Goal: Task Accomplishment & Management: Use online tool/utility

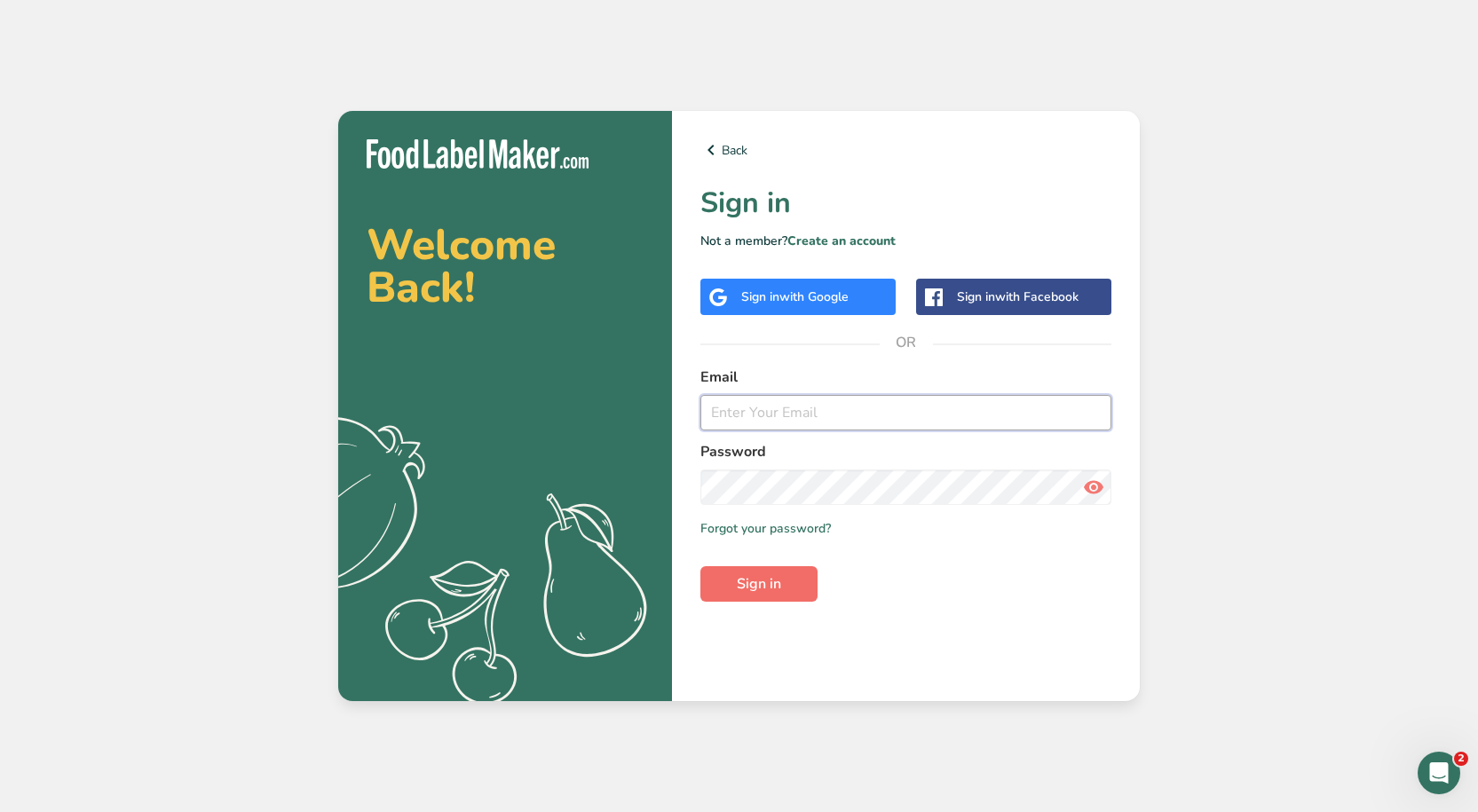
type input "[PERSON_NAME][EMAIL_ADDRESS][DOMAIN_NAME]"
click at [764, 573] on span "Sign in" at bounding box center [759, 583] width 45 height 21
click at [761, 579] on span "Sign in" at bounding box center [759, 583] width 45 height 21
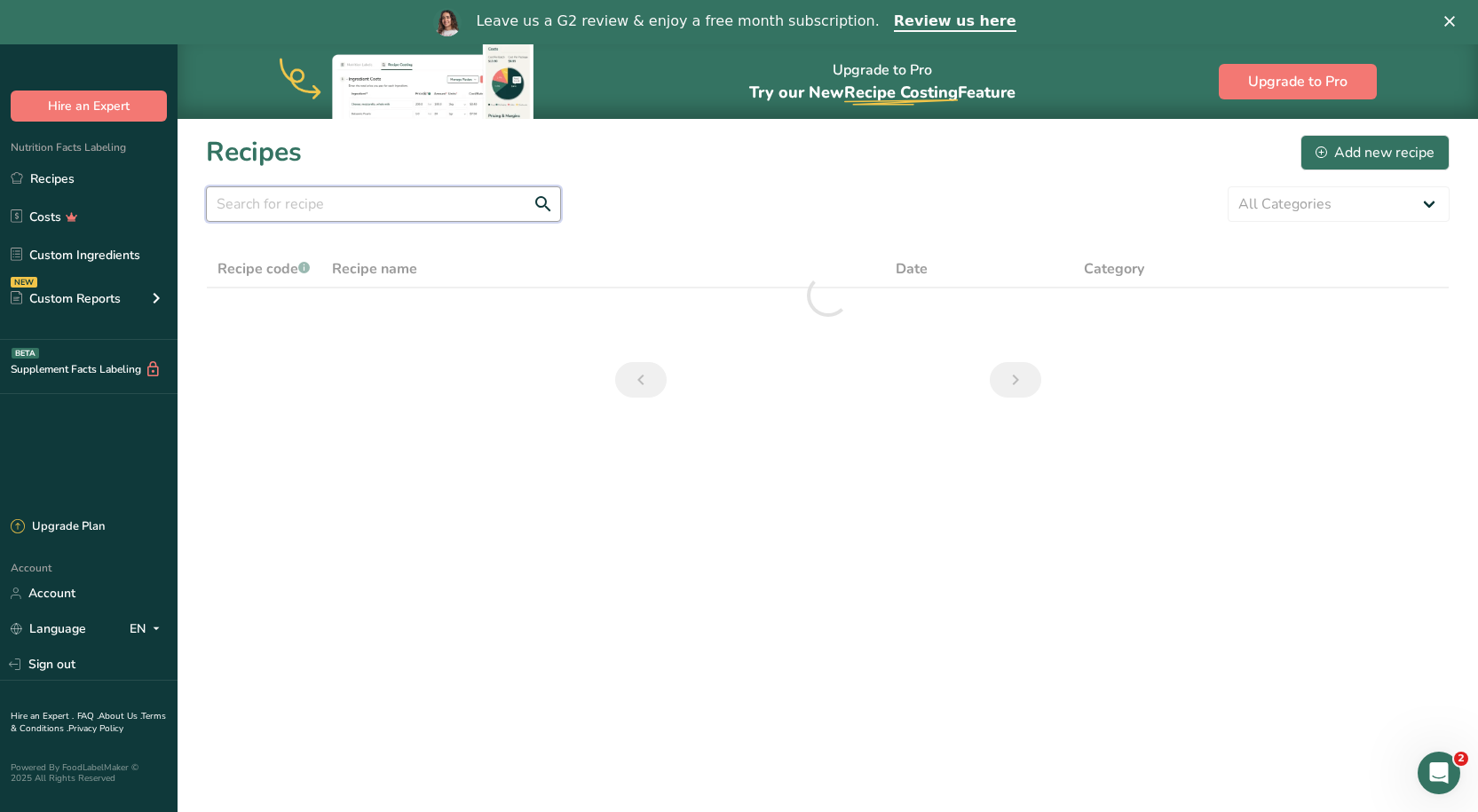
click at [322, 203] on input "text" at bounding box center [383, 203] width 355 height 35
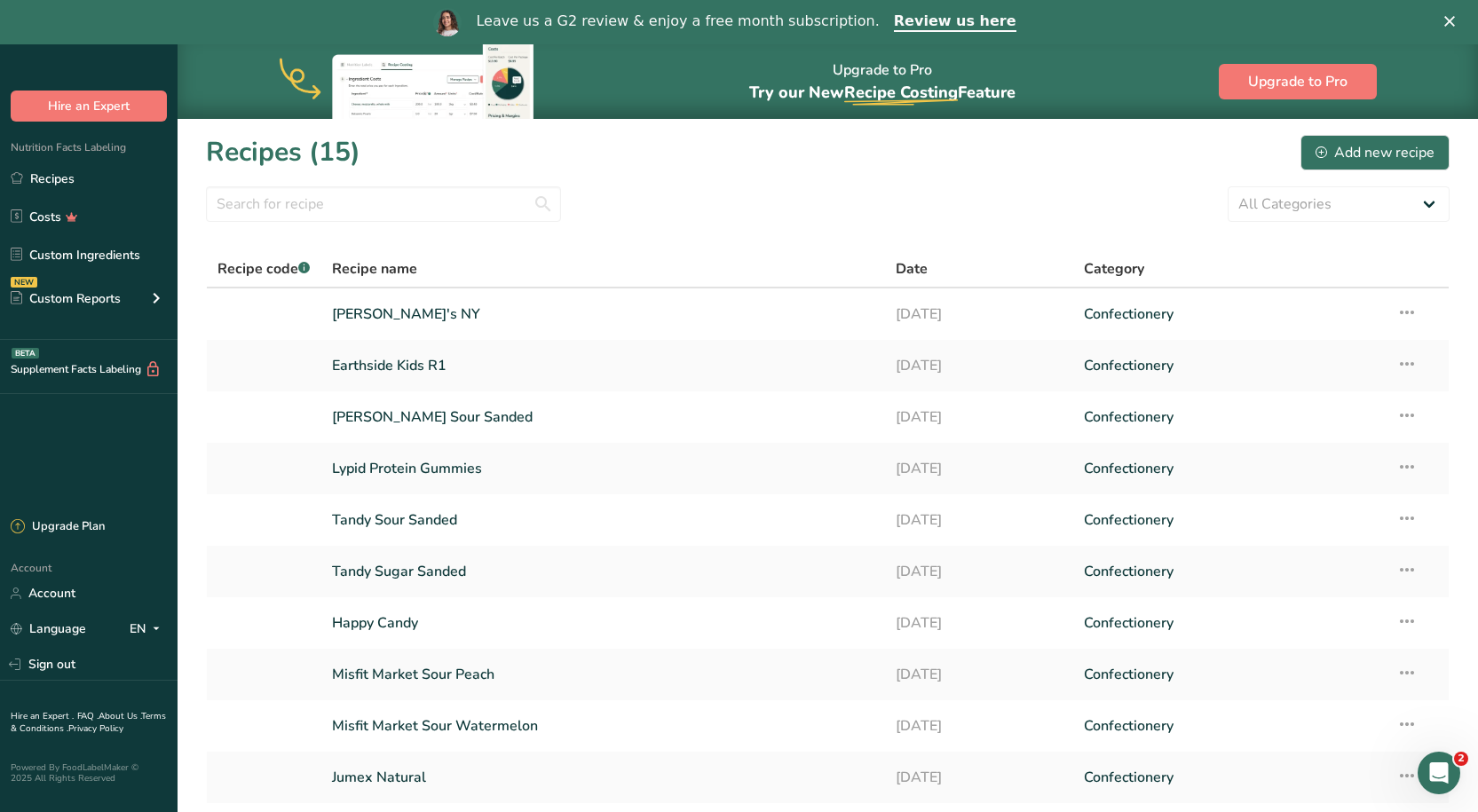
click at [964, 173] on section "Recipes (15) Add new recipe All Categories Baked Goods [GEOGRAPHIC_DATA] Confec…" at bounding box center [828, 503] width 1301 height 771
click at [488, 204] on input "text" at bounding box center [383, 203] width 355 height 35
click at [695, 201] on div "All Categories Baked Goods [GEOGRAPHIC_DATA] Confectionery Cooked Meals, Salads…" at bounding box center [828, 203] width 1243 height 35
click at [1355, 160] on div "Add new recipe" at bounding box center [1374, 152] width 119 height 21
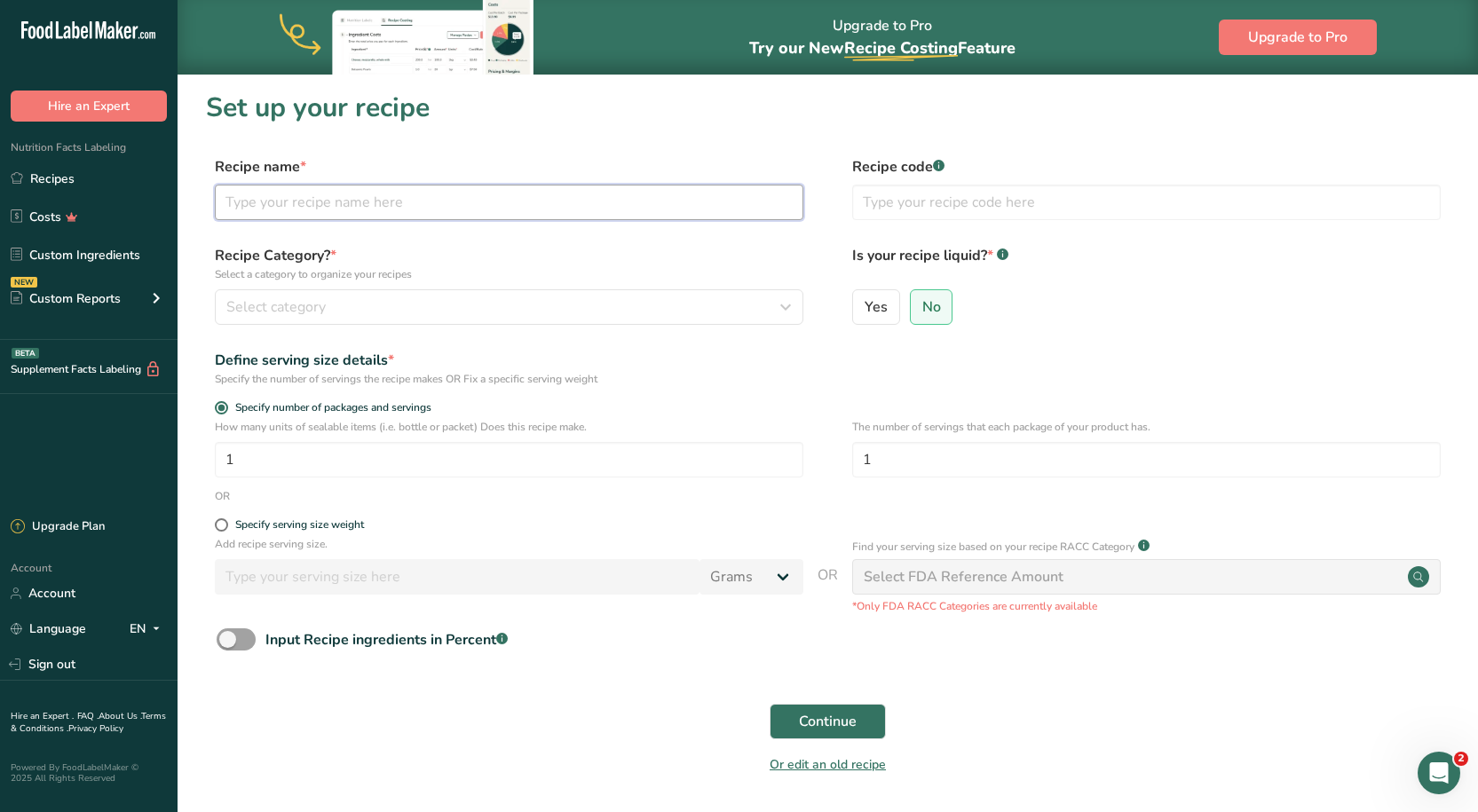
click at [421, 210] on input "text" at bounding box center [508, 202] width 588 height 35
click at [603, 133] on section "Set up your recipe Recipe name * Walmart Example Recipe code .a-a{fill:#347362;…" at bounding box center [828, 443] width 1301 height 740
drag, startPoint x: 388, startPoint y: 208, endPoint x: 148, endPoint y: 208, distance: 240.0
click at [148, 208] on div ".a-20{fill:#fff;} Hire an Expert Nutrition Facts Labeling Recipes Costs Custom …" at bounding box center [739, 435] width 1478 height 870
type input "[PERSON_NAME] [PERSON_NAME] Example"
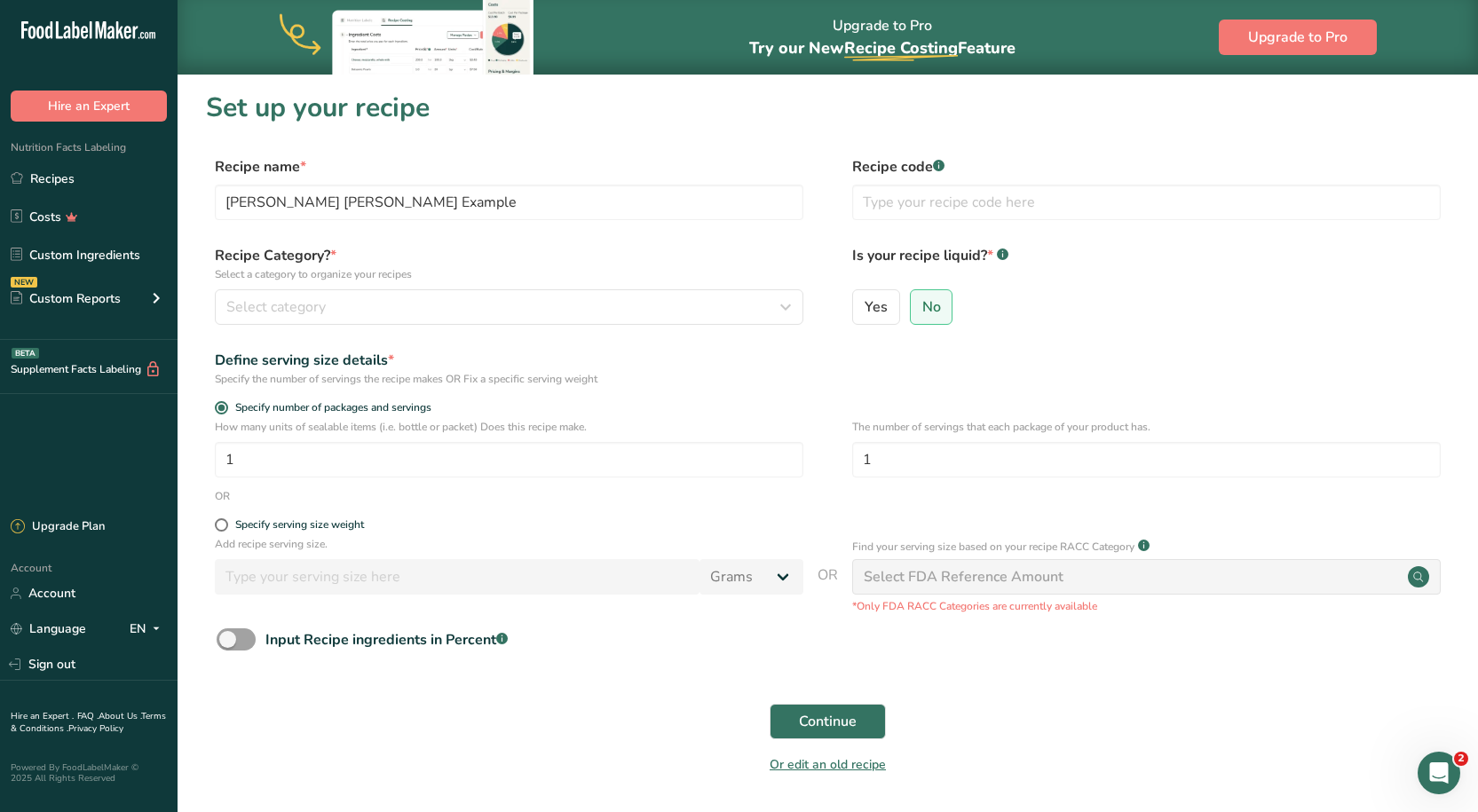
click at [1098, 349] on form "Recipe name * [PERSON_NAME] [PERSON_NAME] Example Recipe code .a-a{fill:#347362…" at bounding box center [828, 471] width 1243 height 629
click at [557, 329] on div "Recipe Category? * Select a category to organize your recipes Select category S…" at bounding box center [828, 290] width 1243 height 91
click at [562, 312] on div "Select category" at bounding box center [503, 307] width 555 height 21
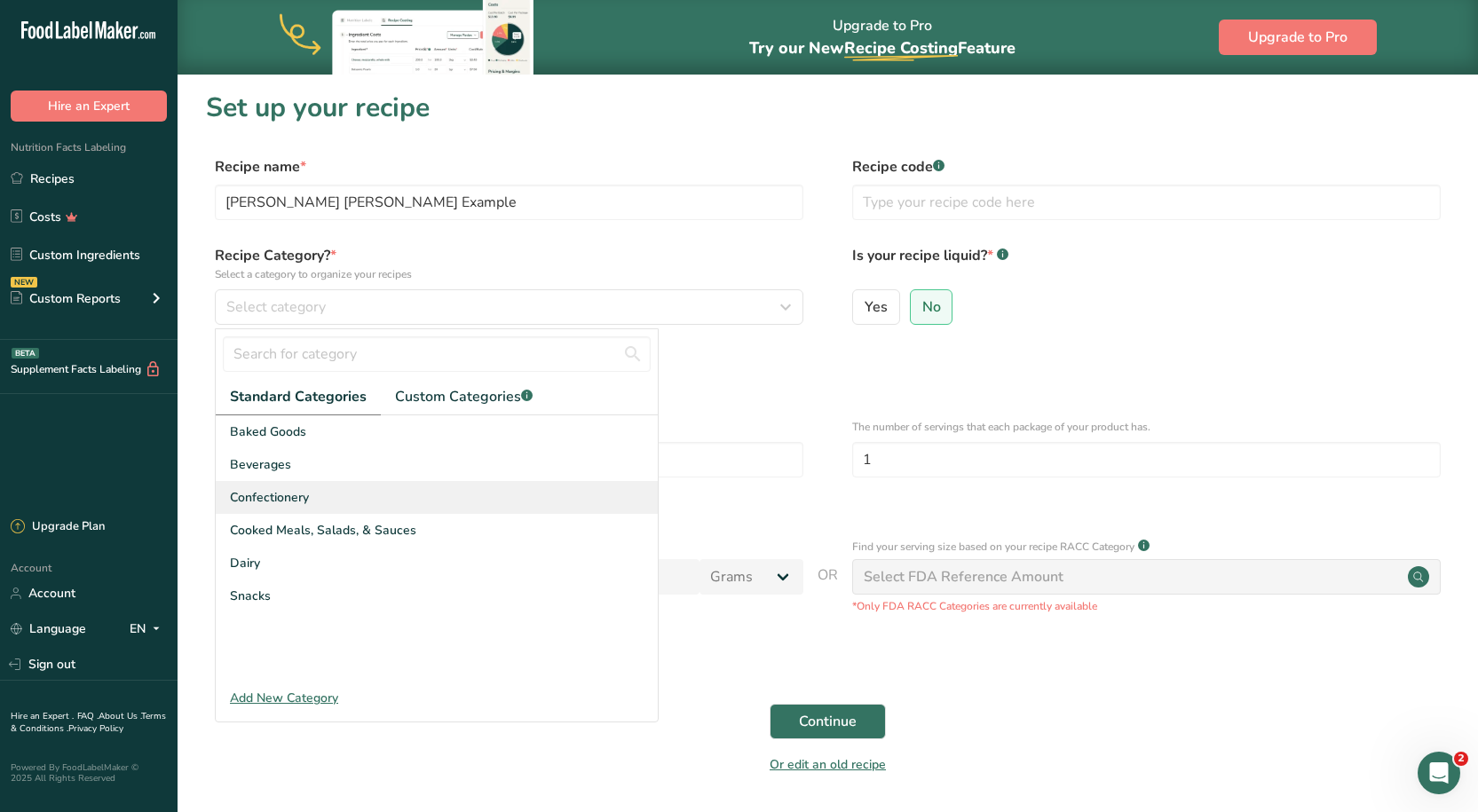
click at [277, 486] on div "Confectionery" at bounding box center [437, 497] width 442 height 32
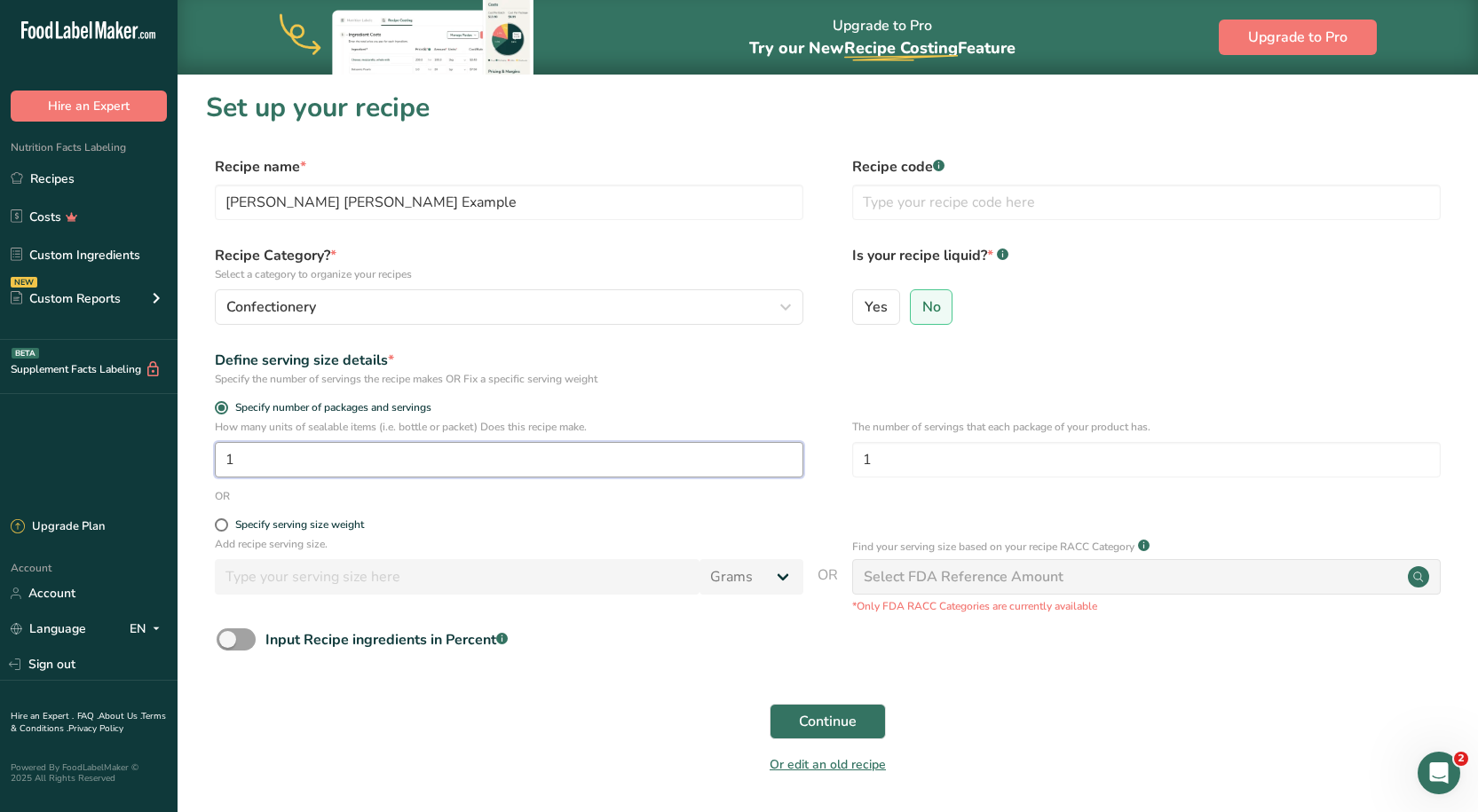
click at [413, 451] on input "1" at bounding box center [508, 459] width 588 height 35
click at [906, 353] on div "Define serving size details * Specify the number of servings the recipe makes O…" at bounding box center [828, 368] width 1243 height 37
click at [221, 532] on div "Specify serving size weight" at bounding box center [508, 527] width 588 height 18
click at [224, 521] on span at bounding box center [221, 525] width 13 height 13
click at [224, 521] on input "Specify serving size weight" at bounding box center [220, 524] width 11 height 11
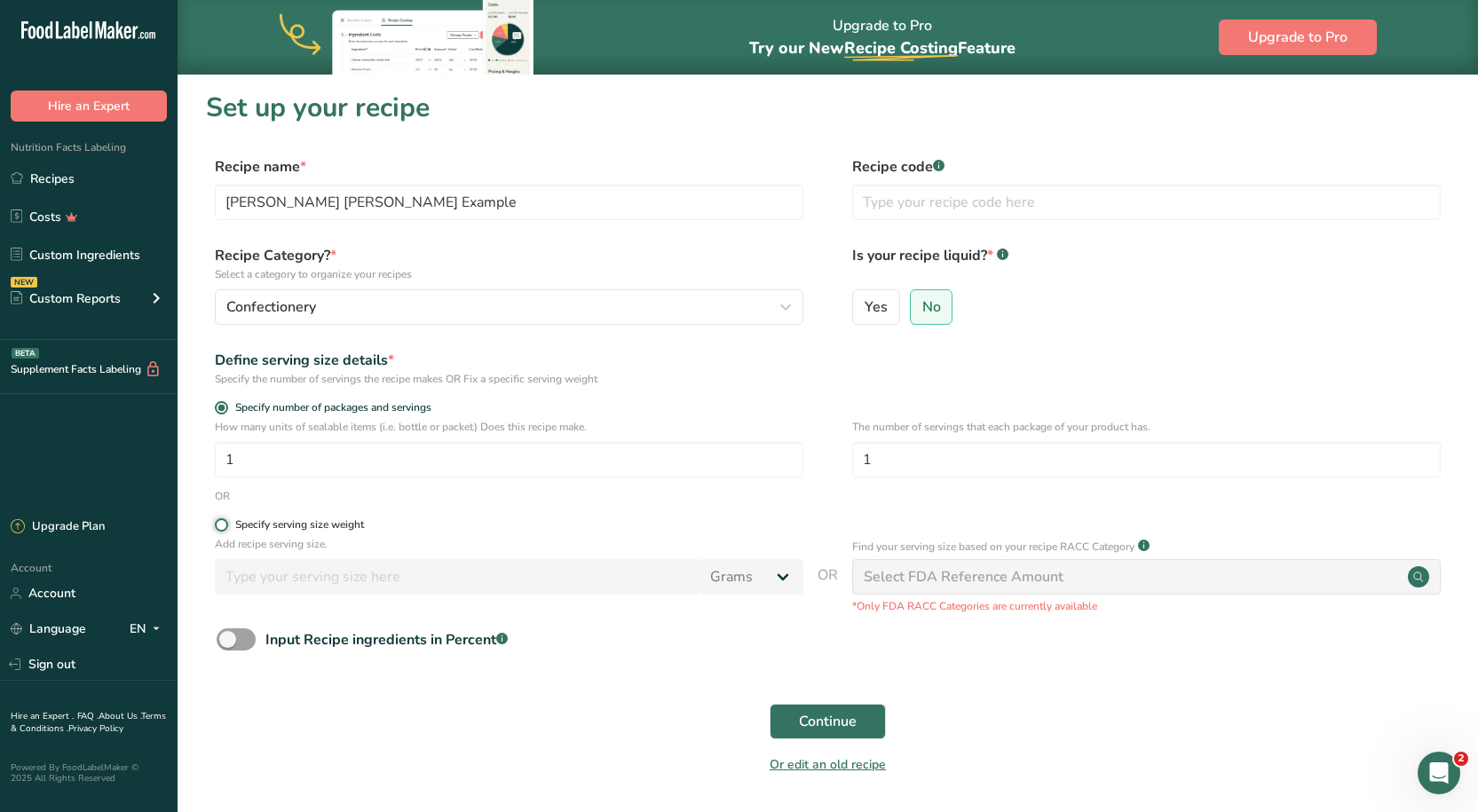
radio input "true"
radio input "false"
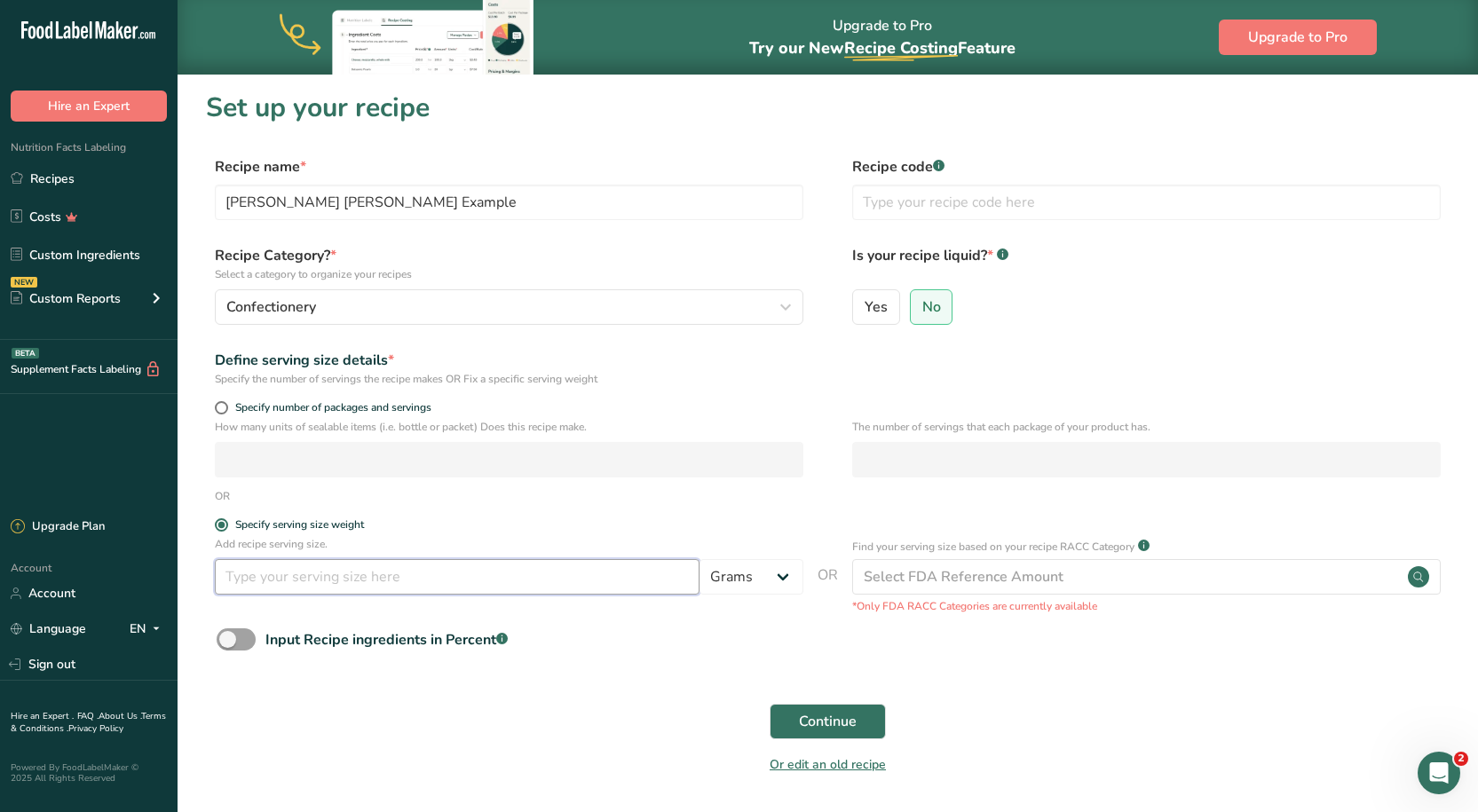
click at [288, 571] on input "number" at bounding box center [457, 576] width 484 height 35
type input "23"
click at [787, 523] on label "Specify serving size weight" at bounding box center [508, 525] width 588 height 13
click at [226, 523] on input "Specify serving size weight" at bounding box center [220, 524] width 11 height 11
click at [813, 711] on span "Continue" at bounding box center [828, 721] width 57 height 21
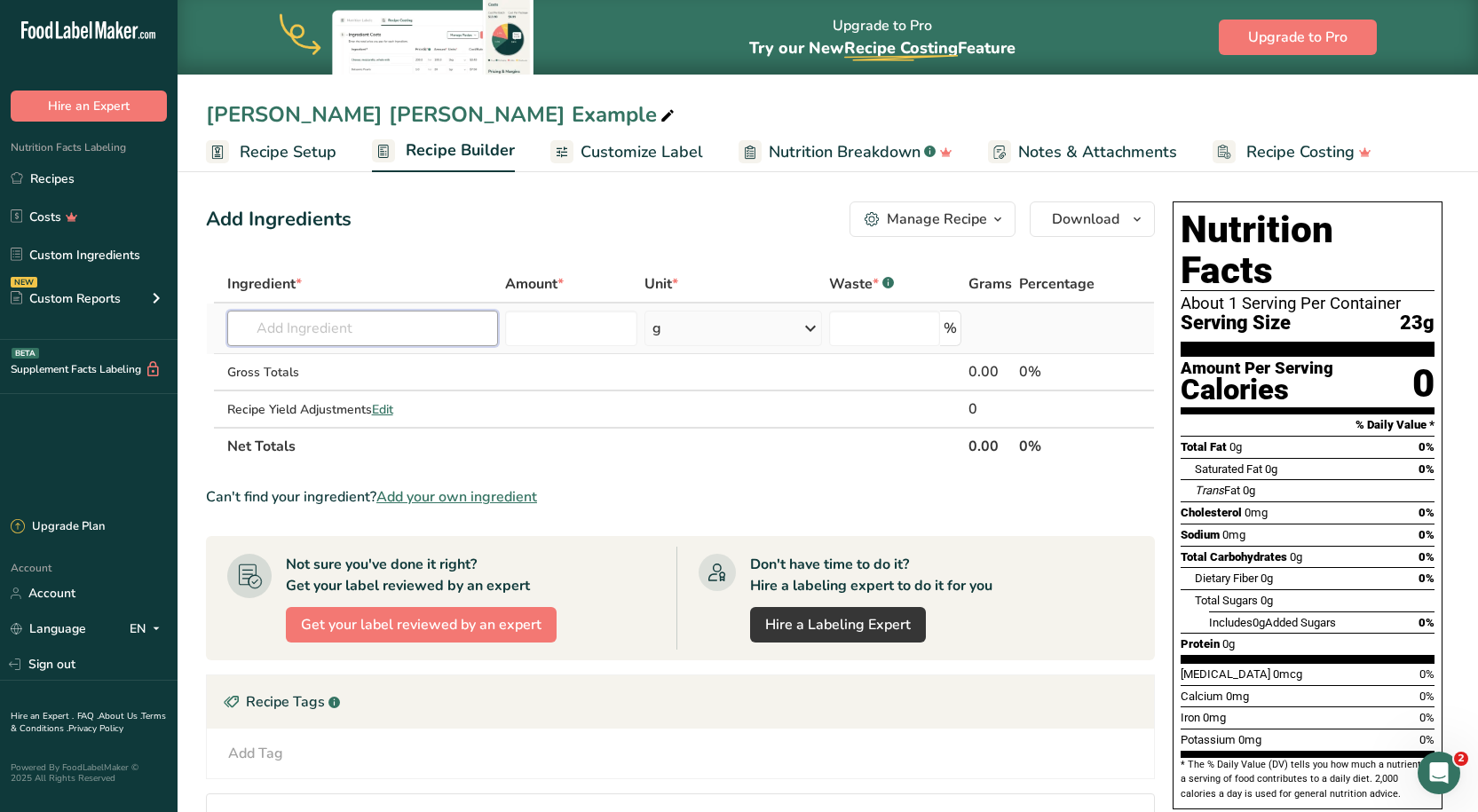
click at [350, 315] on input "text" at bounding box center [362, 328] width 271 height 35
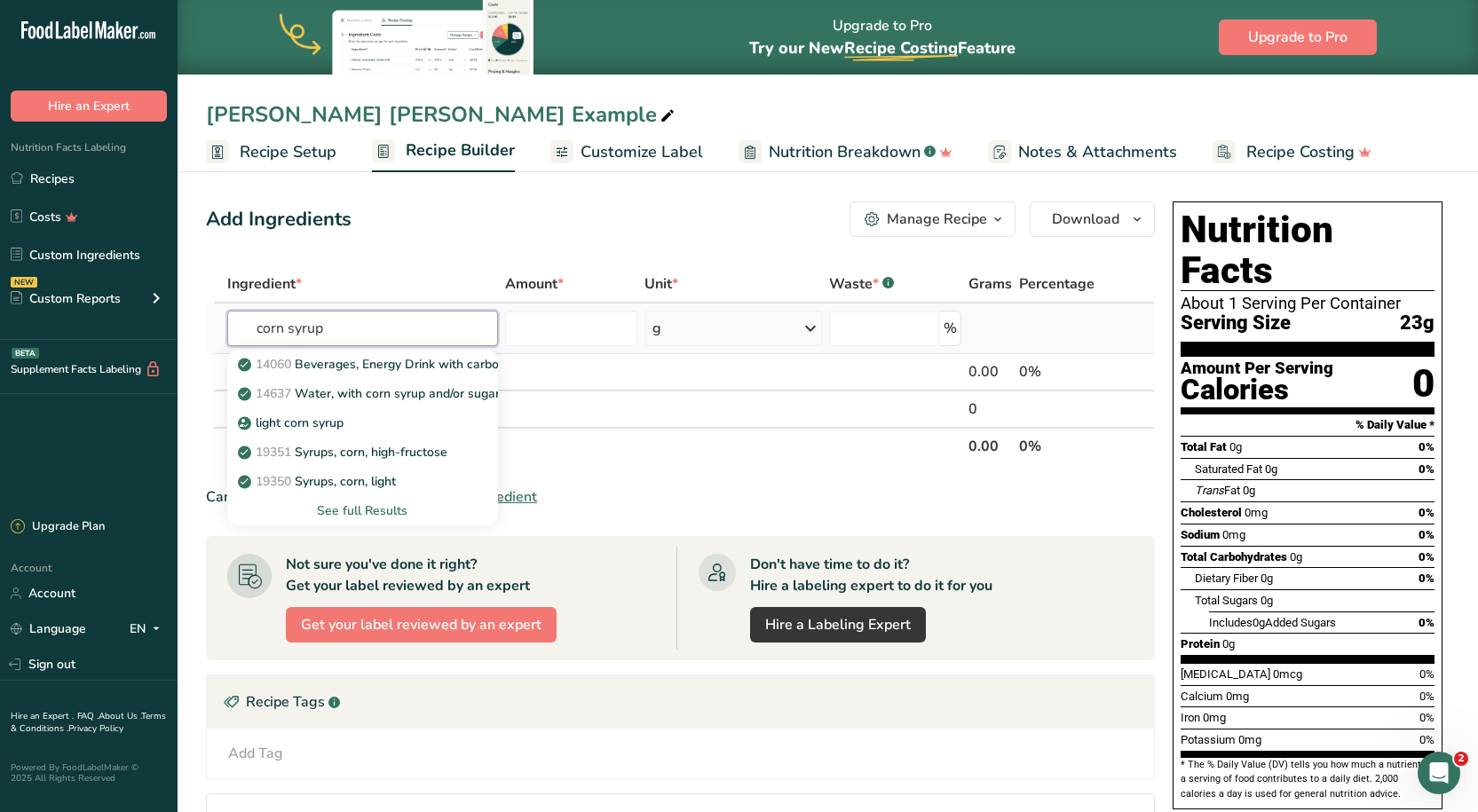
type input "corn syrup"
click at [358, 506] on div "See full Results" at bounding box center [362, 511] width 242 height 19
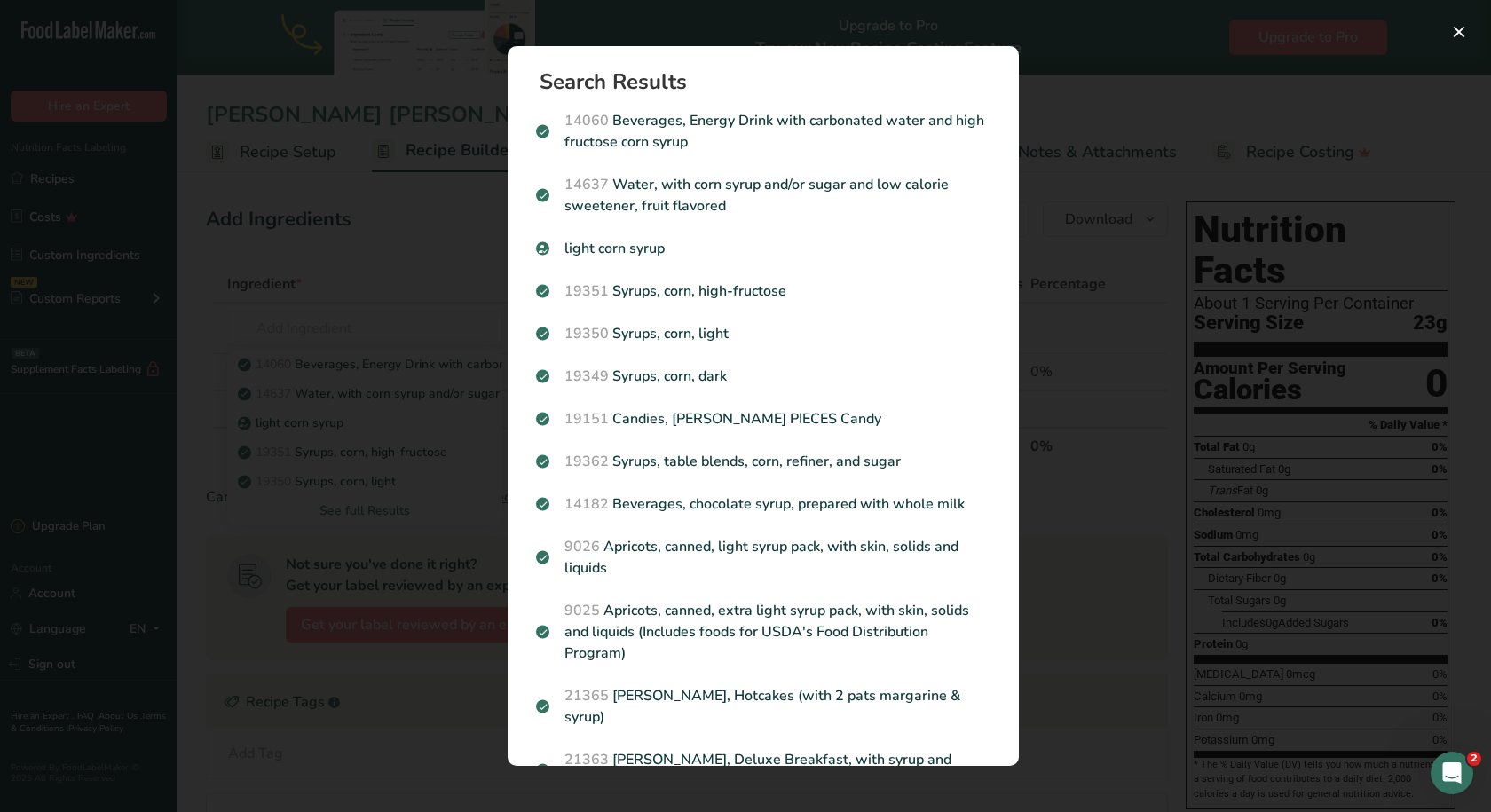
click at [378, 246] on div "Search results modal" at bounding box center [746, 406] width 1491 height 812
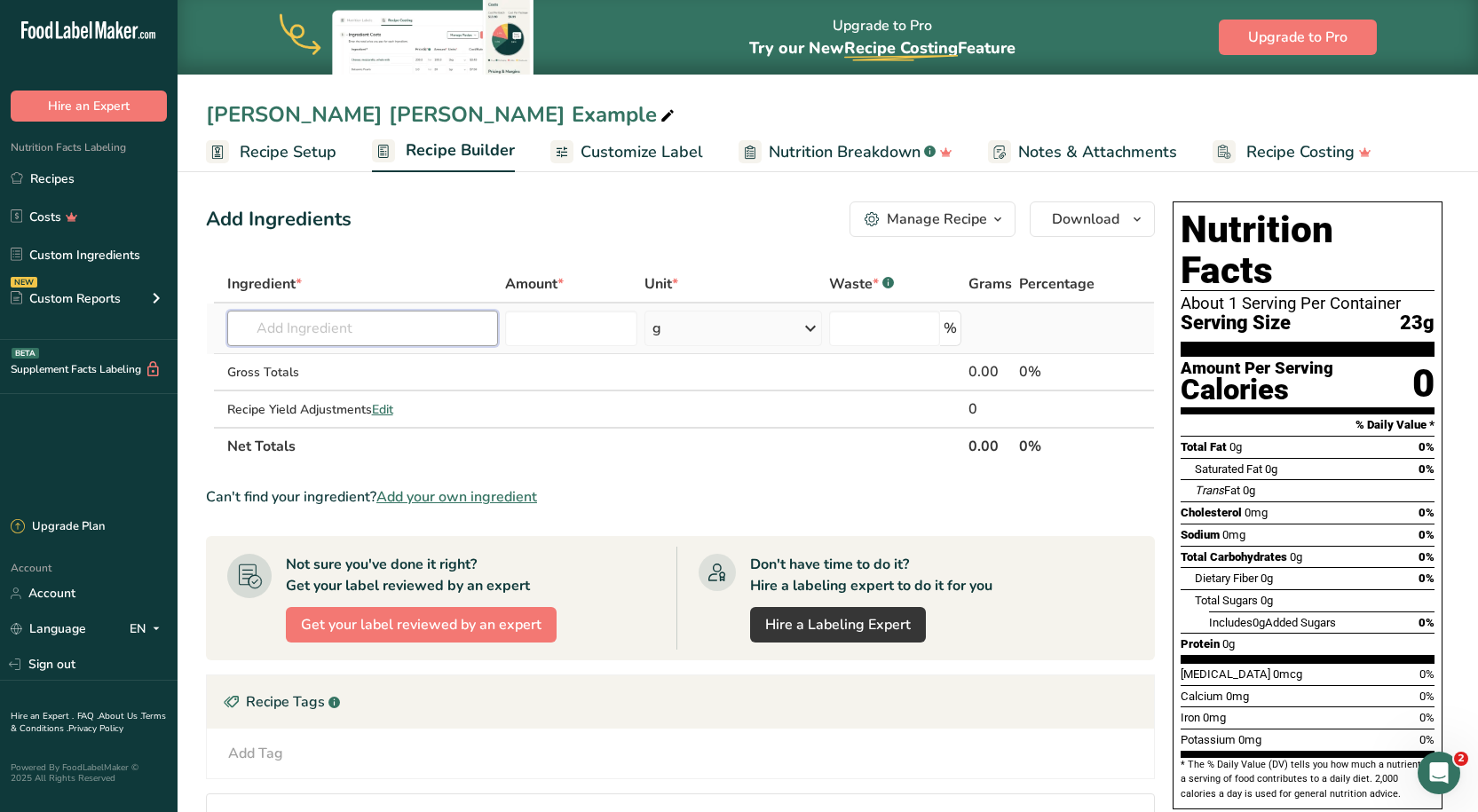
click at [321, 329] on input "text" at bounding box center [362, 328] width 271 height 35
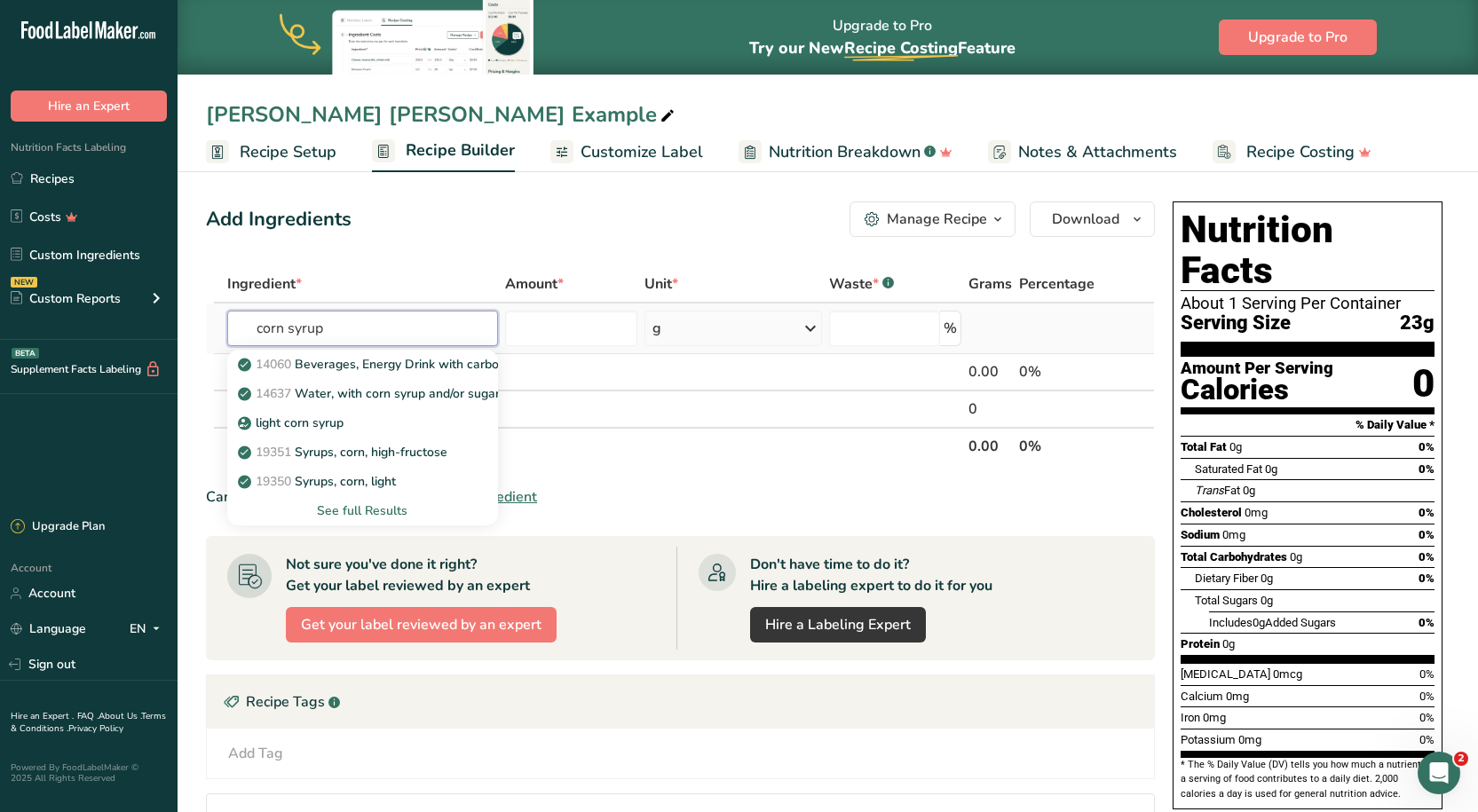
type input "corn syrup"
click at [368, 508] on div "See full Results" at bounding box center [362, 511] width 242 height 19
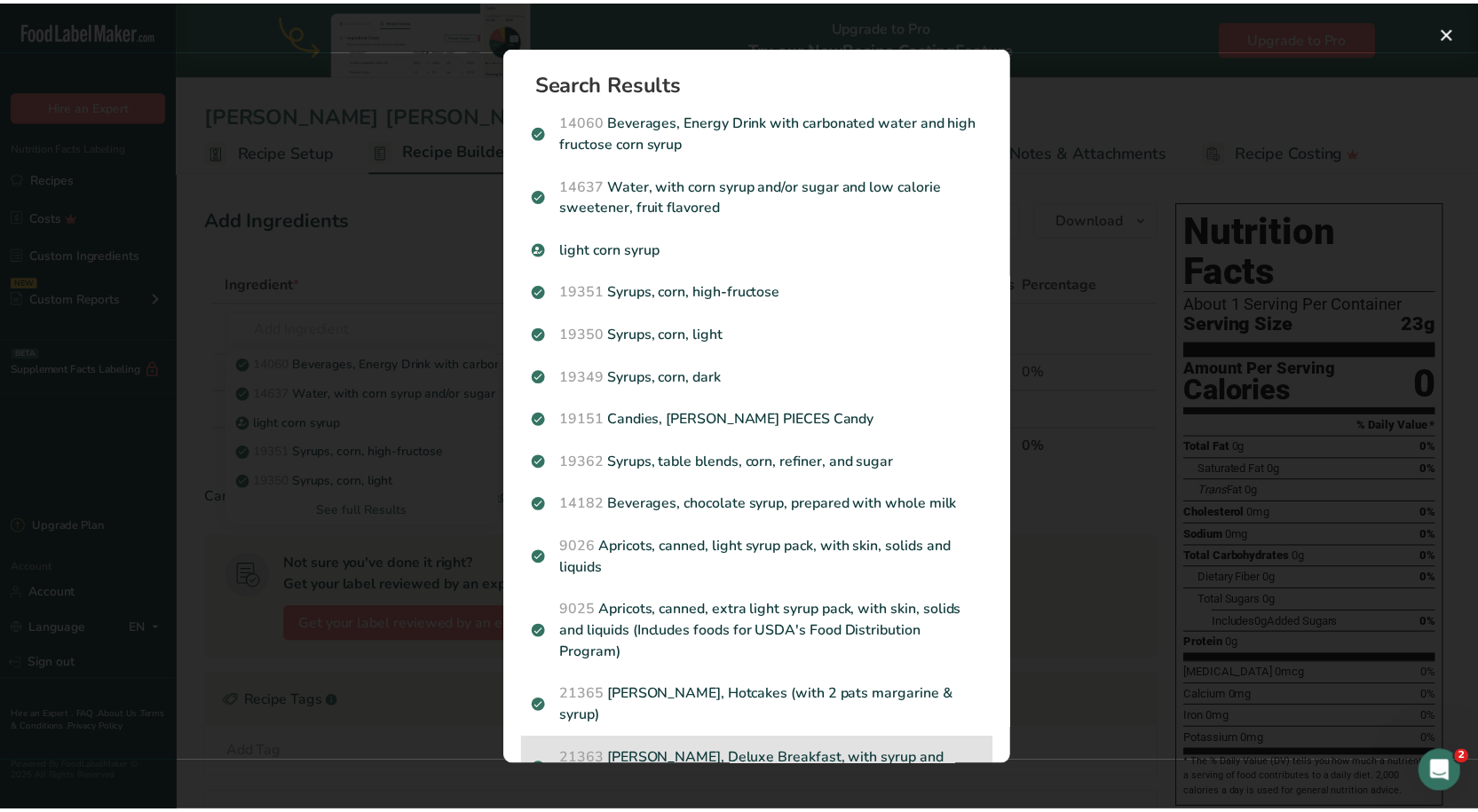
scroll to position [374, 0]
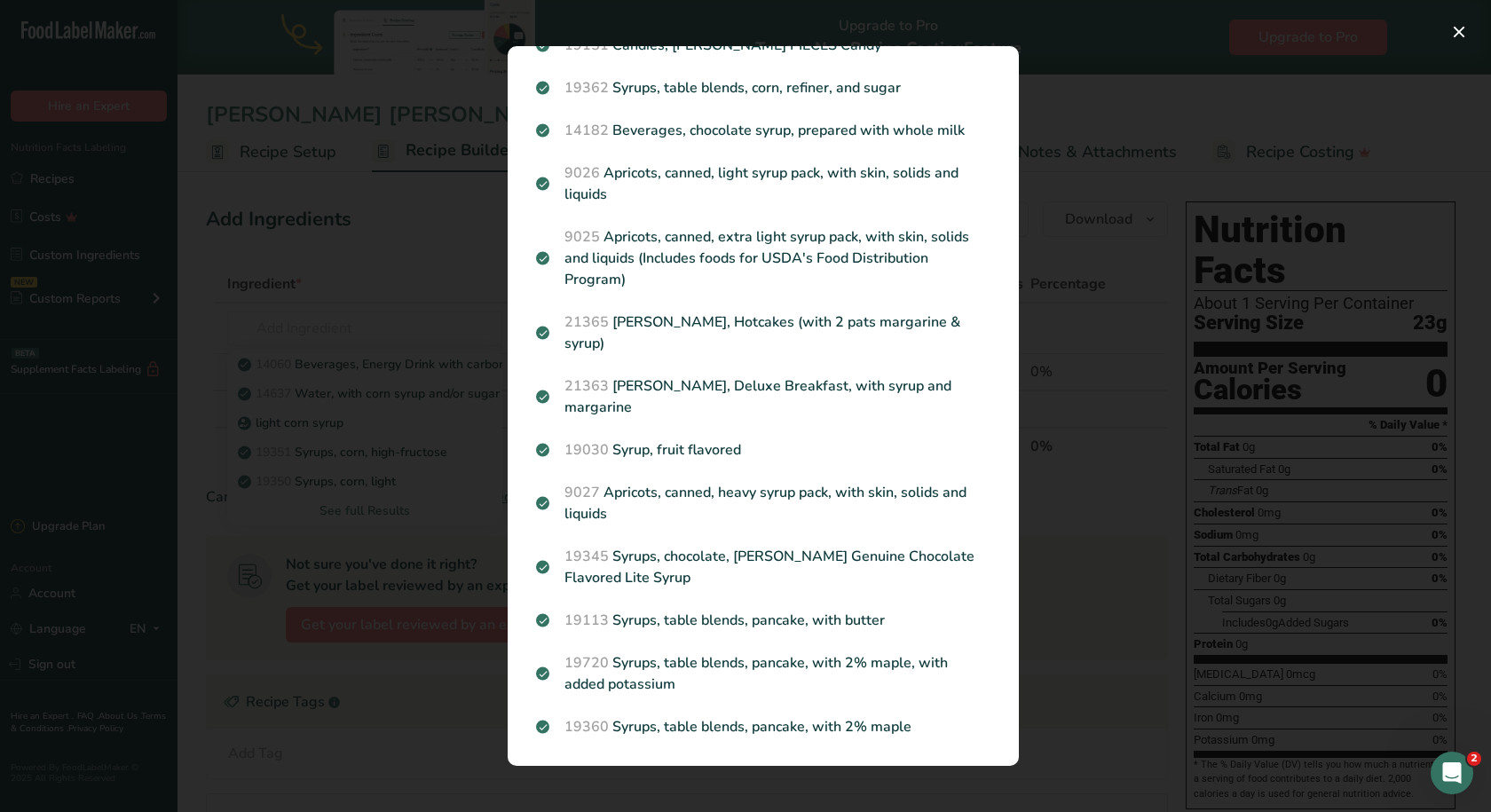
click at [428, 392] on div "Search results modal" at bounding box center [746, 406] width 1491 height 812
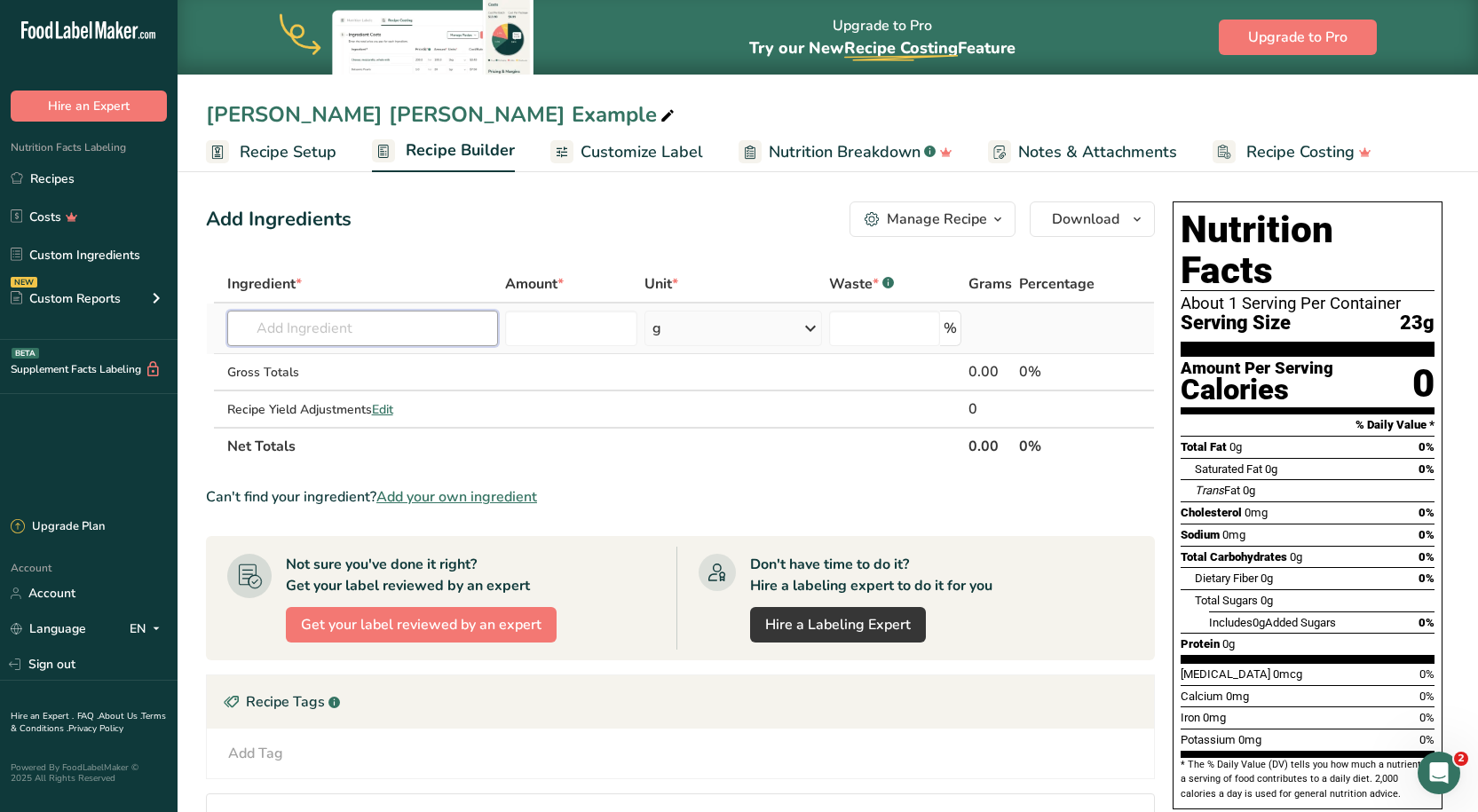
click at [328, 319] on input "text" at bounding box center [362, 328] width 271 height 35
type input "corn syrup 42"
click at [378, 393] on div "Add your own ingredient" at bounding box center [362, 394] width 242 height 19
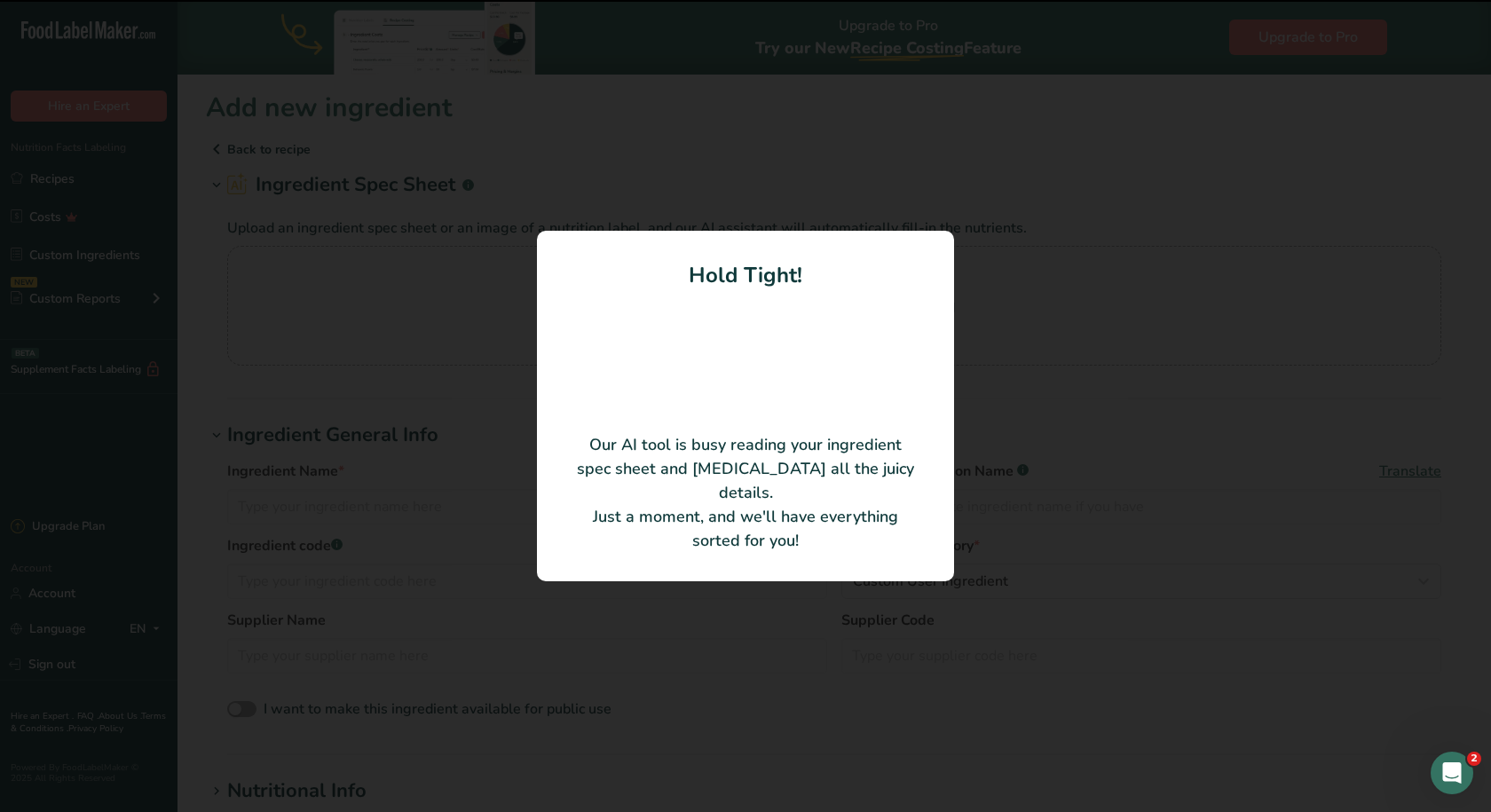
type input "Corn Syrup/Glucose"
type input "Ingredion Incorporated"
type input "011440"
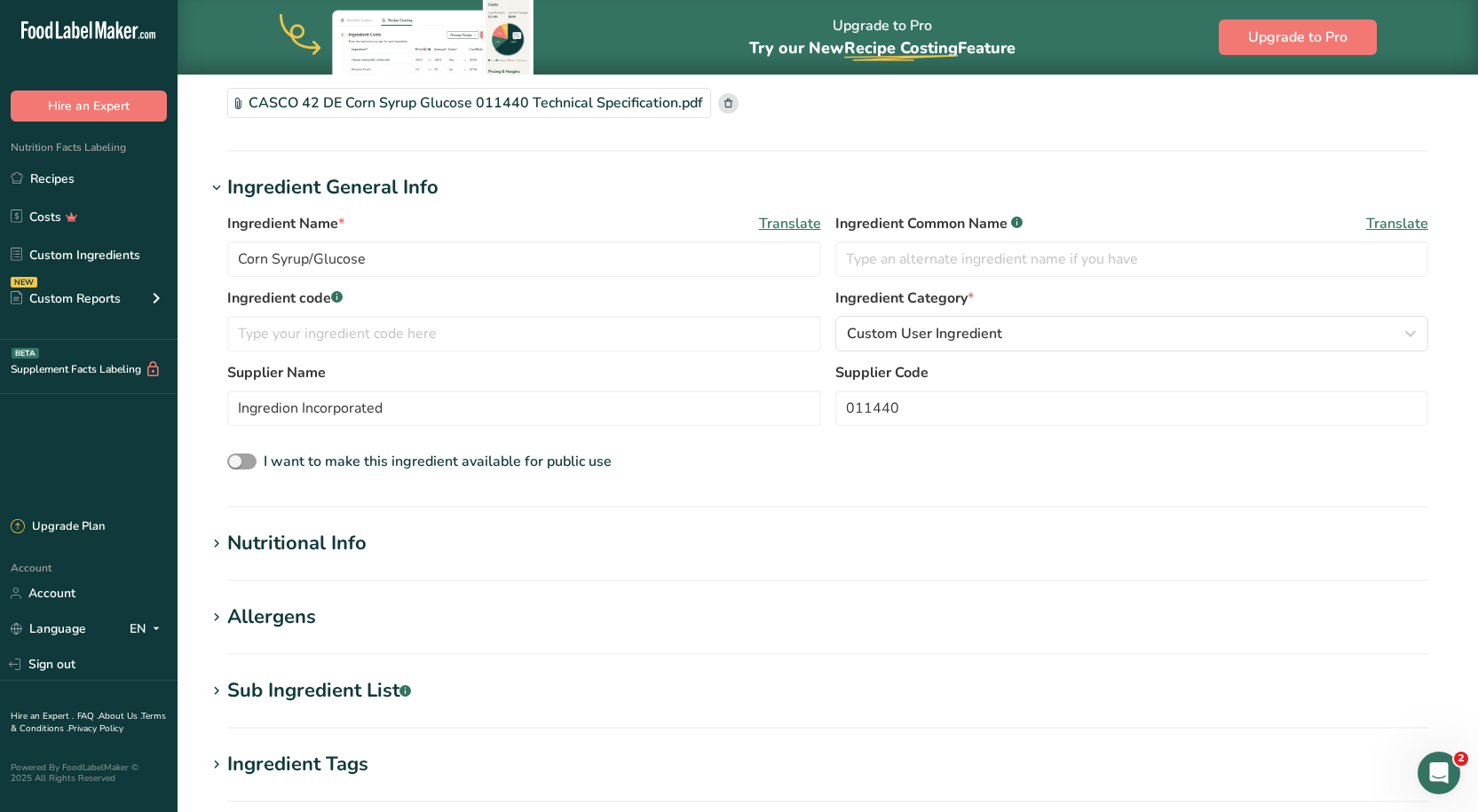
scroll to position [177, 0]
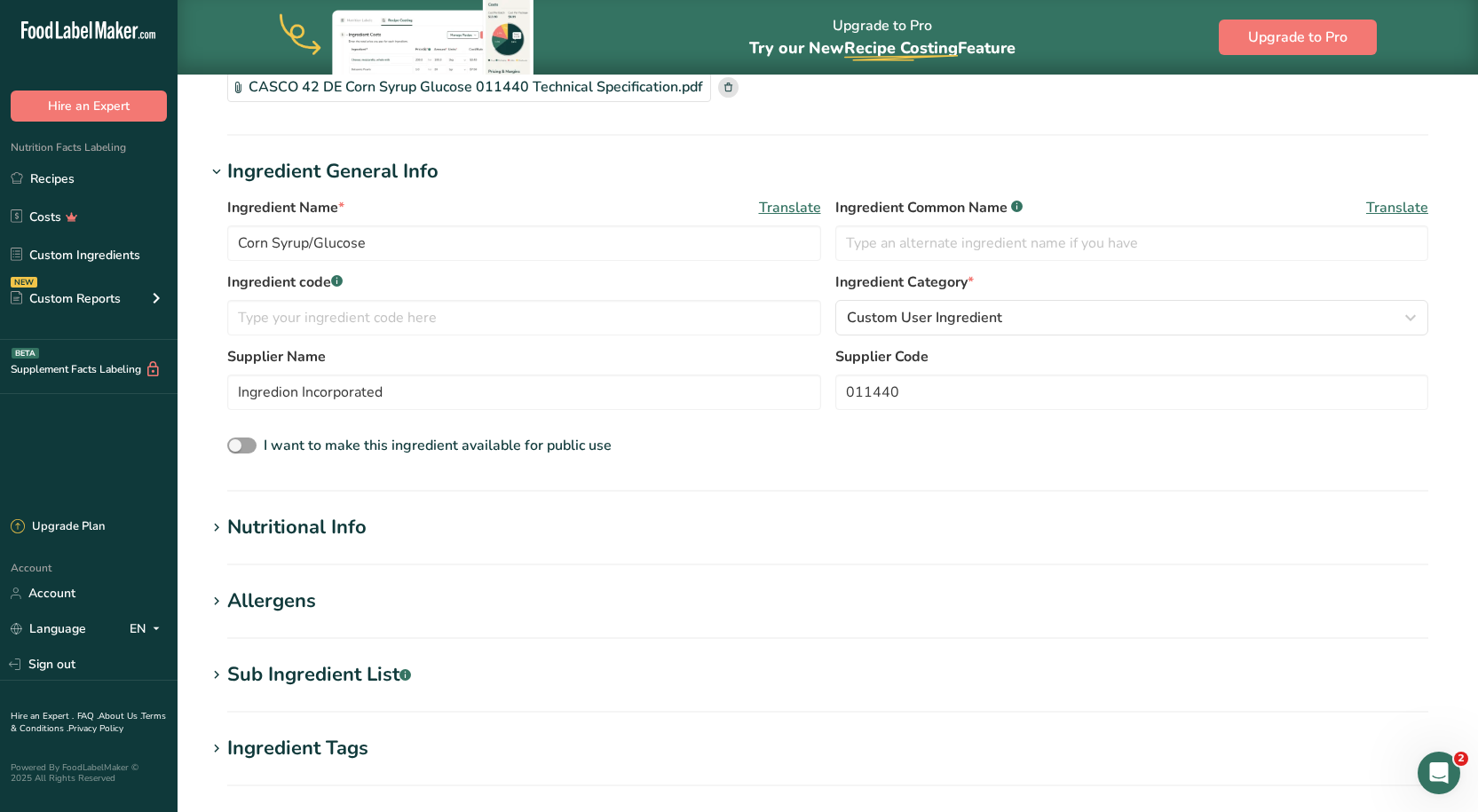
click at [374, 516] on h1 "Nutritional Info" at bounding box center [828, 527] width 1243 height 30
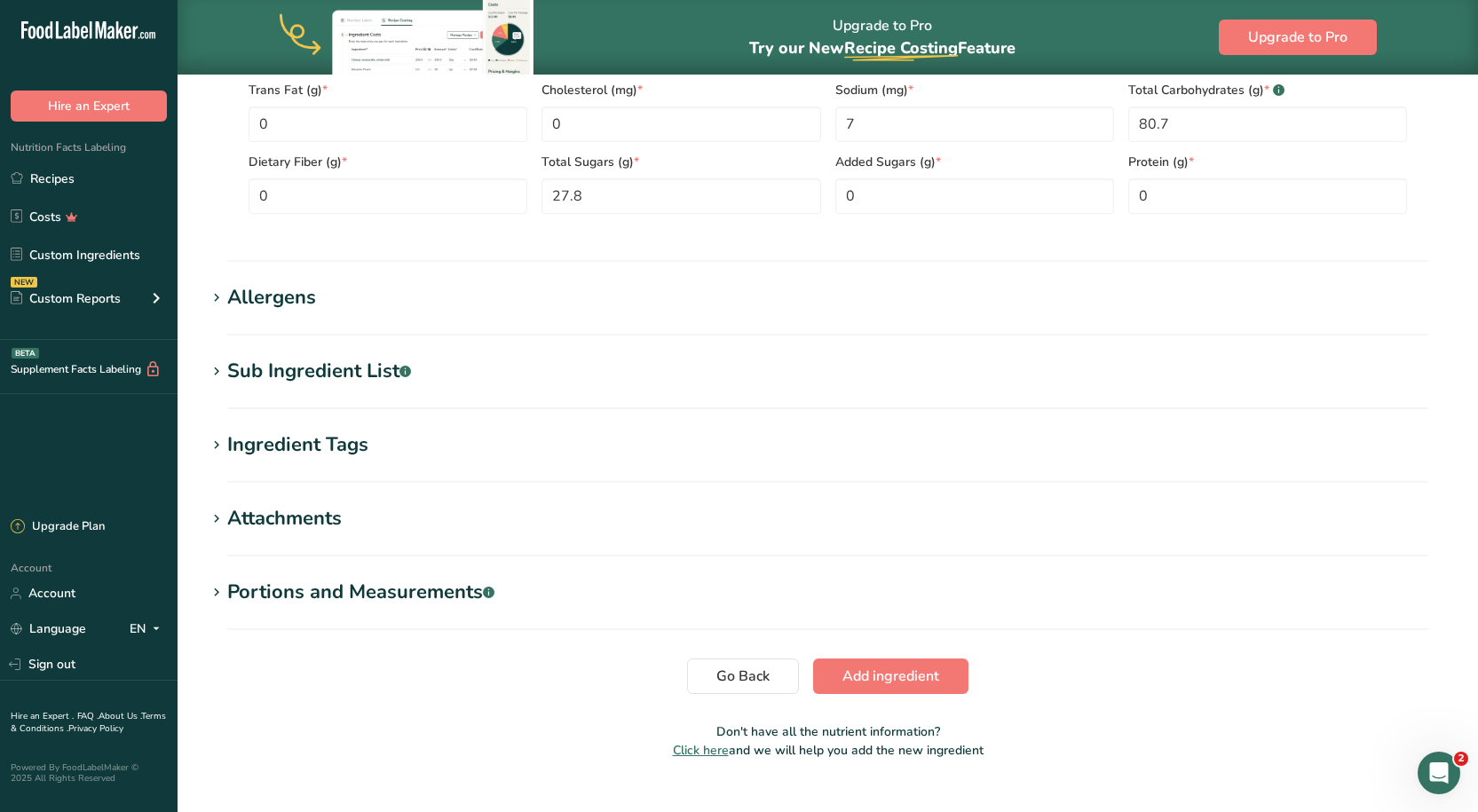
scroll to position [924, 0]
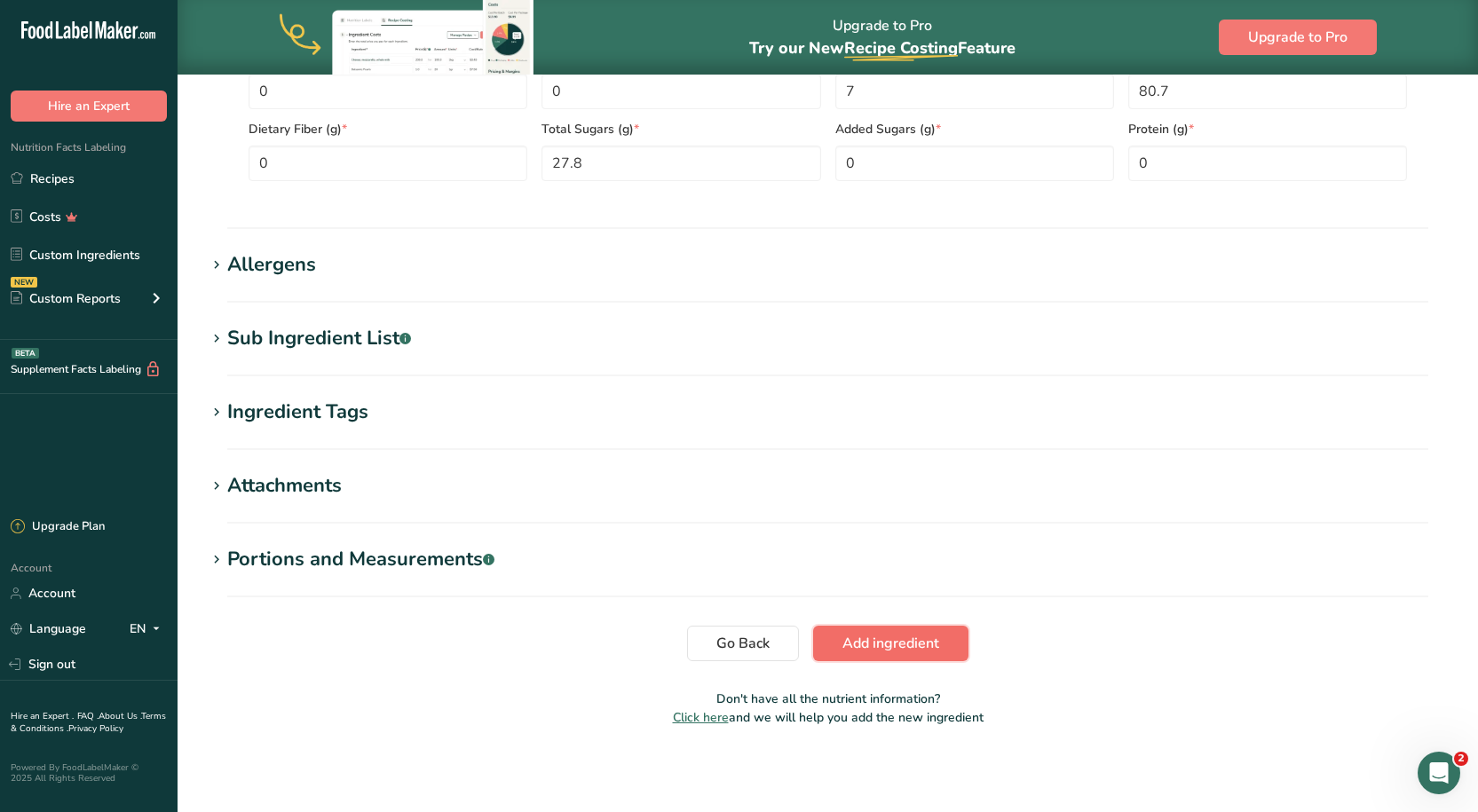
click at [889, 633] on span "Add ingredient" at bounding box center [890, 643] width 96 height 21
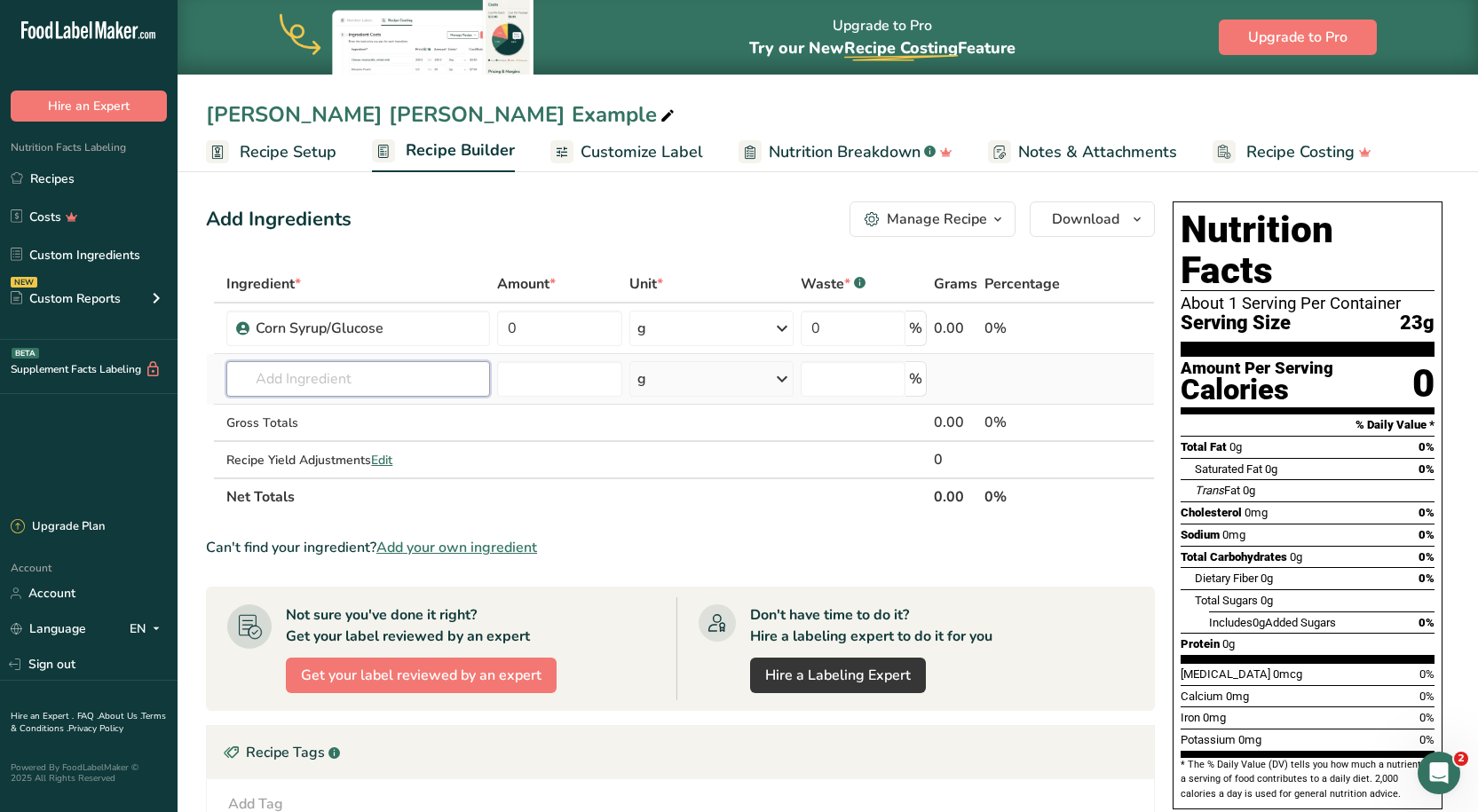
click at [361, 374] on input "text" at bounding box center [358, 378] width 263 height 35
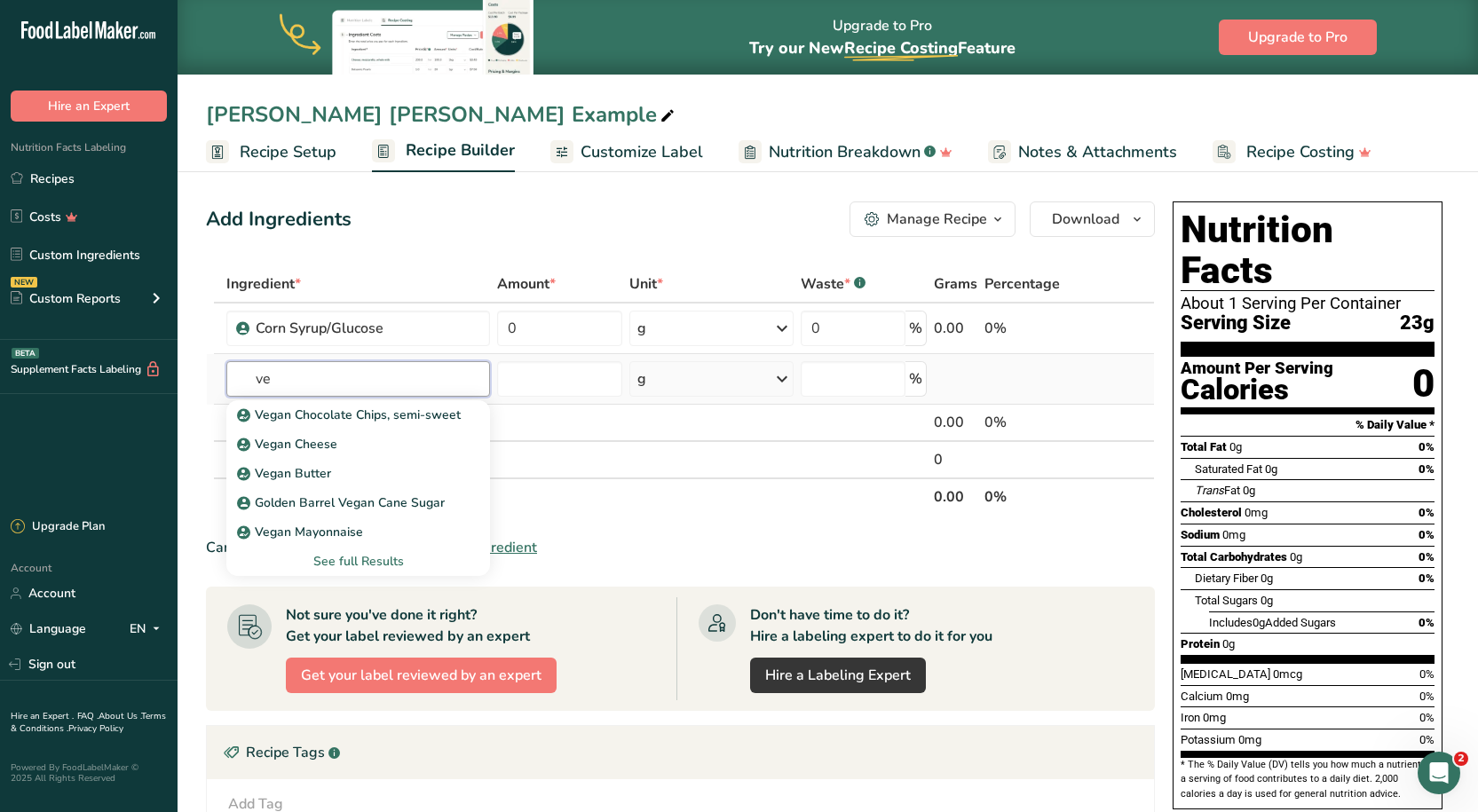
type input "v"
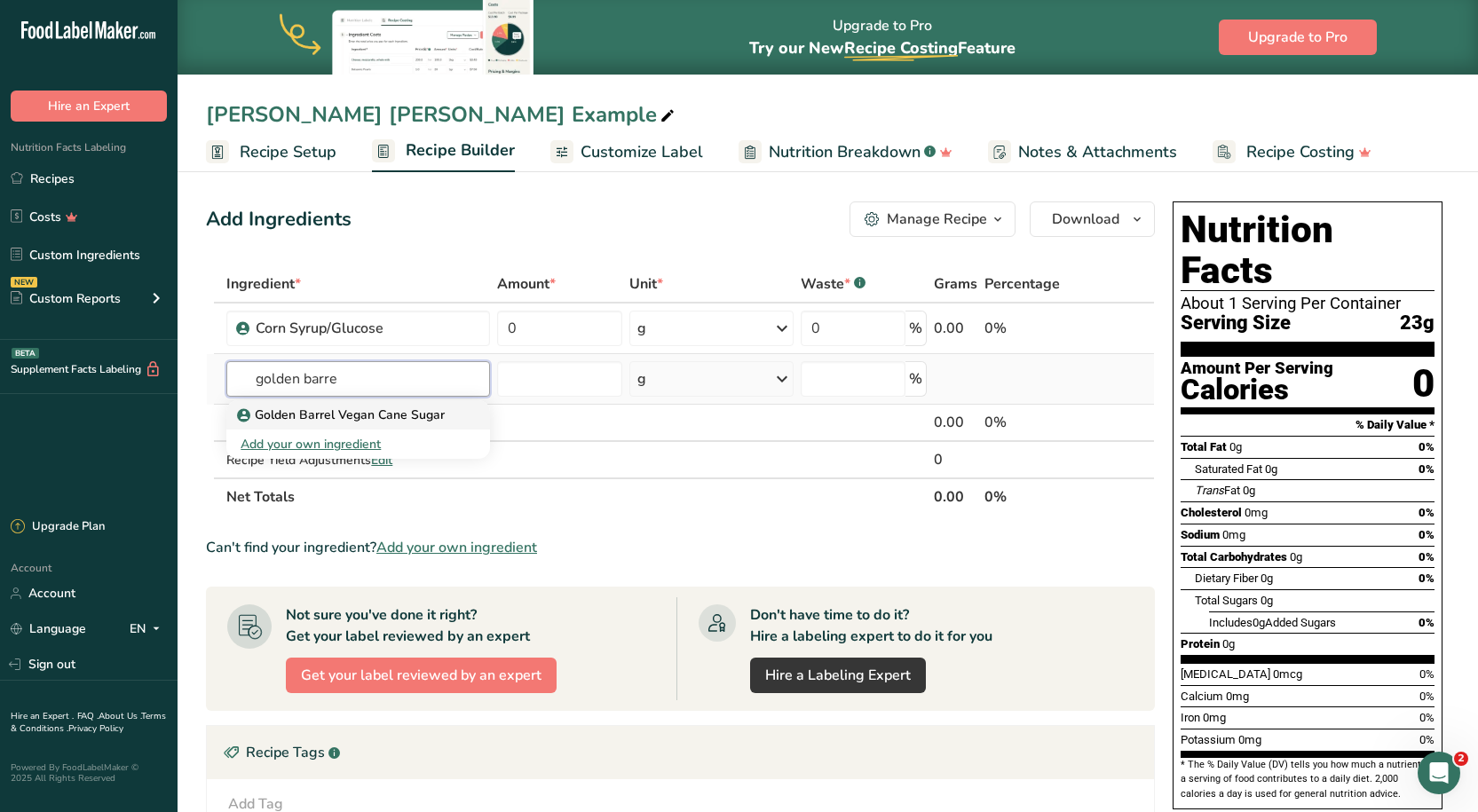
type input "golden barre"
click at [372, 424] on link "Golden Barrel Vegan Cane Sugar" at bounding box center [358, 415] width 263 height 30
type input "Golden Barrel Vegan Cane Sugar"
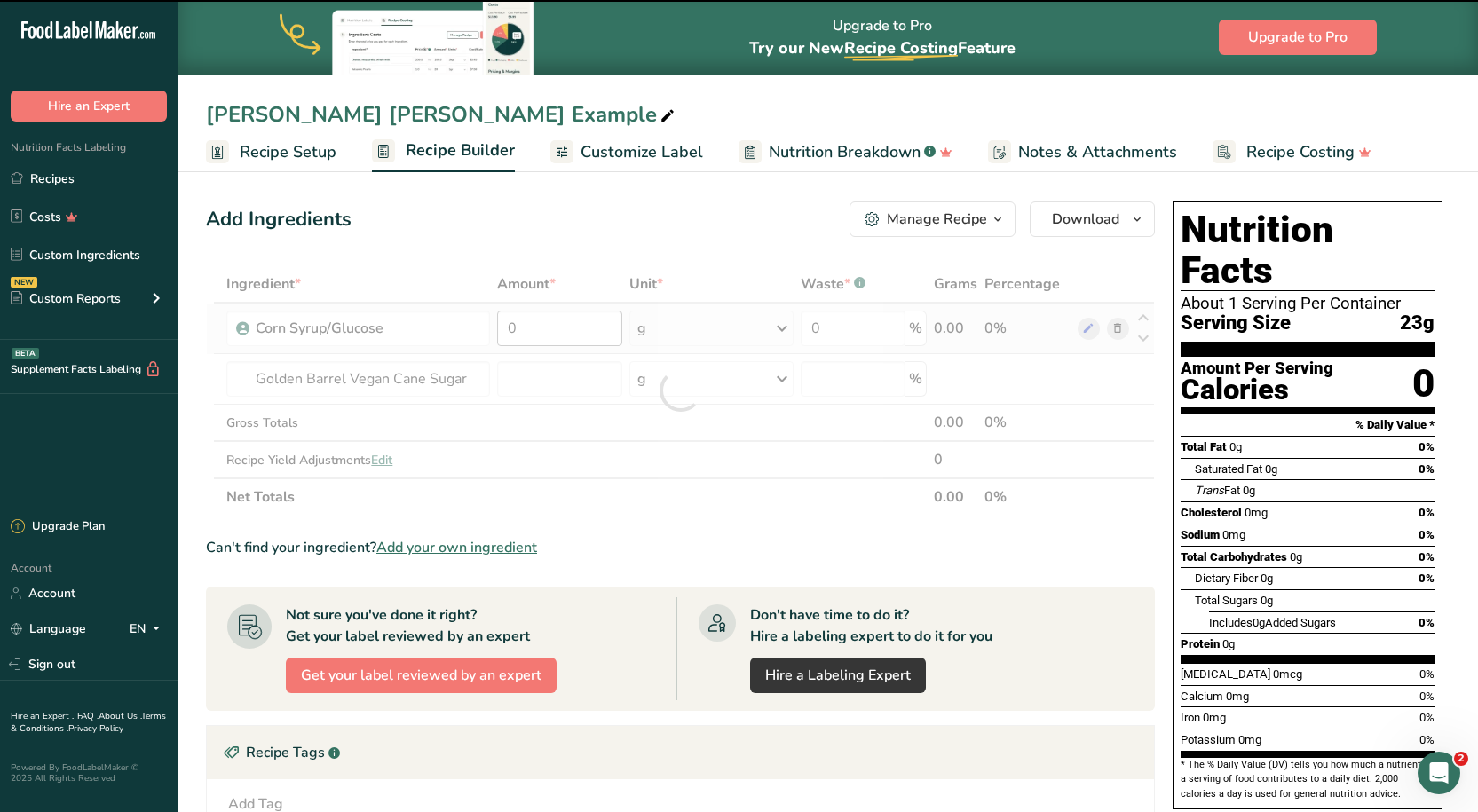
type input "0"
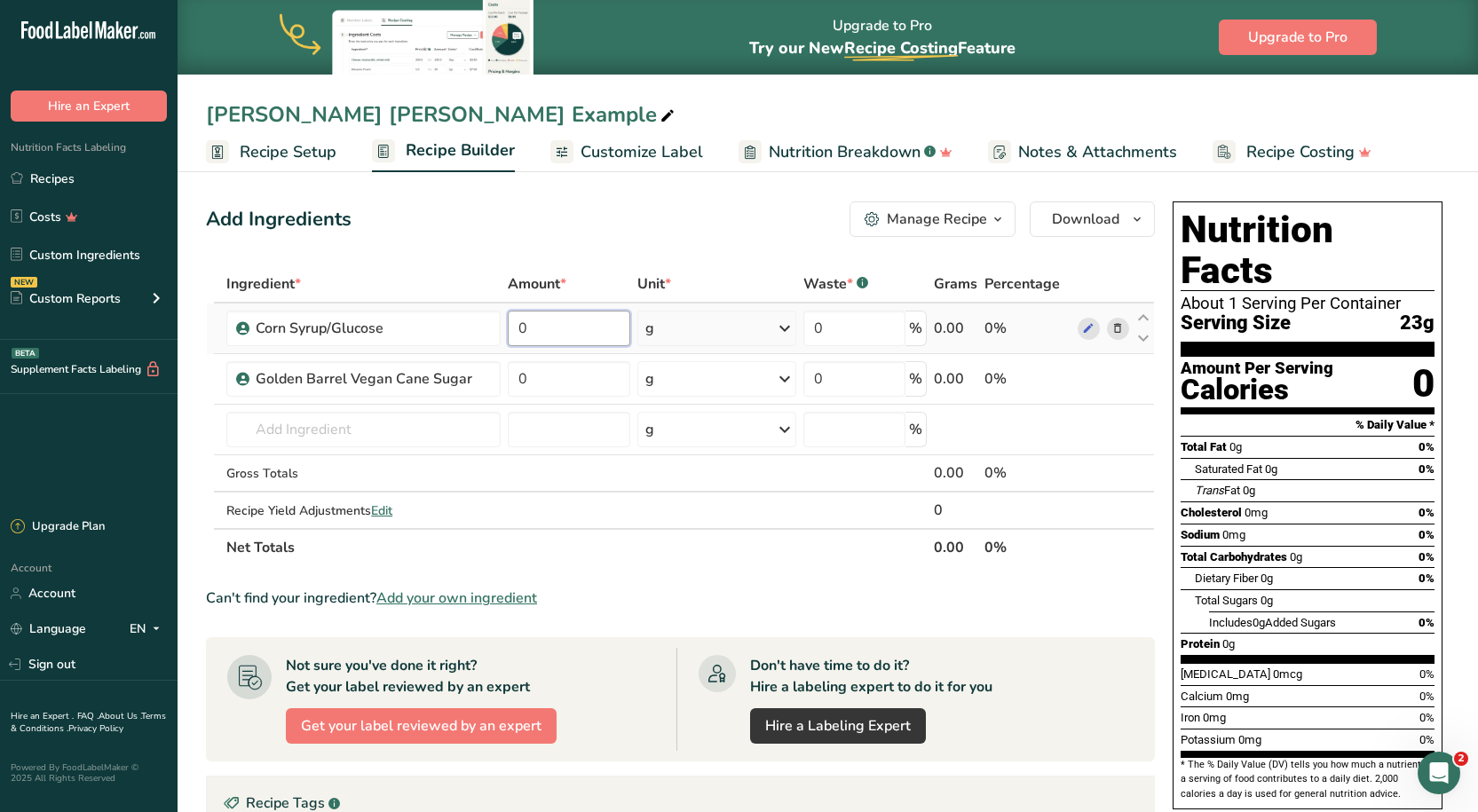
click at [605, 328] on input "0" at bounding box center [568, 328] width 122 height 35
type input "12.44652"
click at [699, 202] on div "Add Ingredients Manage Recipe Delete Recipe Duplicate Recipe Scale Recipe Save …" at bounding box center [680, 218] width 949 height 35
click at [549, 371] on input "0" at bounding box center [568, 378] width 122 height 35
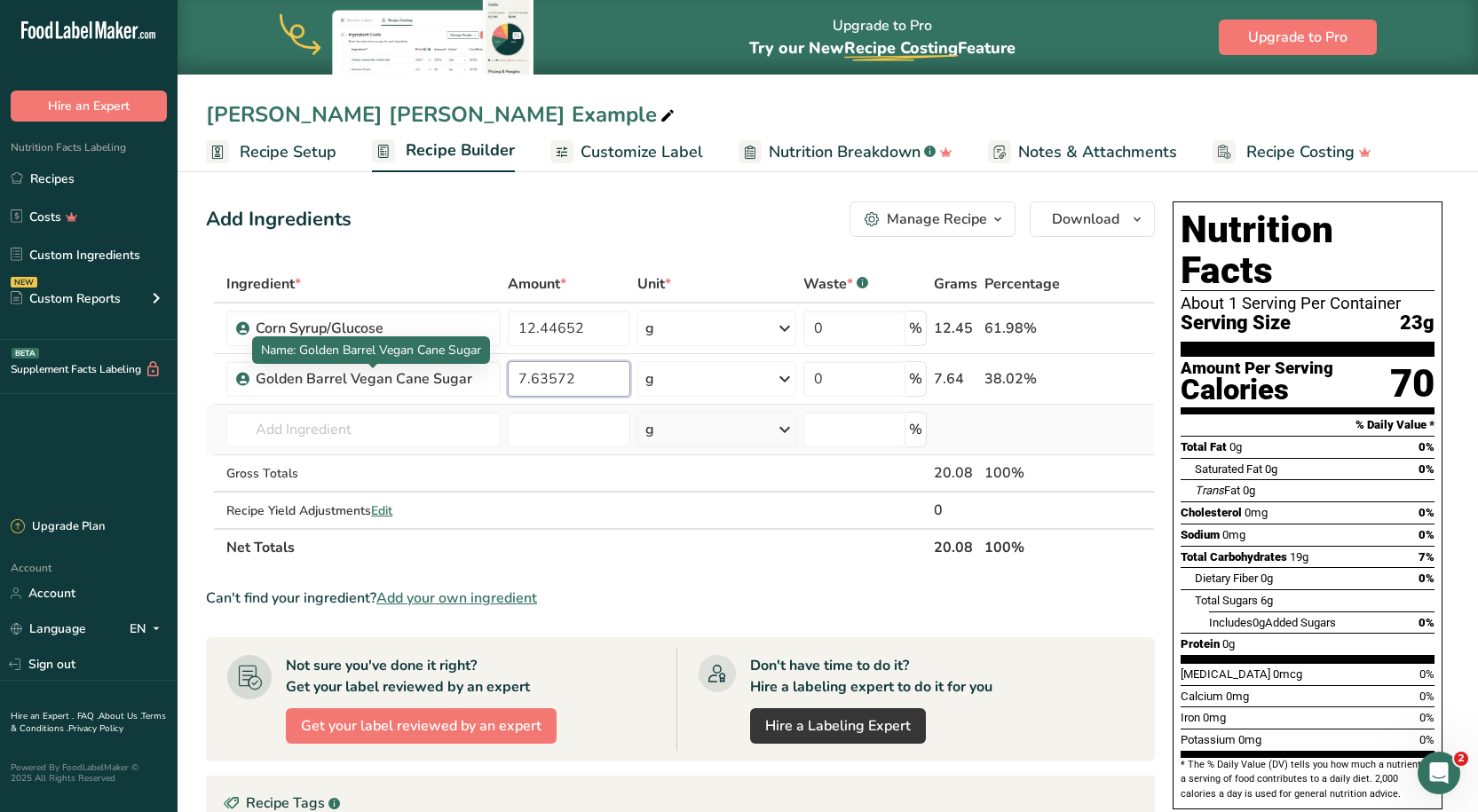
type input "7.63572"
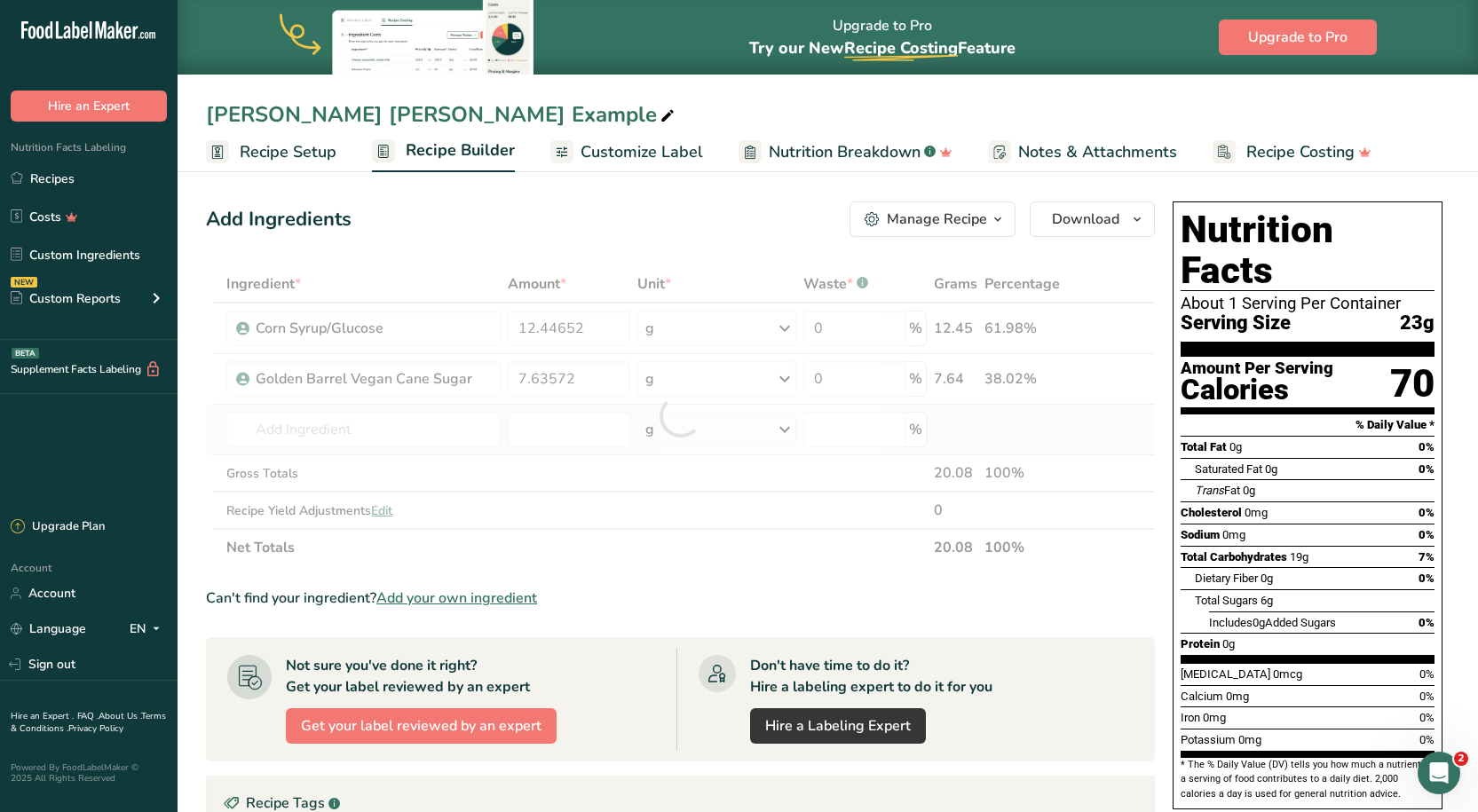
click at [369, 407] on div "Ingredient * Amount * Unit * Waste * .a-a{fill:#347362;}.b-a{fill:#fff;} Grams …" at bounding box center [680, 416] width 949 height 301
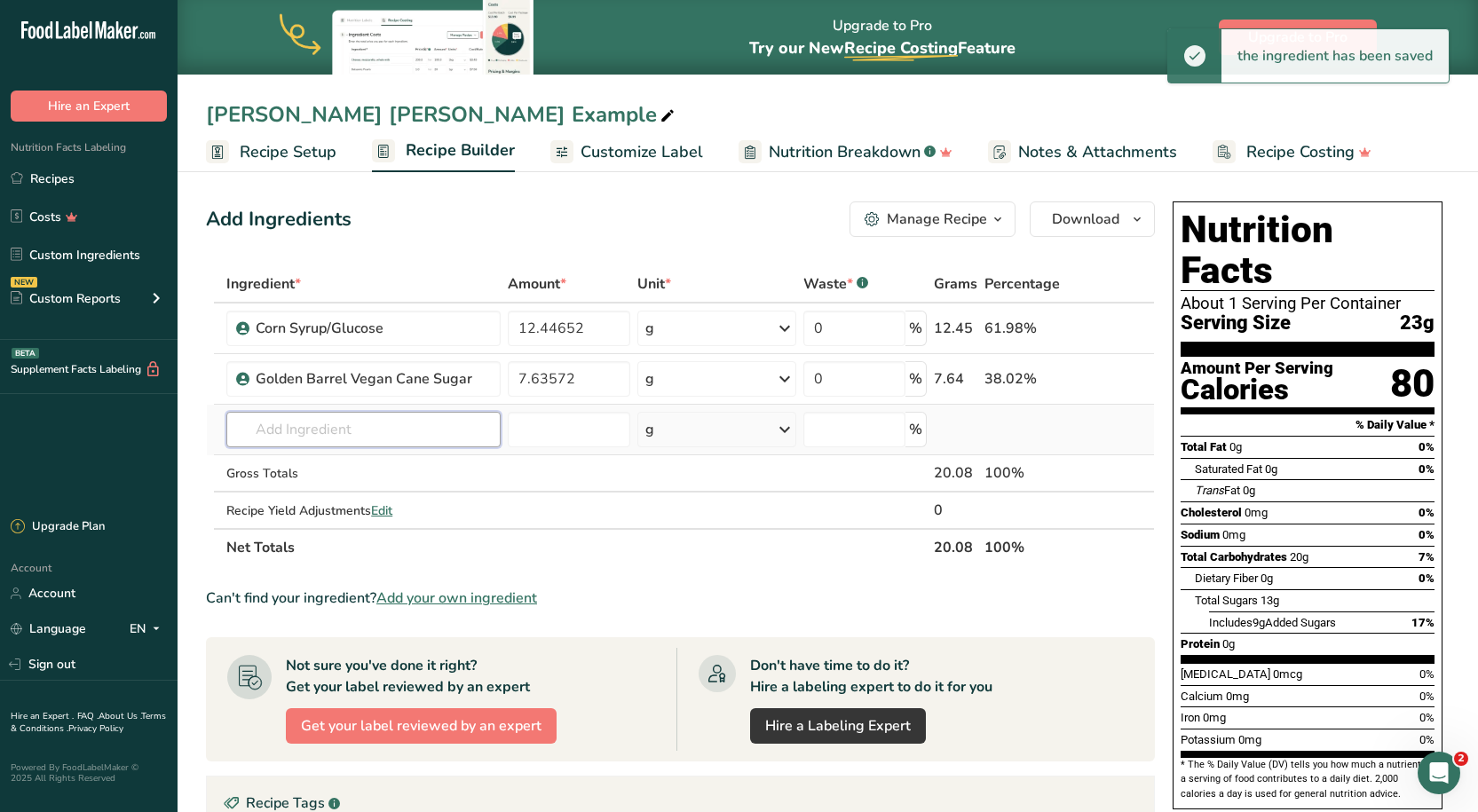
click at [370, 426] on input "text" at bounding box center [362, 429] width 274 height 35
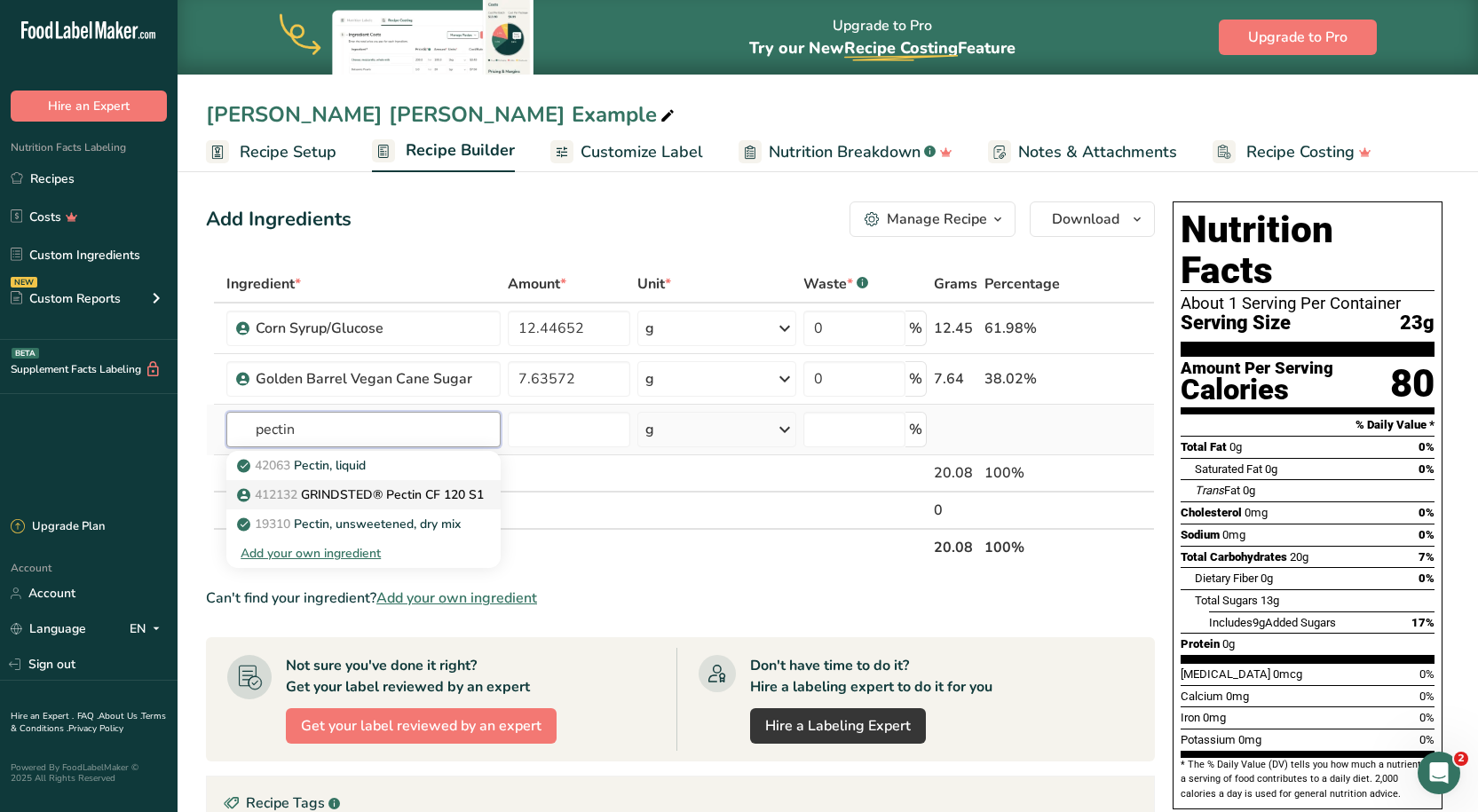
type input "pectin"
click at [359, 501] on p "412132 GRINDSTED® Pectin CF 120 S1" at bounding box center [361, 495] width 243 height 19
type input "GRINDSTED® Pectin CF 120 S1"
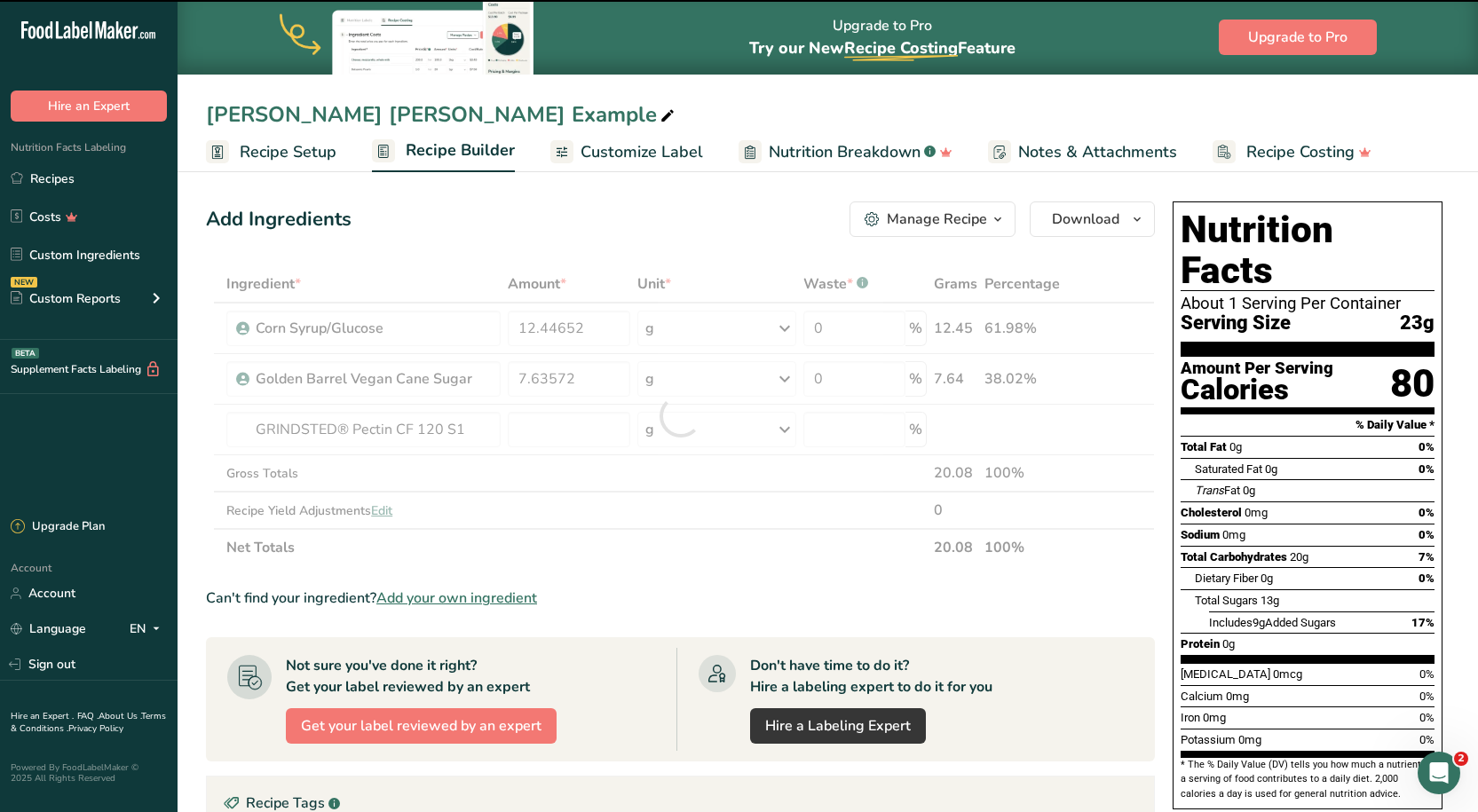
type input "0"
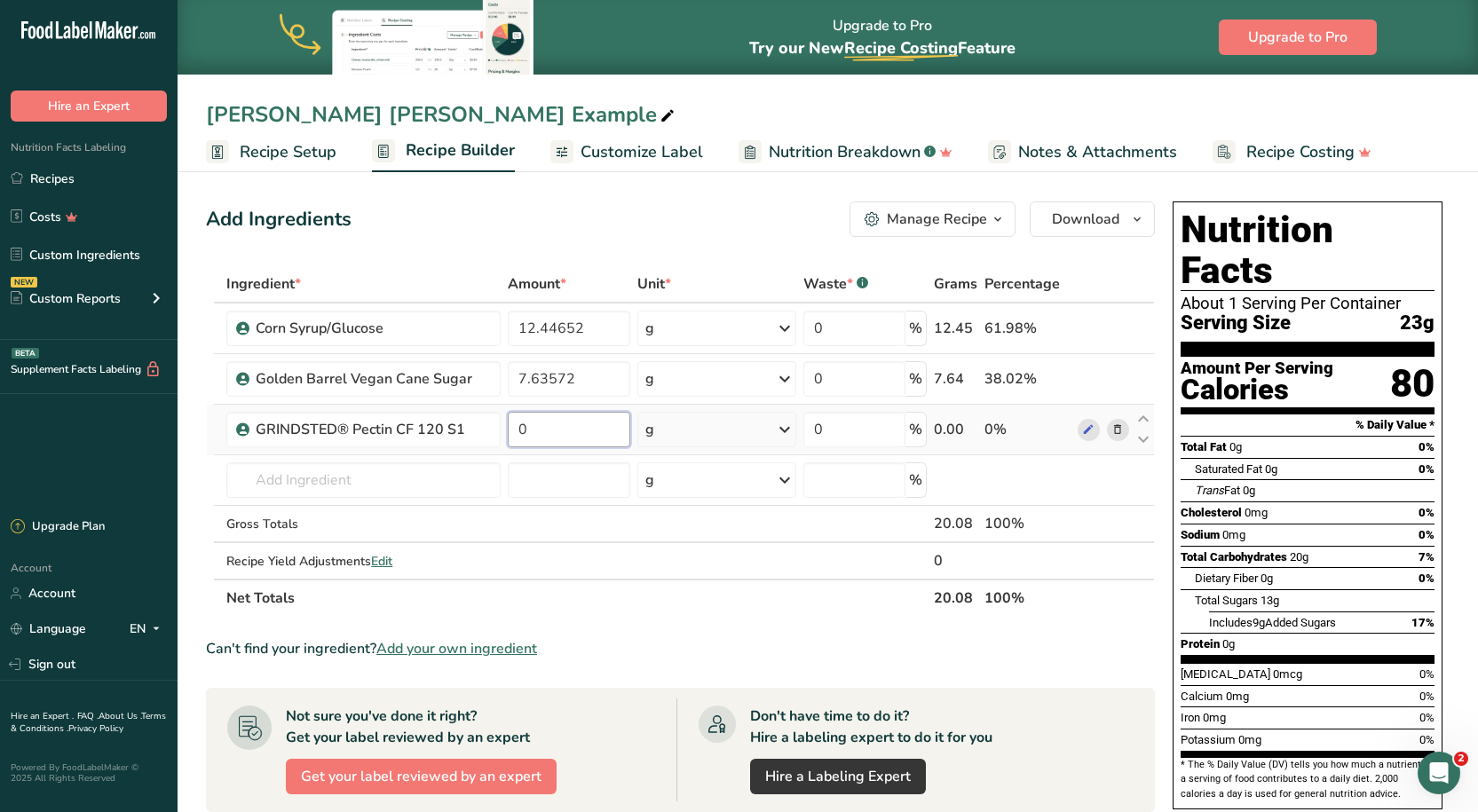
click at [565, 414] on input "0" at bounding box center [568, 429] width 122 height 35
type input "0.57"
click at [672, 173] on section "Add Ingredients Manage Recipe Delete Recipe Duplicate Recipe Scale Recipe Save …" at bounding box center [828, 695] width 1301 height 1059
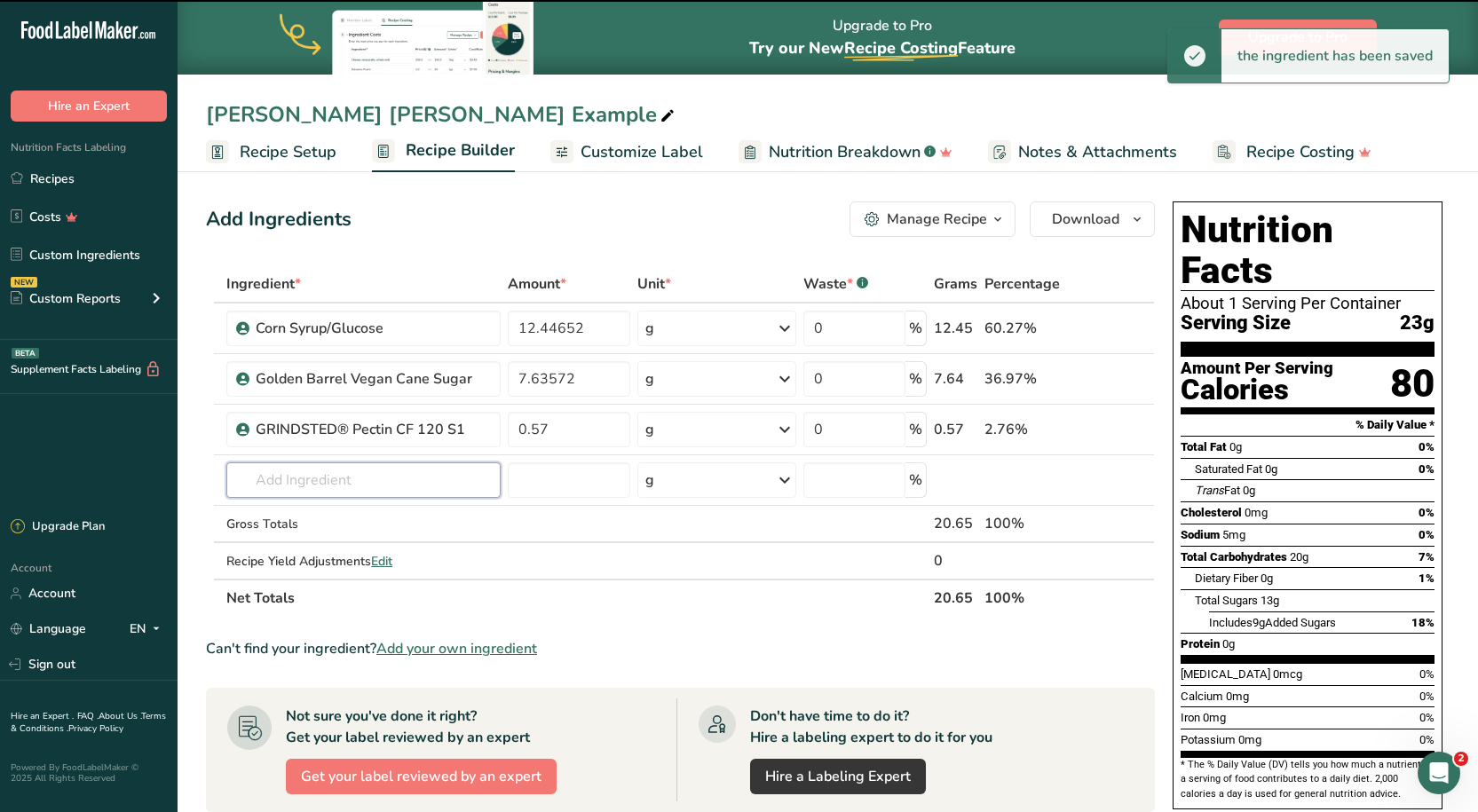
click at [340, 477] on input "text" at bounding box center [362, 479] width 274 height 35
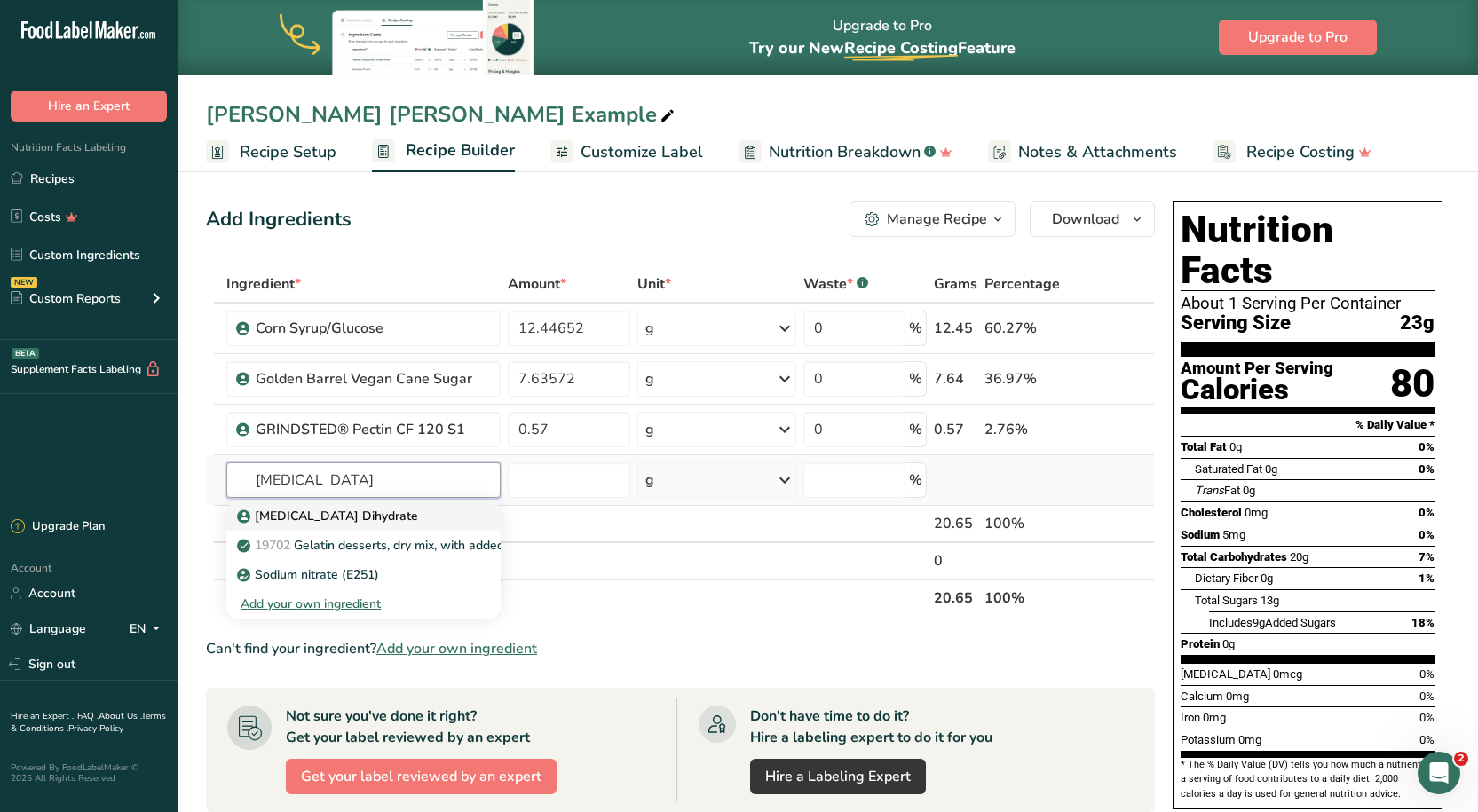
type input "[MEDICAL_DATA]"
click at [381, 521] on p "[MEDICAL_DATA] Dihydrate" at bounding box center [329, 516] width 177 height 19
type input "[MEDICAL_DATA] Dihydrate"
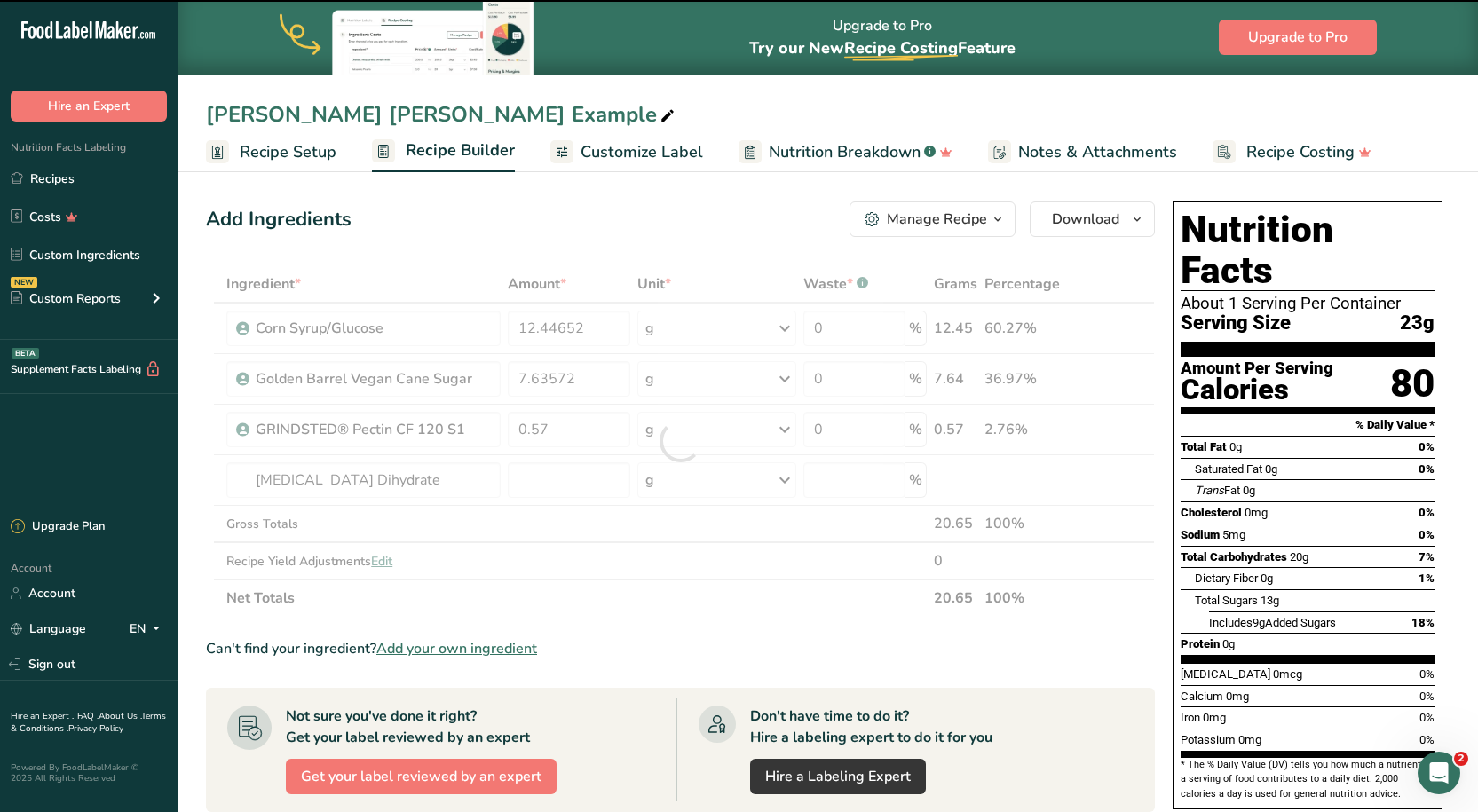
type input "0"
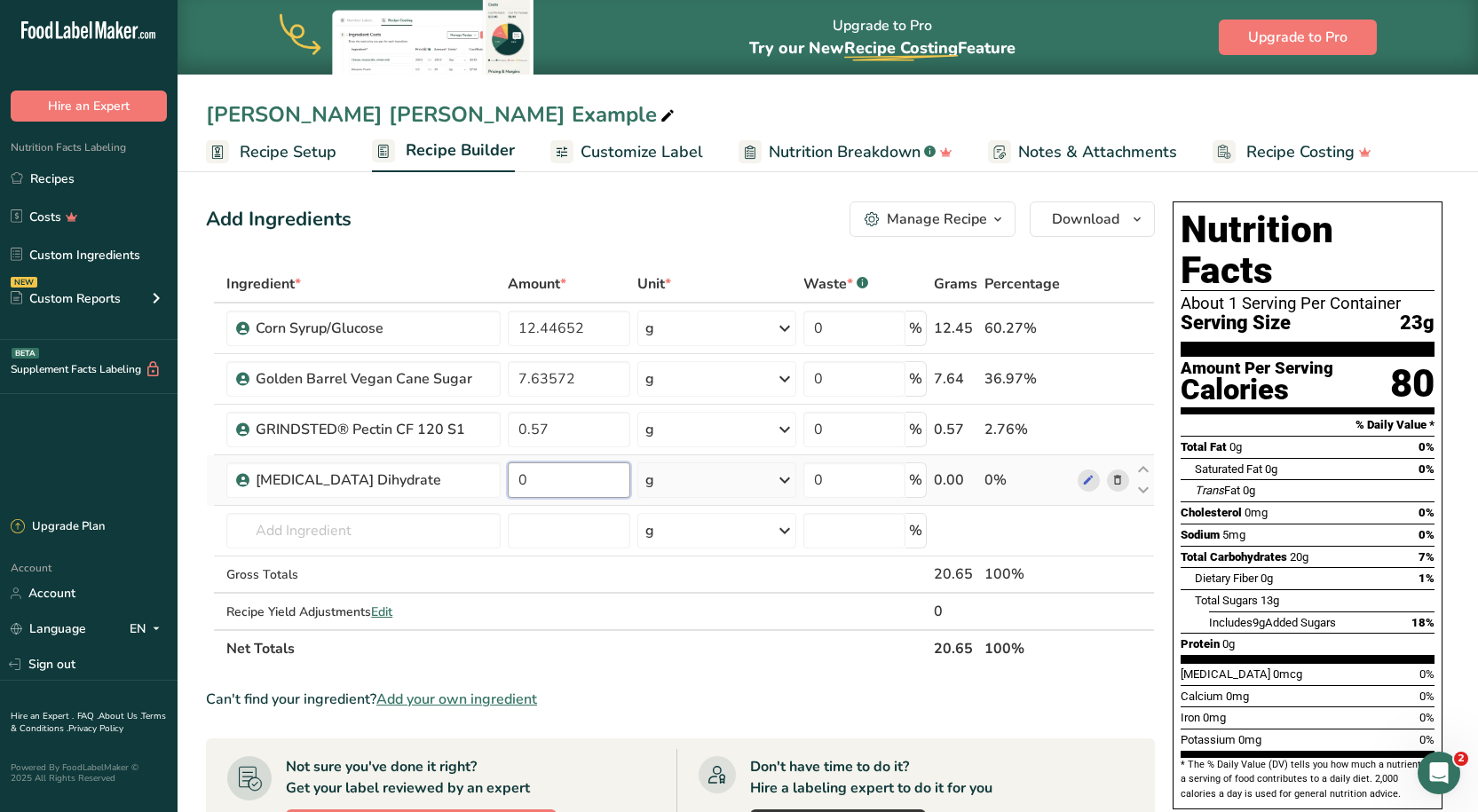
click at [540, 481] on input "0" at bounding box center [568, 479] width 122 height 35
type input "0.09"
click at [461, 197] on div "Add Ingredients Manage Recipe Delete Recipe Duplicate Recipe Scale Recipe Save …" at bounding box center [686, 721] width 959 height 1053
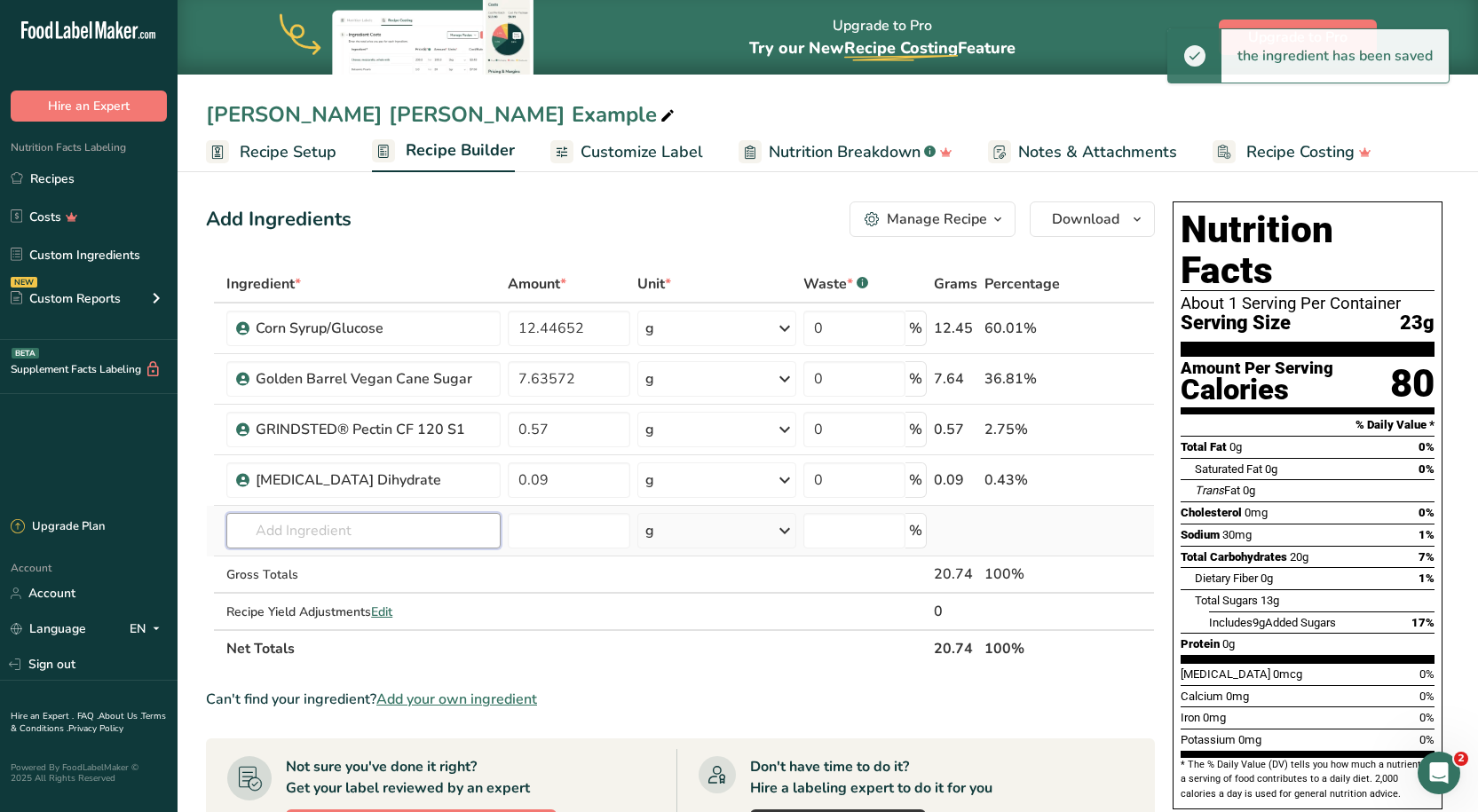
click at [385, 521] on input "text" at bounding box center [362, 530] width 274 height 35
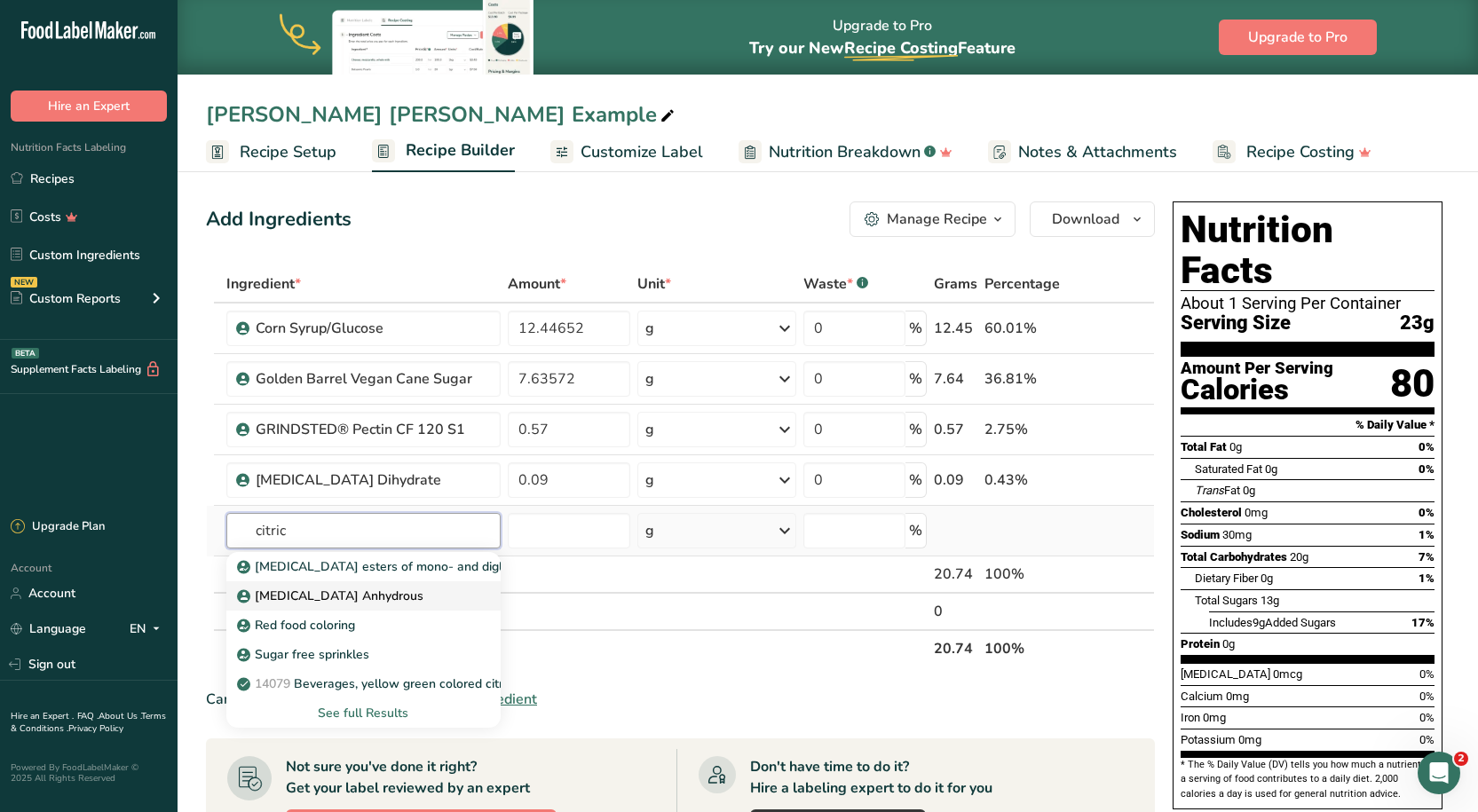
type input "citric"
click at [359, 596] on p "[MEDICAL_DATA] Anhydrous" at bounding box center [332, 596] width 183 height 19
type input "[MEDICAL_DATA] Anhydrous"
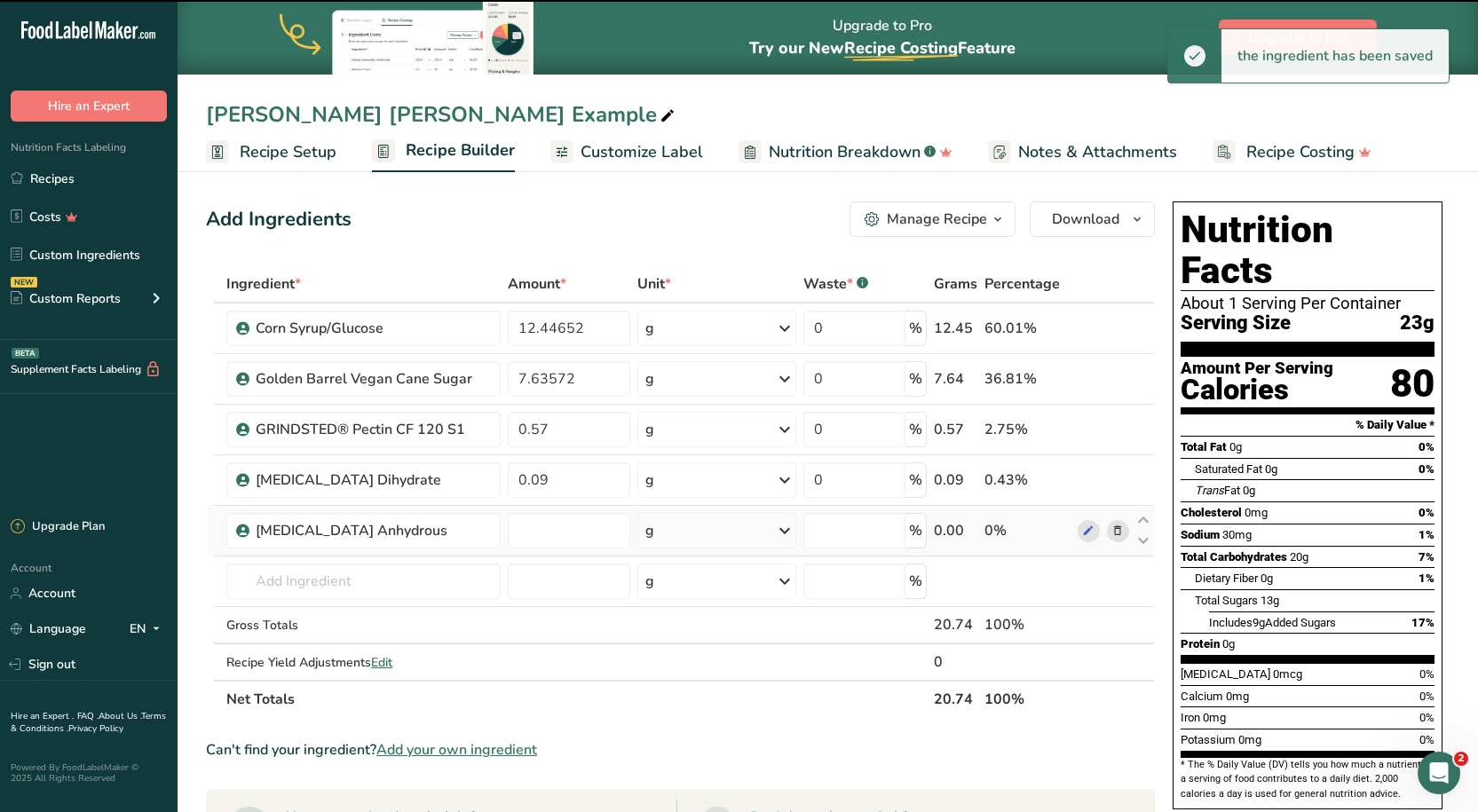
type input "0"
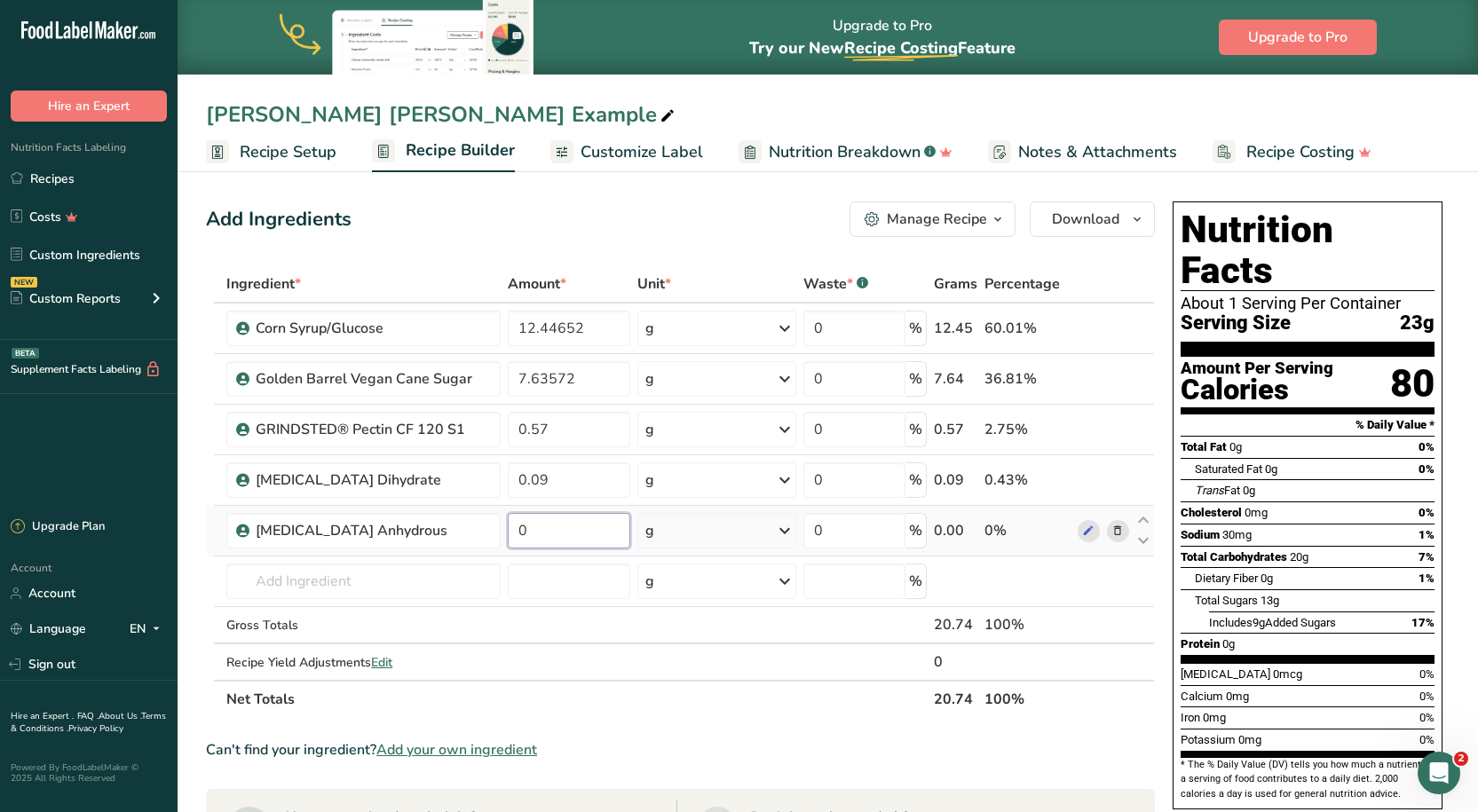
click at [532, 541] on input "0" at bounding box center [568, 530] width 122 height 35
type input "0.228"
click at [500, 206] on div "Add Ingredients Manage Recipe Delete Recipe Duplicate Recipe Scale Recipe Save …" at bounding box center [680, 218] width 949 height 35
click at [361, 587] on input "text" at bounding box center [362, 580] width 274 height 35
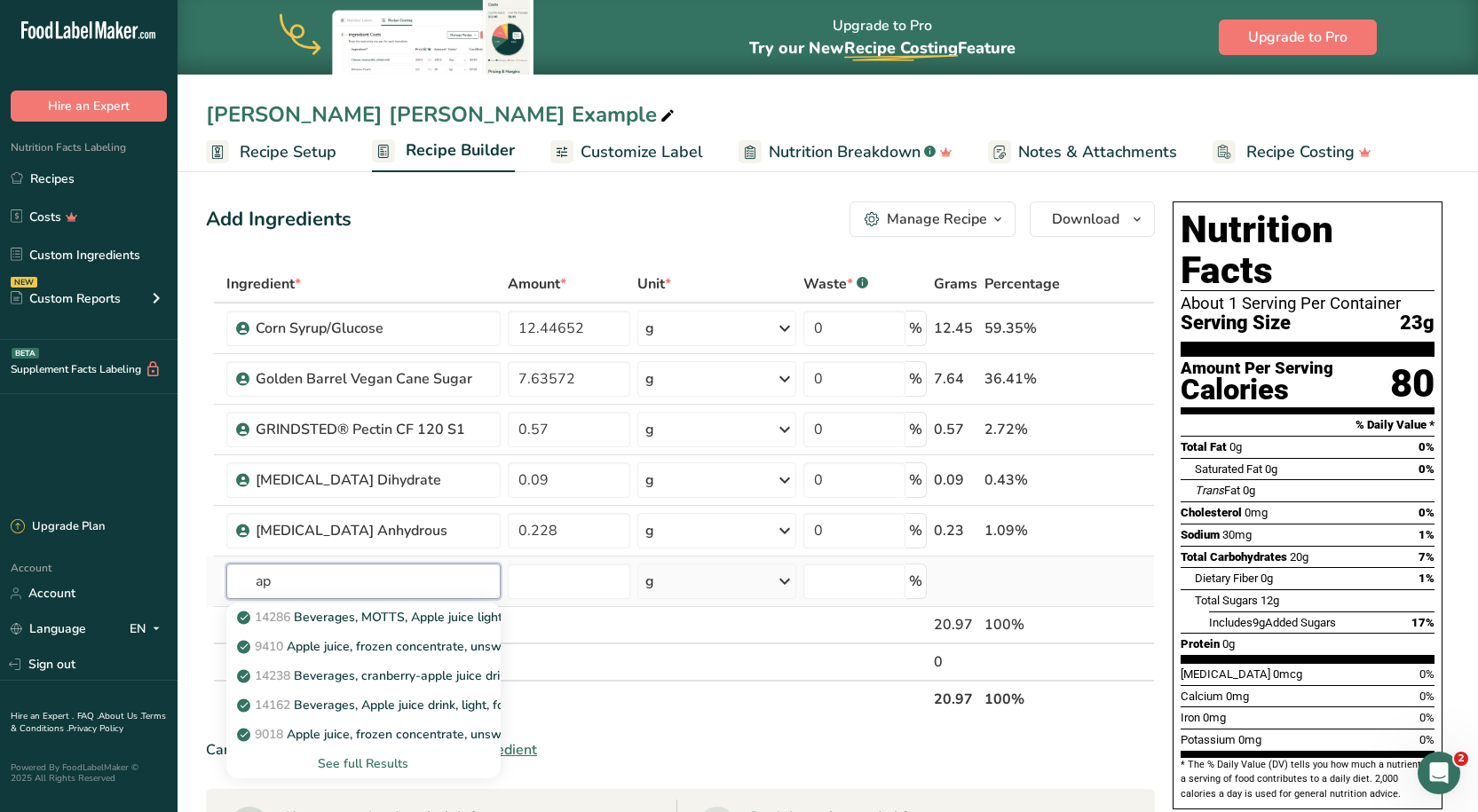
type input "a"
type input "f"
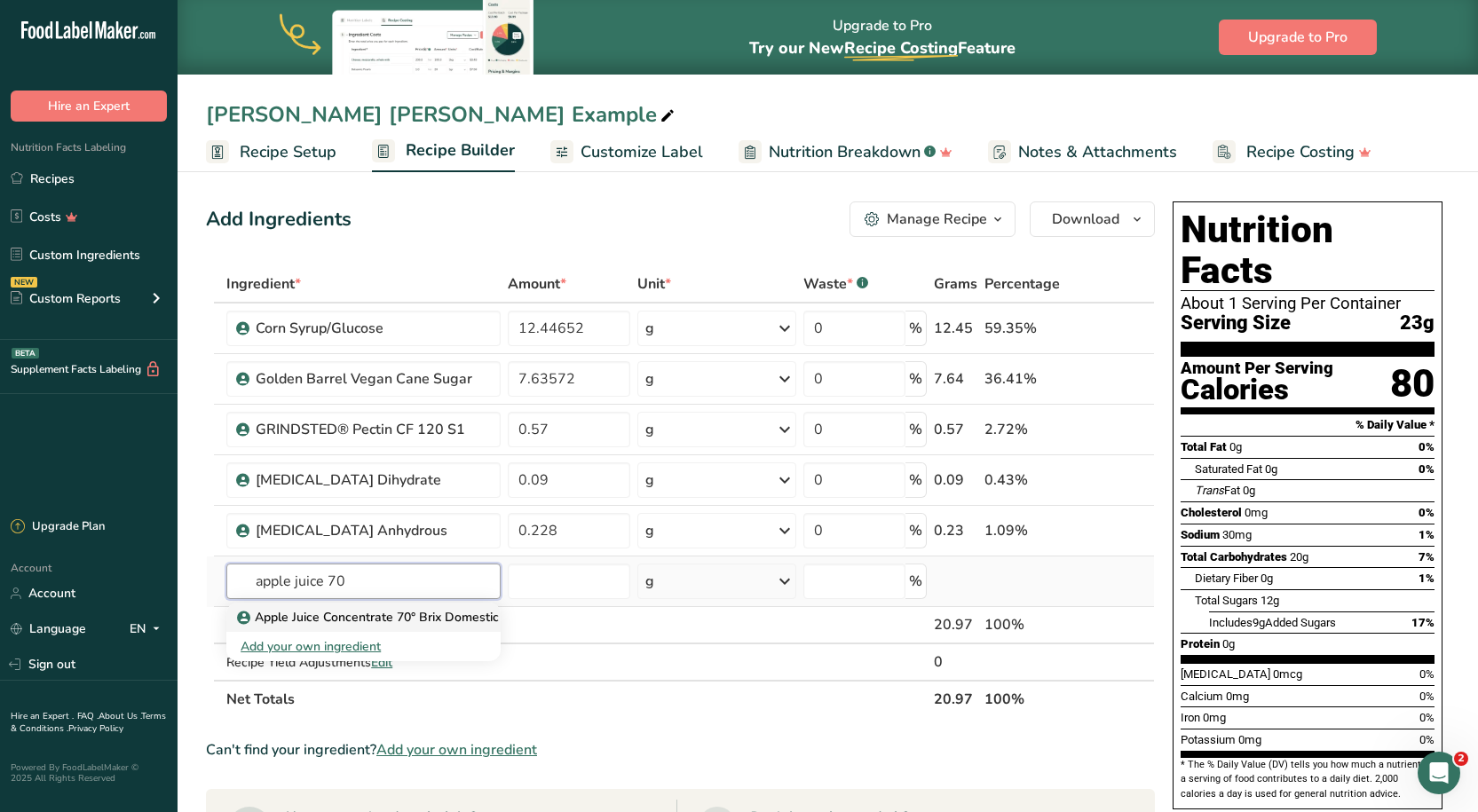
type input "apple juice 70"
click at [353, 616] on p "Apple Juice Concentrate 70° Brix Domestic" at bounding box center [369, 618] width 258 height 19
type input "Apple Juice Concentrate 70° Brix Domestic"
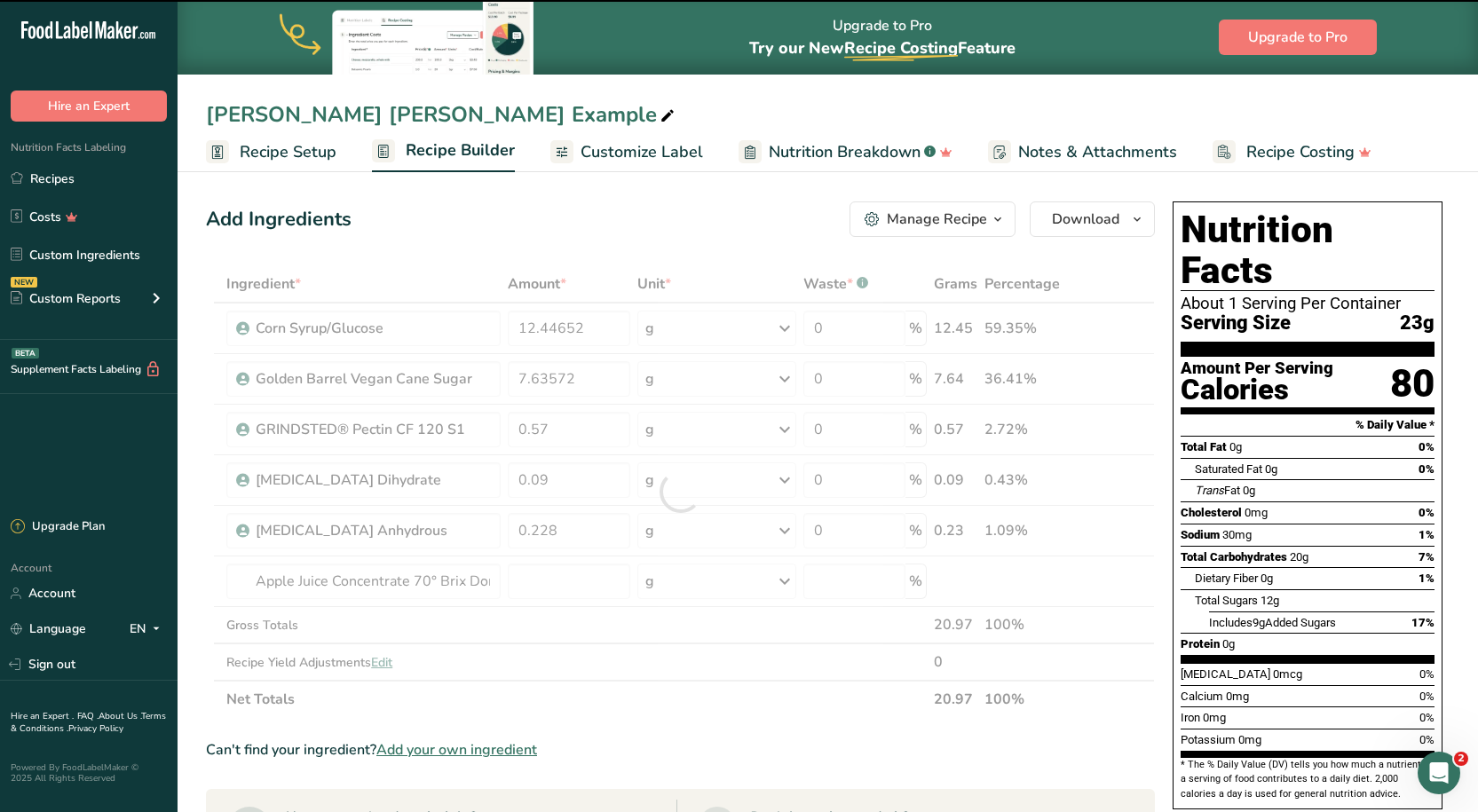
type input "0"
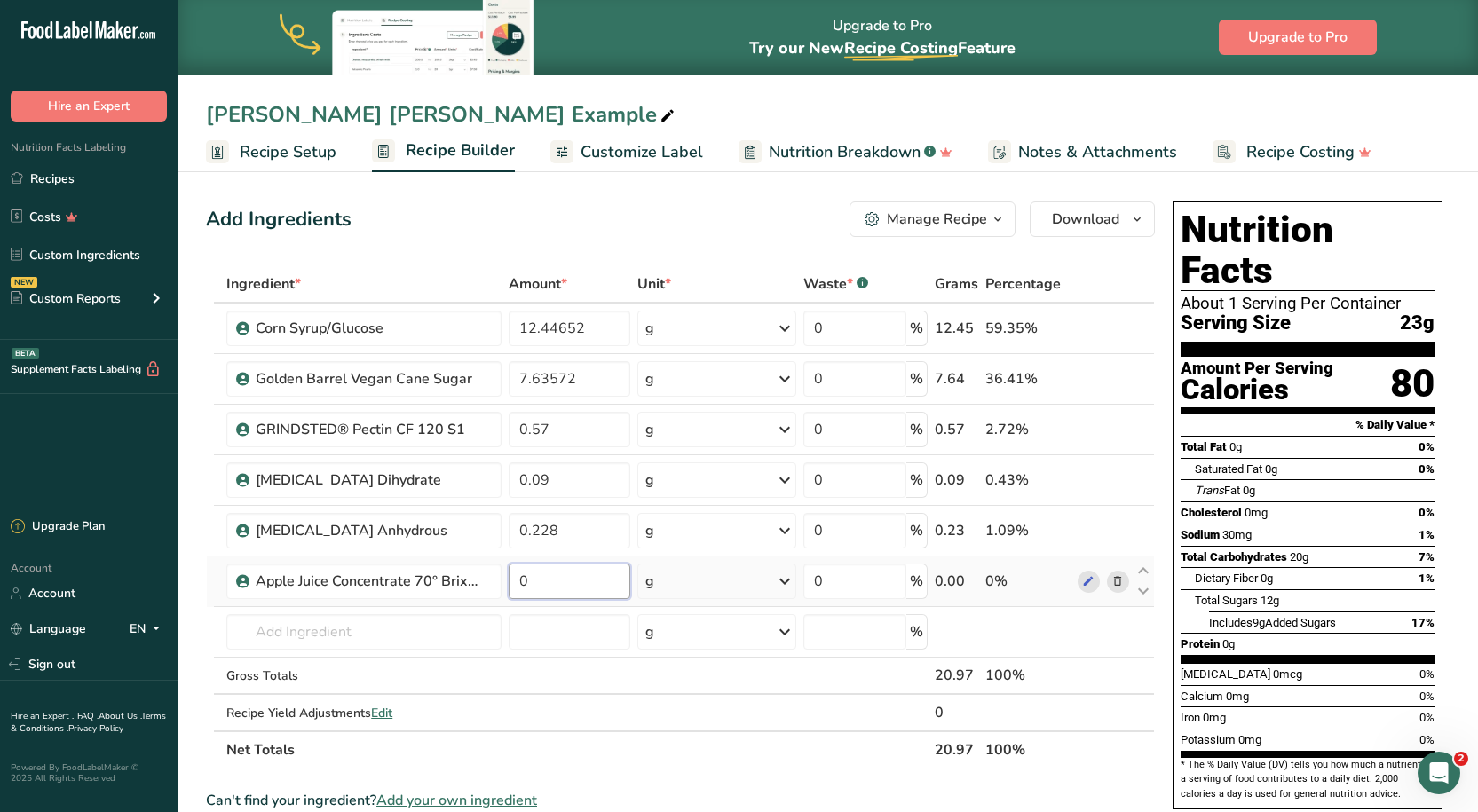
click at [536, 565] on input "0" at bounding box center [569, 580] width 122 height 35
type input "0.57"
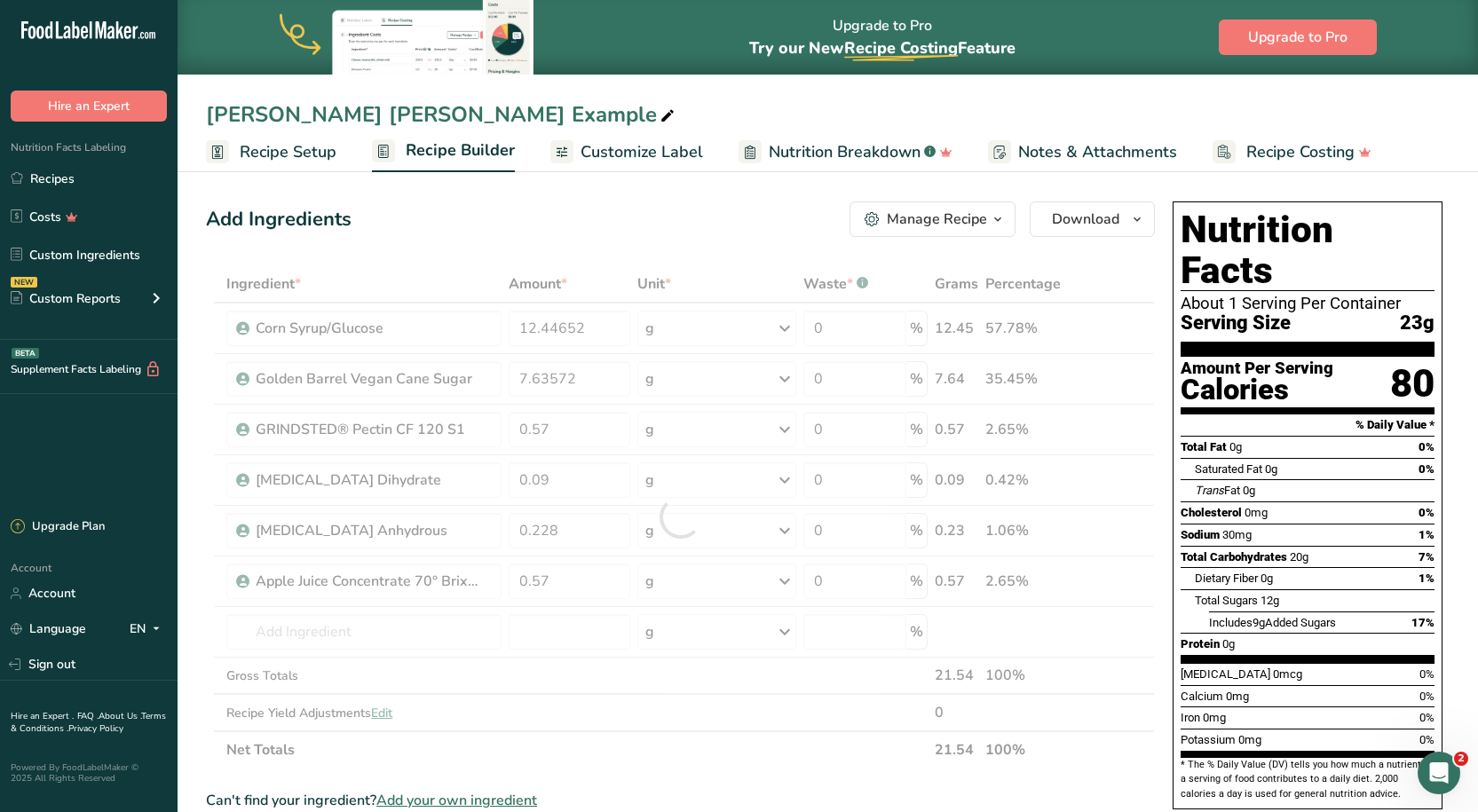
click at [577, 199] on div "Add Ingredients Manage Recipe Delete Recipe Duplicate Recipe Scale Recipe Save …" at bounding box center [686, 771] width 959 height 1154
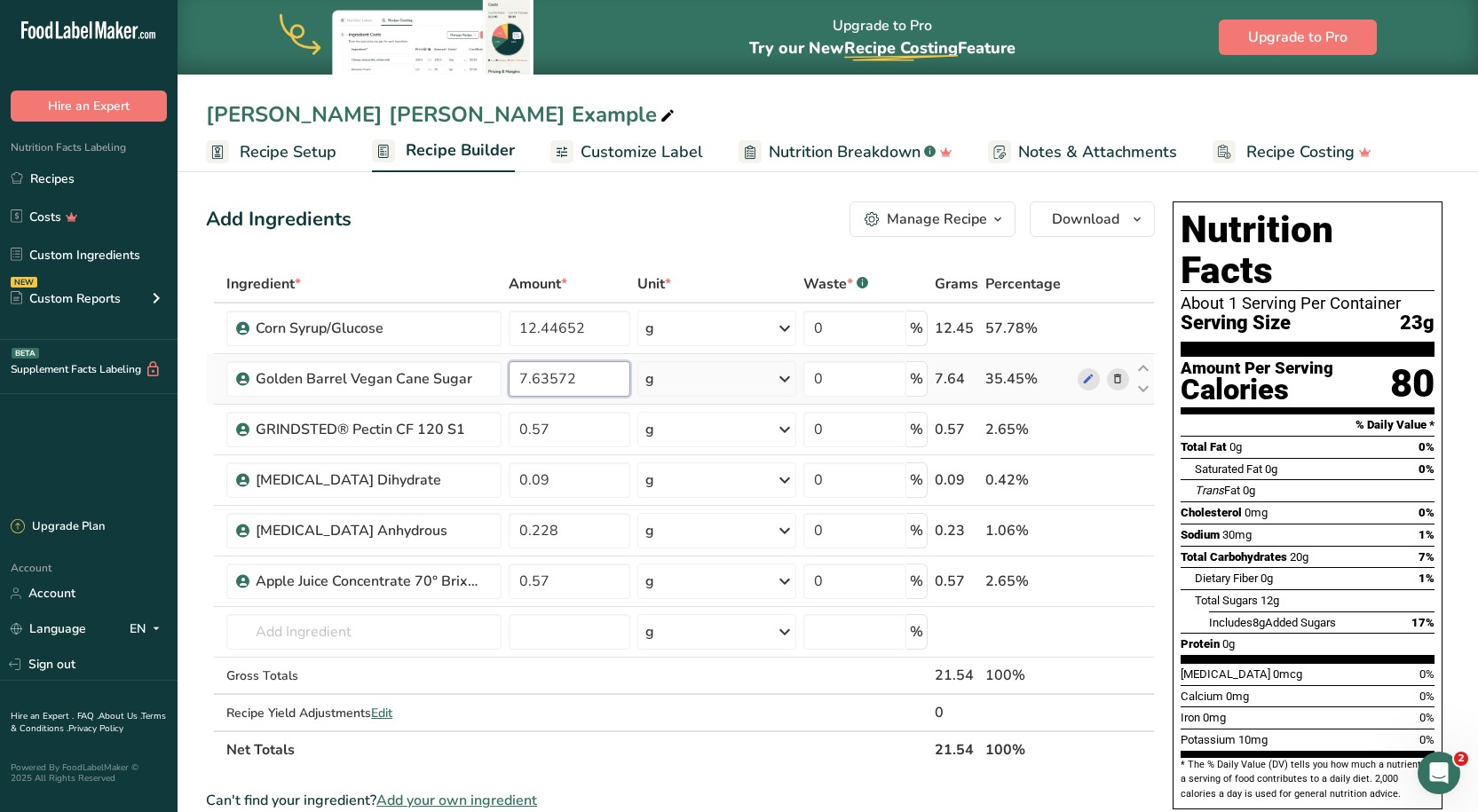
click at [574, 380] on input "7.63572" at bounding box center [569, 378] width 122 height 35
click at [525, 378] on input "7.63572" at bounding box center [569, 378] width 122 height 35
type input "0"
type input "8.77572"
click at [606, 228] on div "Add Ingredients Manage Recipe Delete Recipe Duplicate Recipe Scale Recipe Save …" at bounding box center [680, 218] width 949 height 35
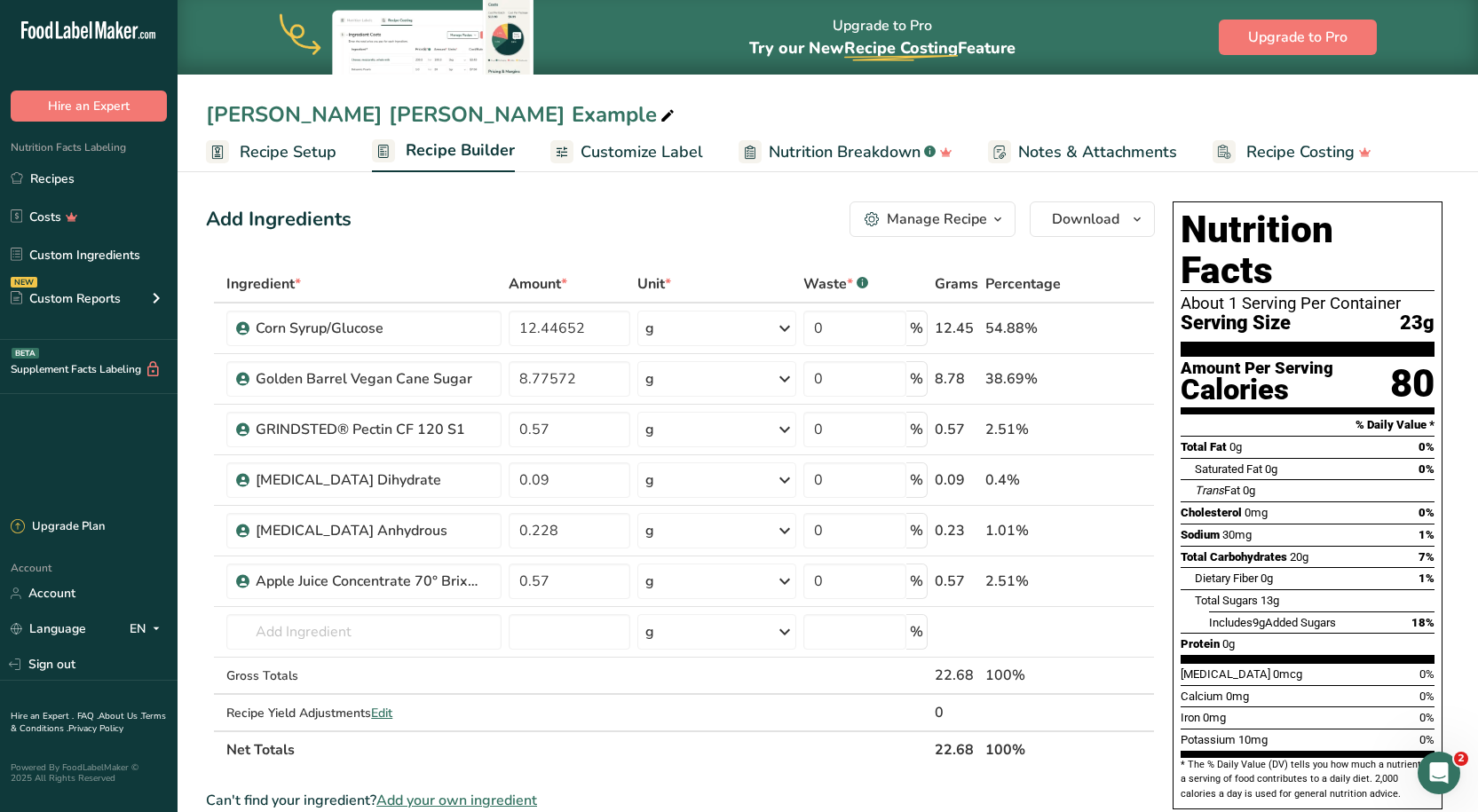
click at [625, 140] on span "Customize Label" at bounding box center [642, 152] width 122 height 24
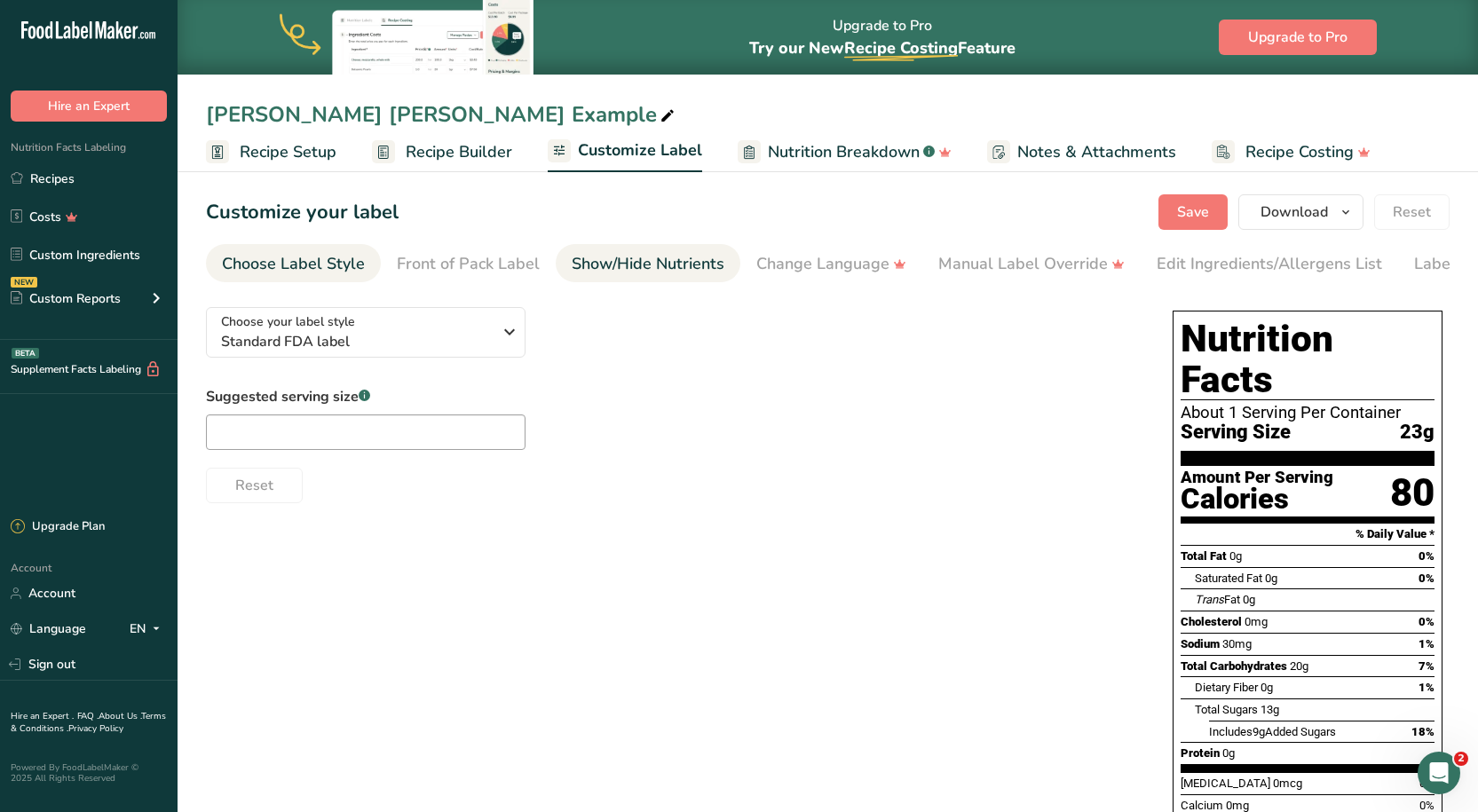
click at [624, 251] on link "Show/Hide Nutrients" at bounding box center [647, 264] width 153 height 40
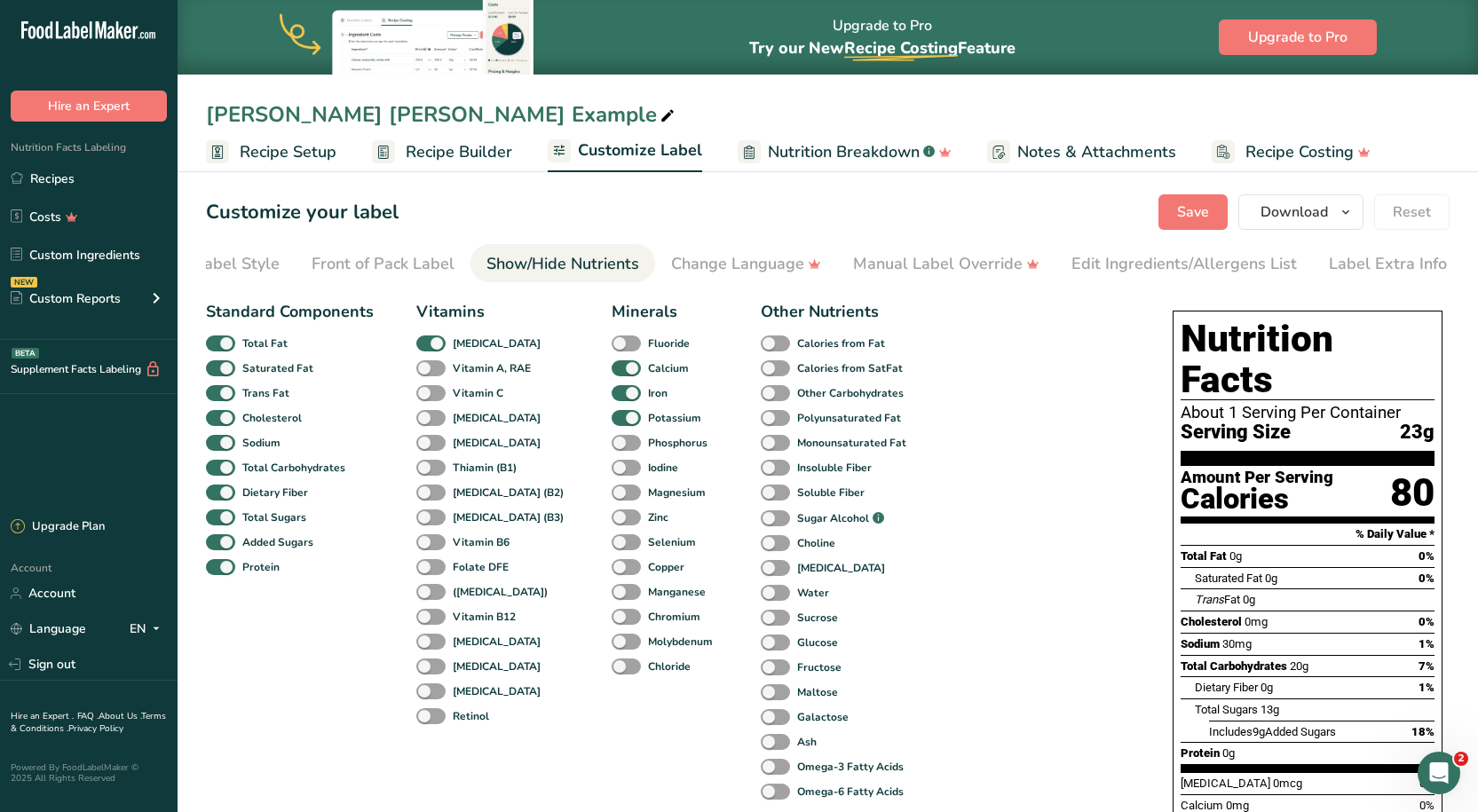
scroll to position [0, 89]
click at [420, 261] on div "Front of Pack Label" at bounding box center [380, 263] width 143 height 24
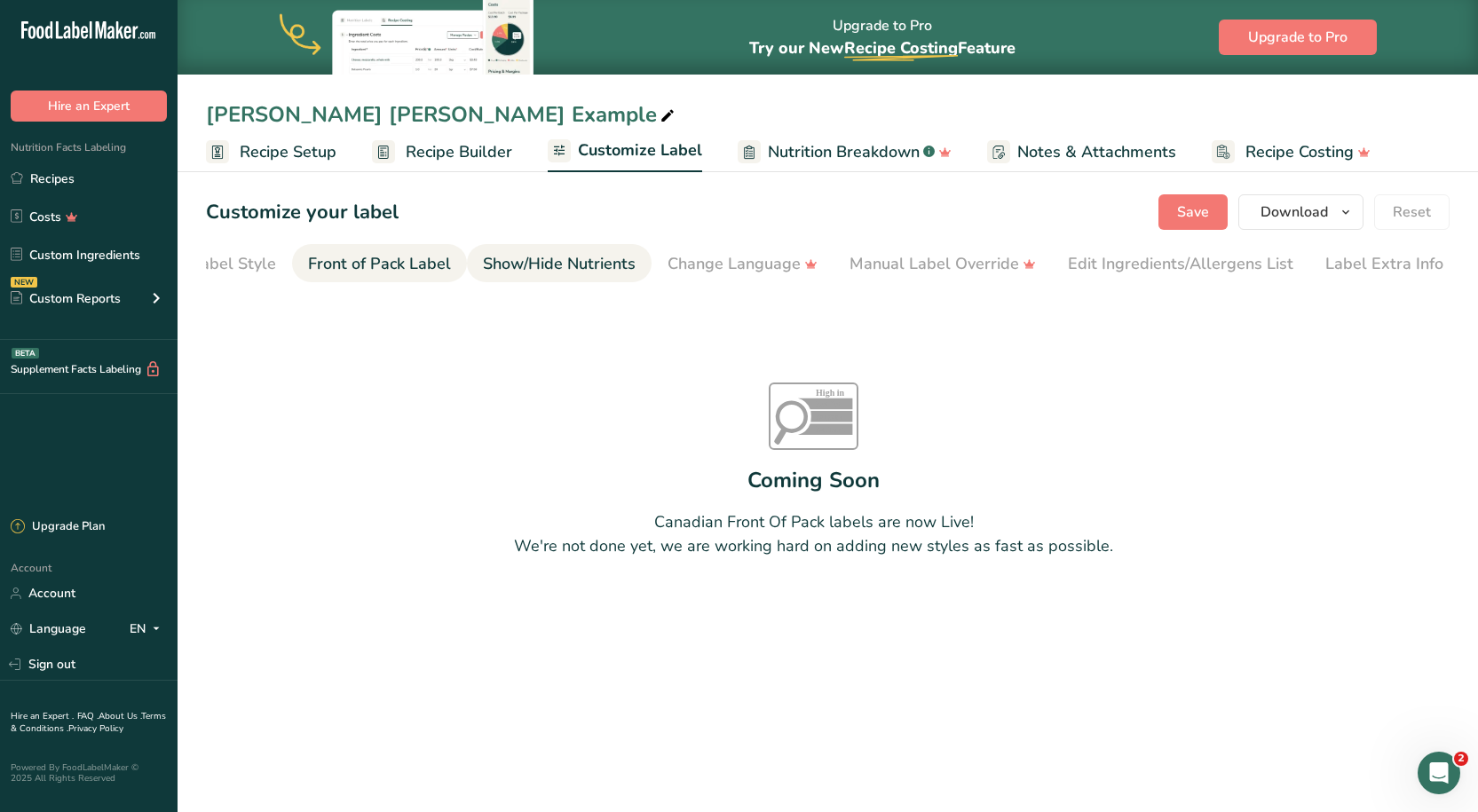
click at [556, 254] on div "Show/Hide Nutrients" at bounding box center [559, 263] width 153 height 24
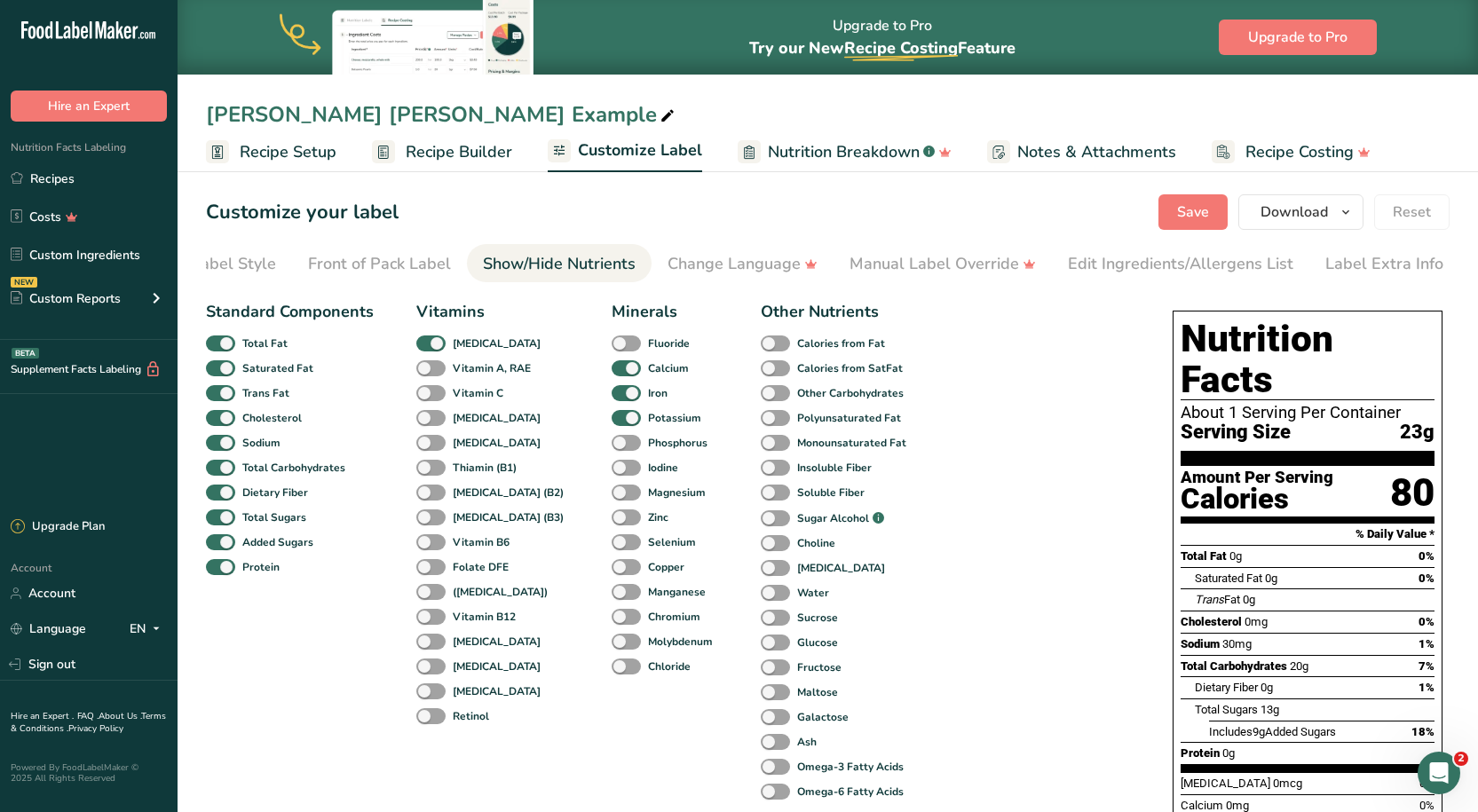
drag, startPoint x: 258, startPoint y: 248, endPoint x: 304, endPoint y: 238, distance: 47.1
click at [257, 248] on link "Choose Label Style" at bounding box center [205, 264] width 143 height 40
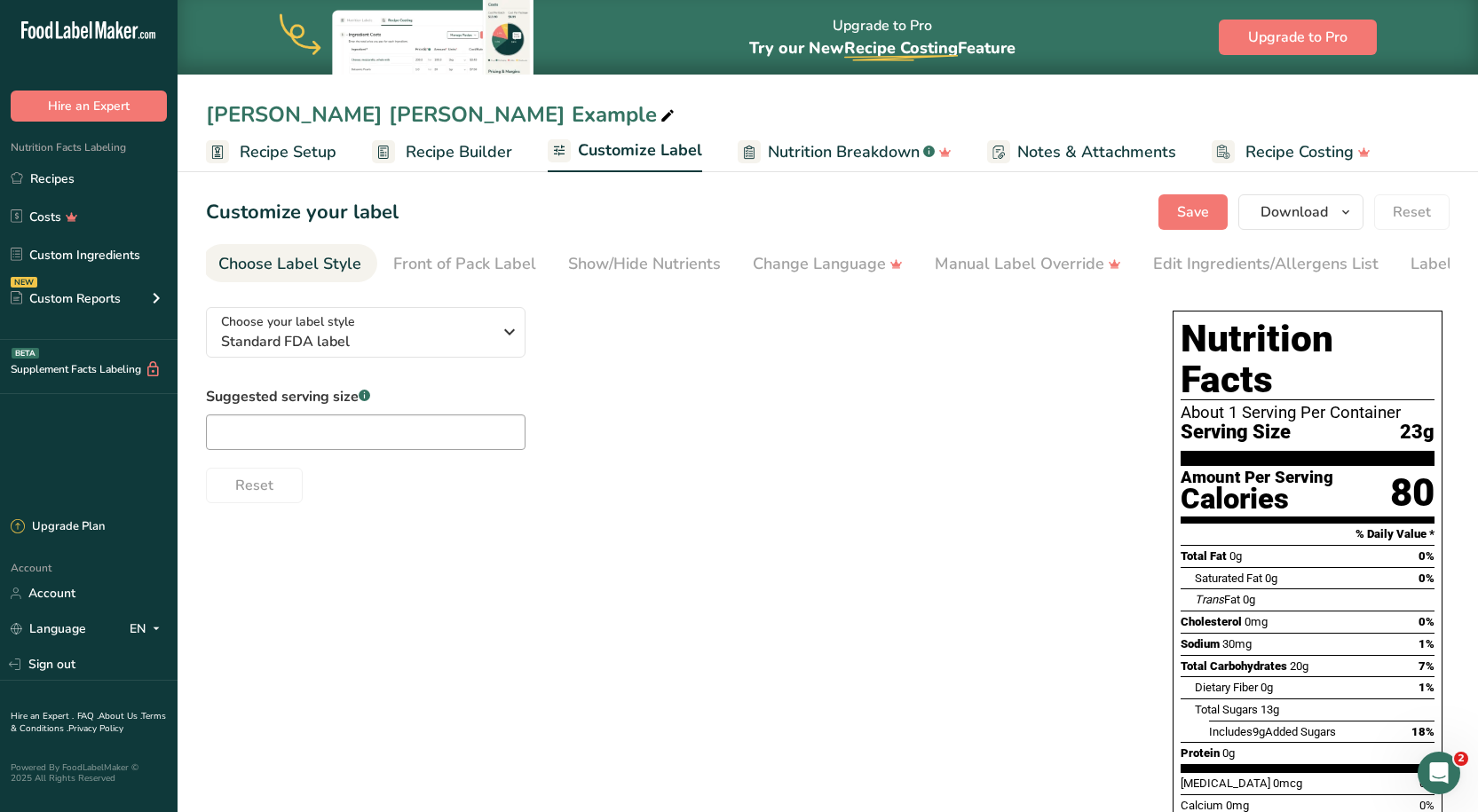
scroll to position [0, 0]
click at [660, 118] on icon at bounding box center [667, 116] width 16 height 25
type input "B"
type input "Example NFP"
click at [1213, 211] on button "Save" at bounding box center [1193, 212] width 70 height 35
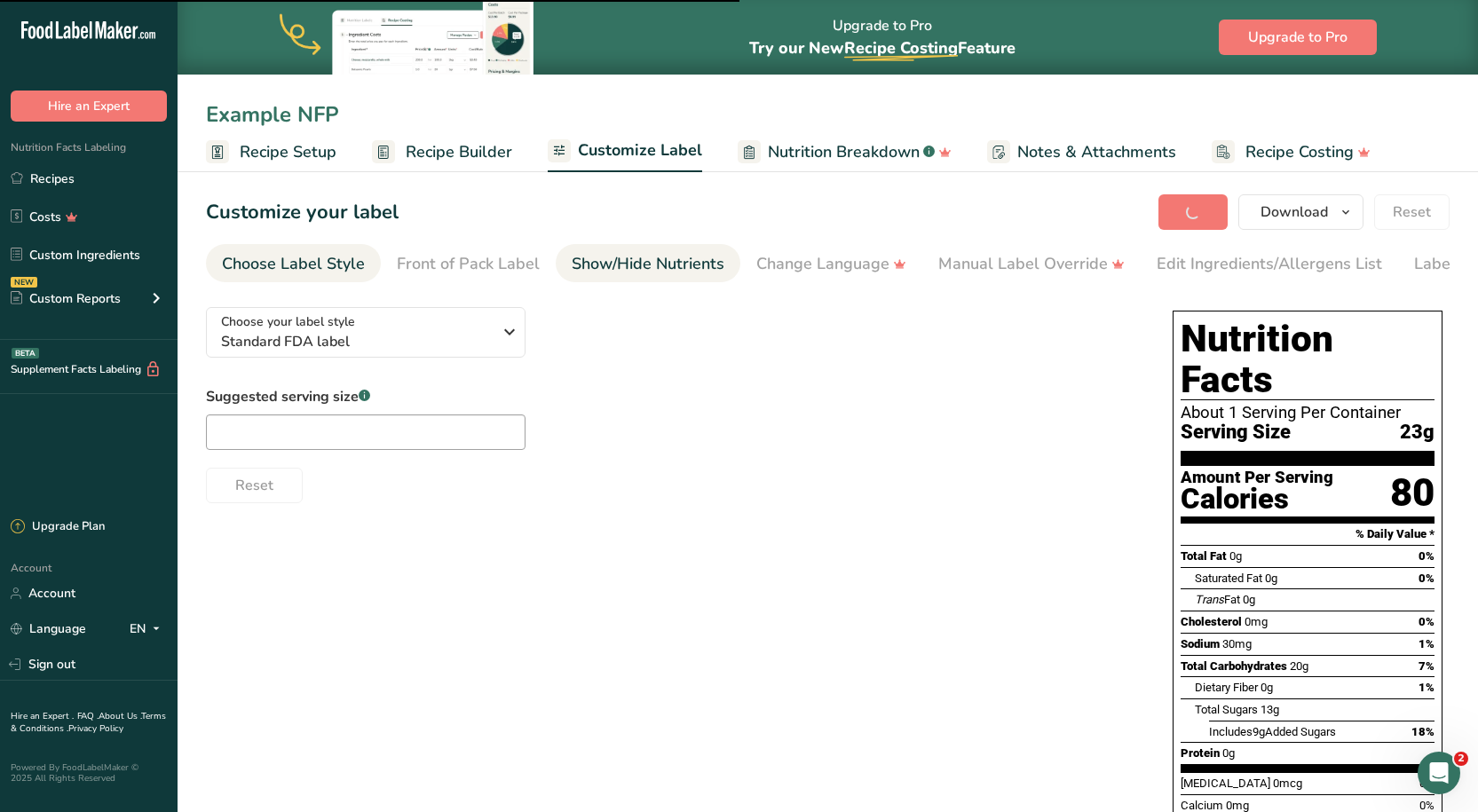
click at [648, 267] on div "Show/Hide Nutrients" at bounding box center [647, 263] width 153 height 24
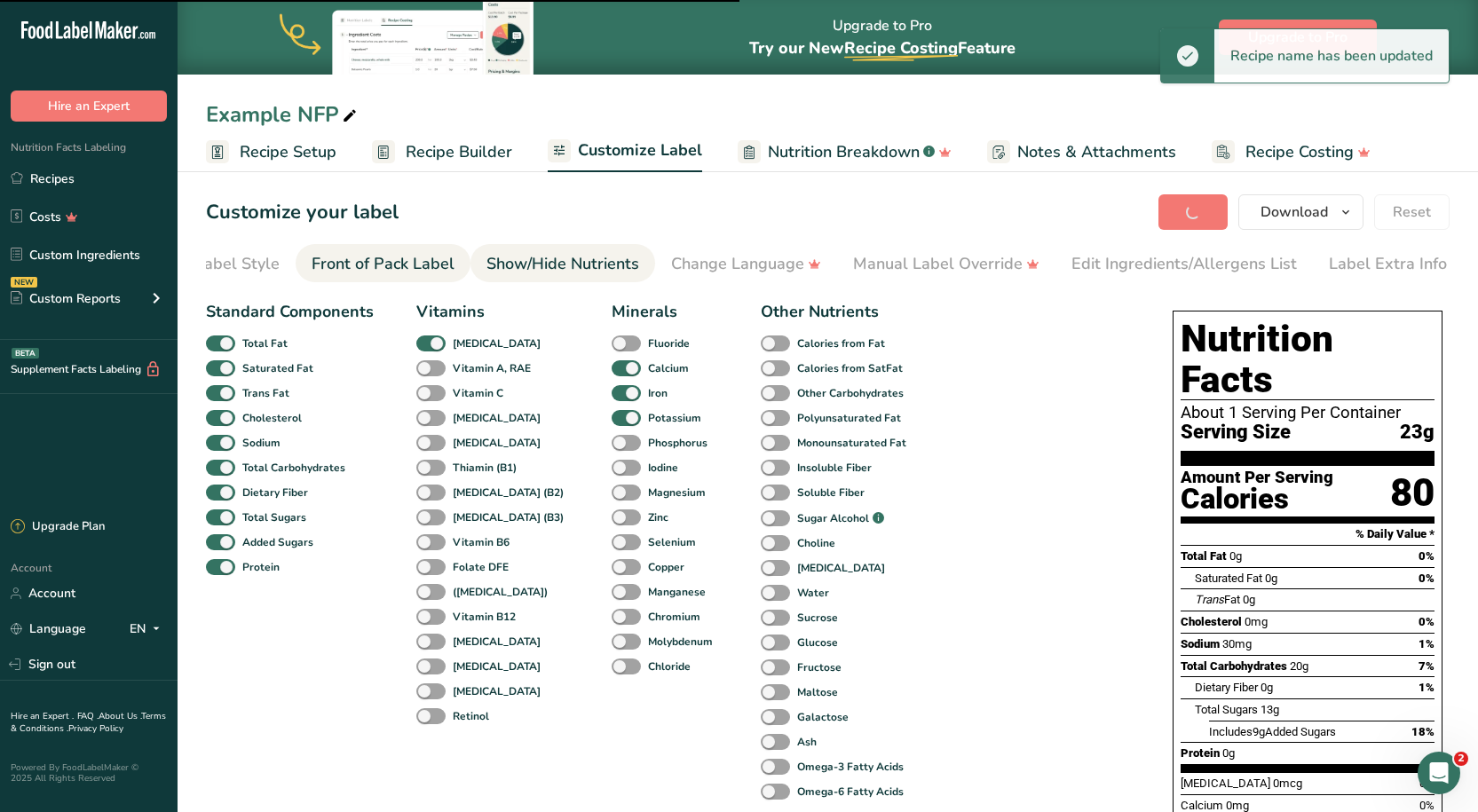
click at [470, 255] on li "Show/Hide Nutrients" at bounding box center [563, 263] width 185 height 38
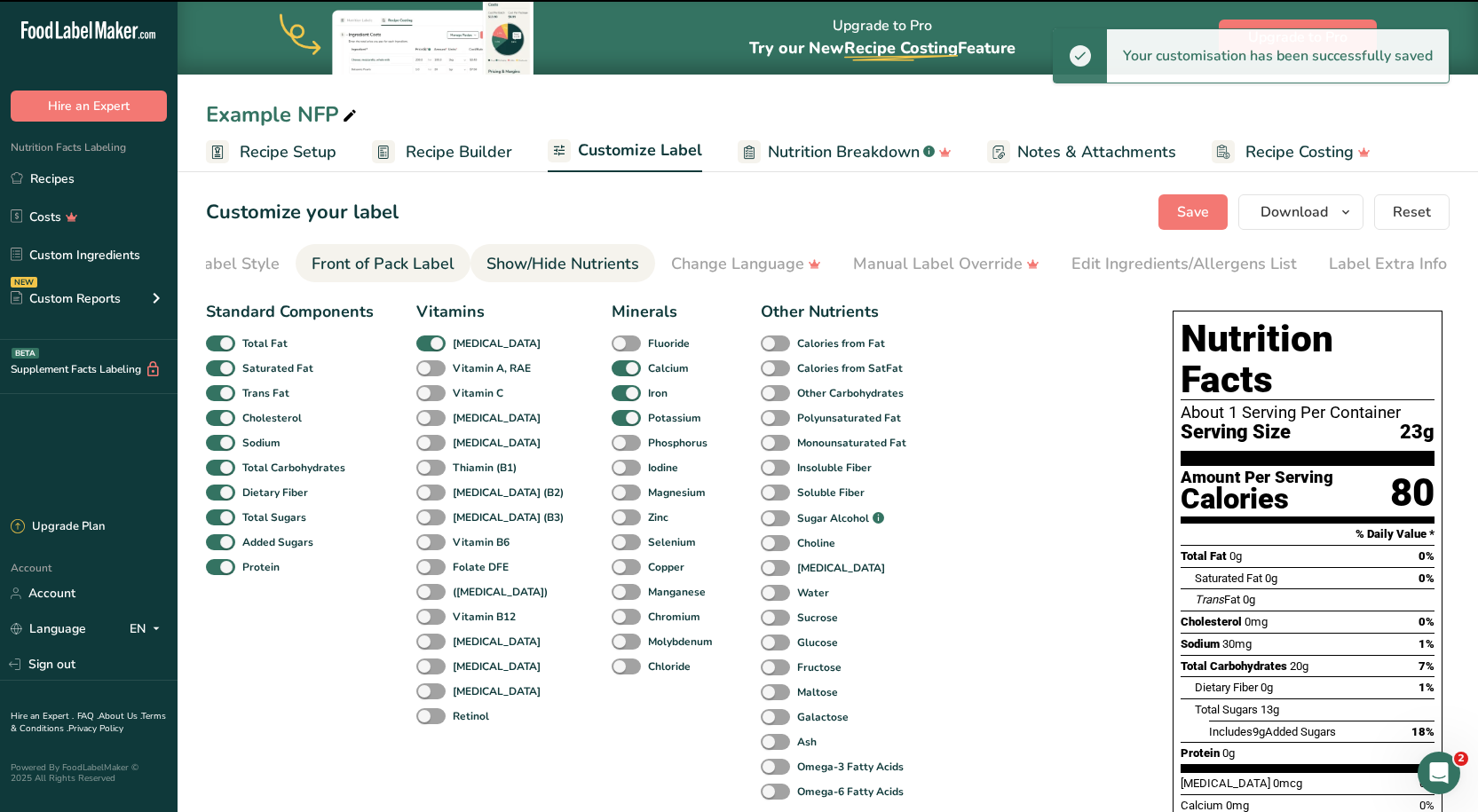
scroll to position [0, 89]
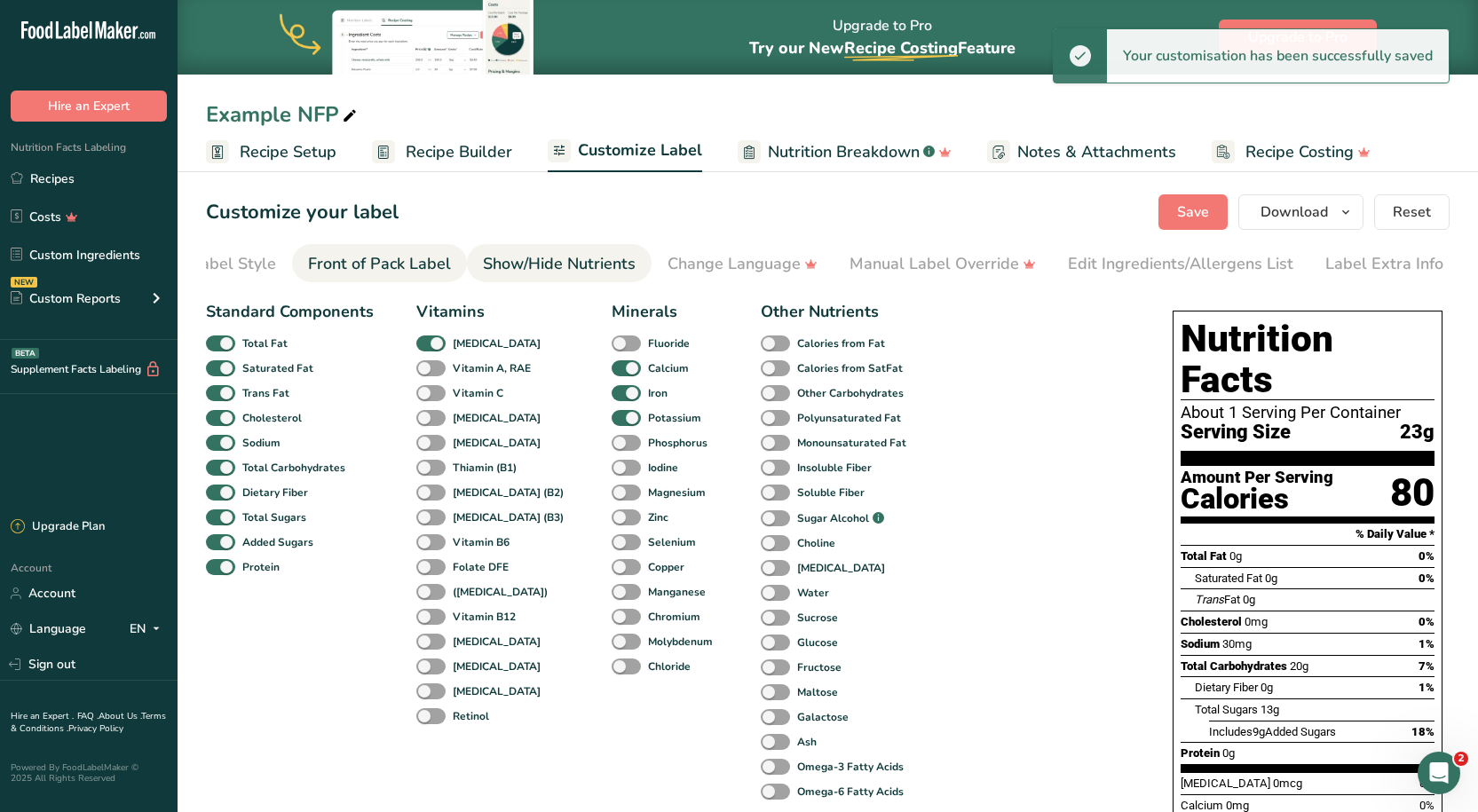
click at [363, 255] on div "Front of Pack Label" at bounding box center [380, 263] width 143 height 24
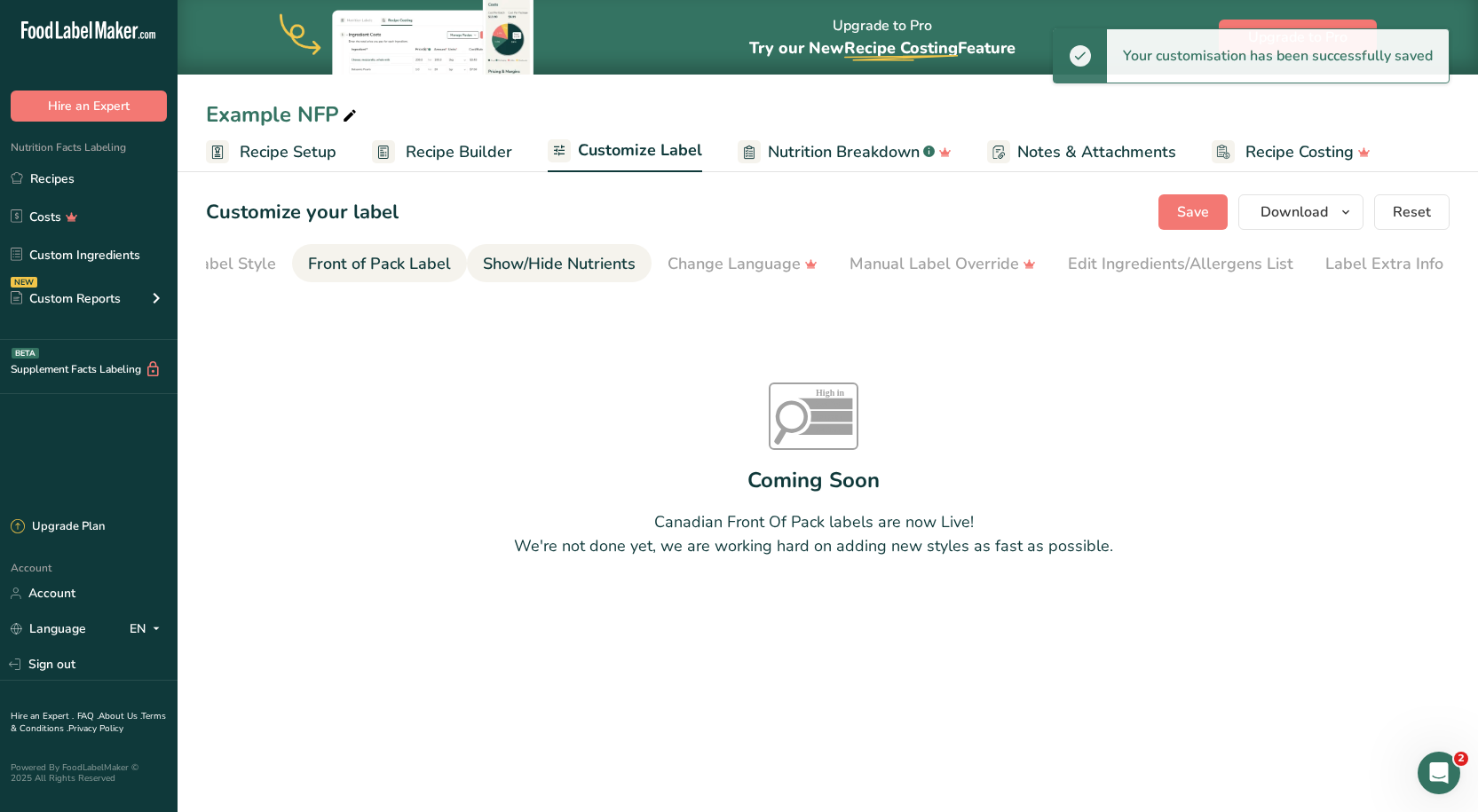
click at [539, 261] on div "Show/Hide Nutrients" at bounding box center [559, 263] width 153 height 24
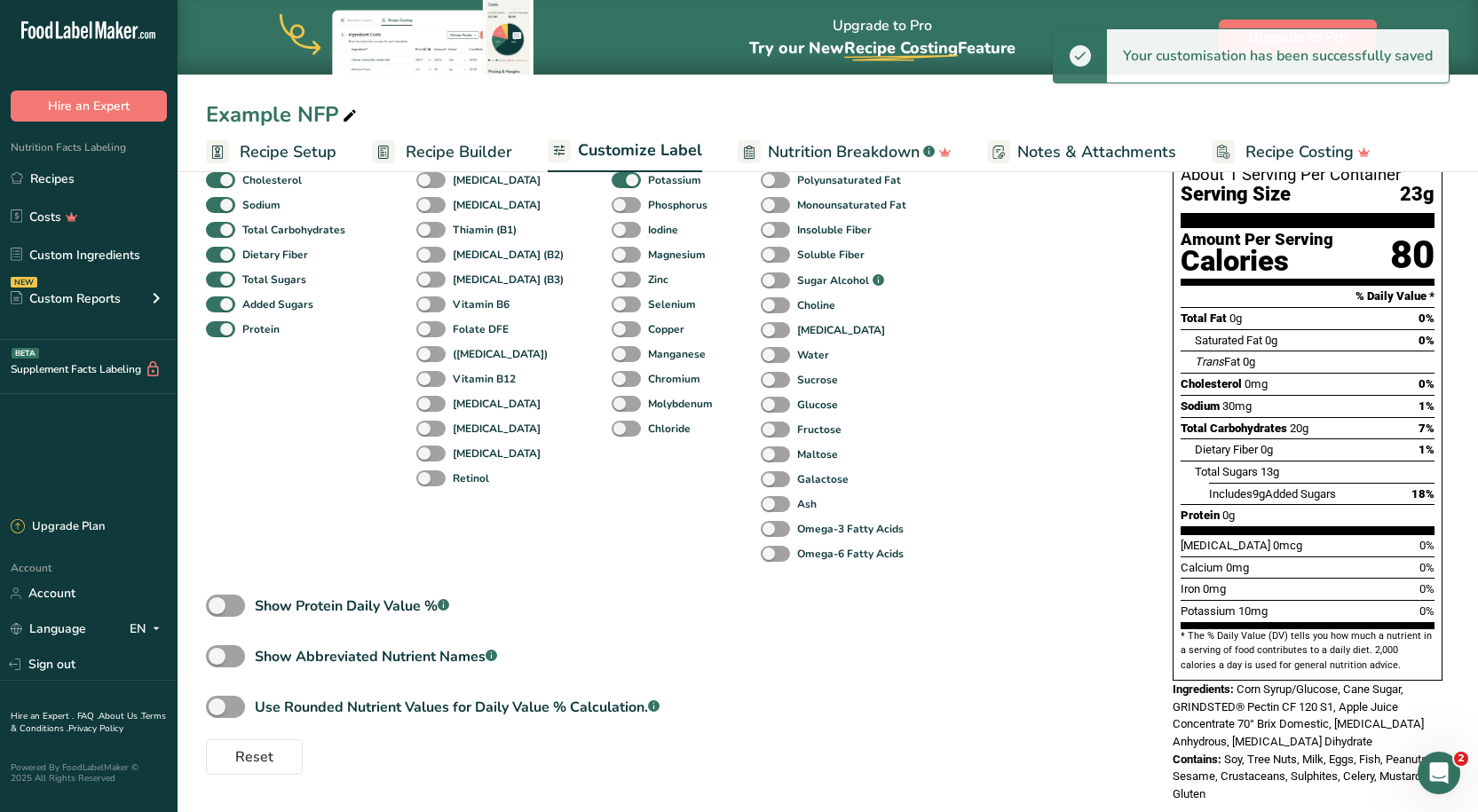
scroll to position [238, 0]
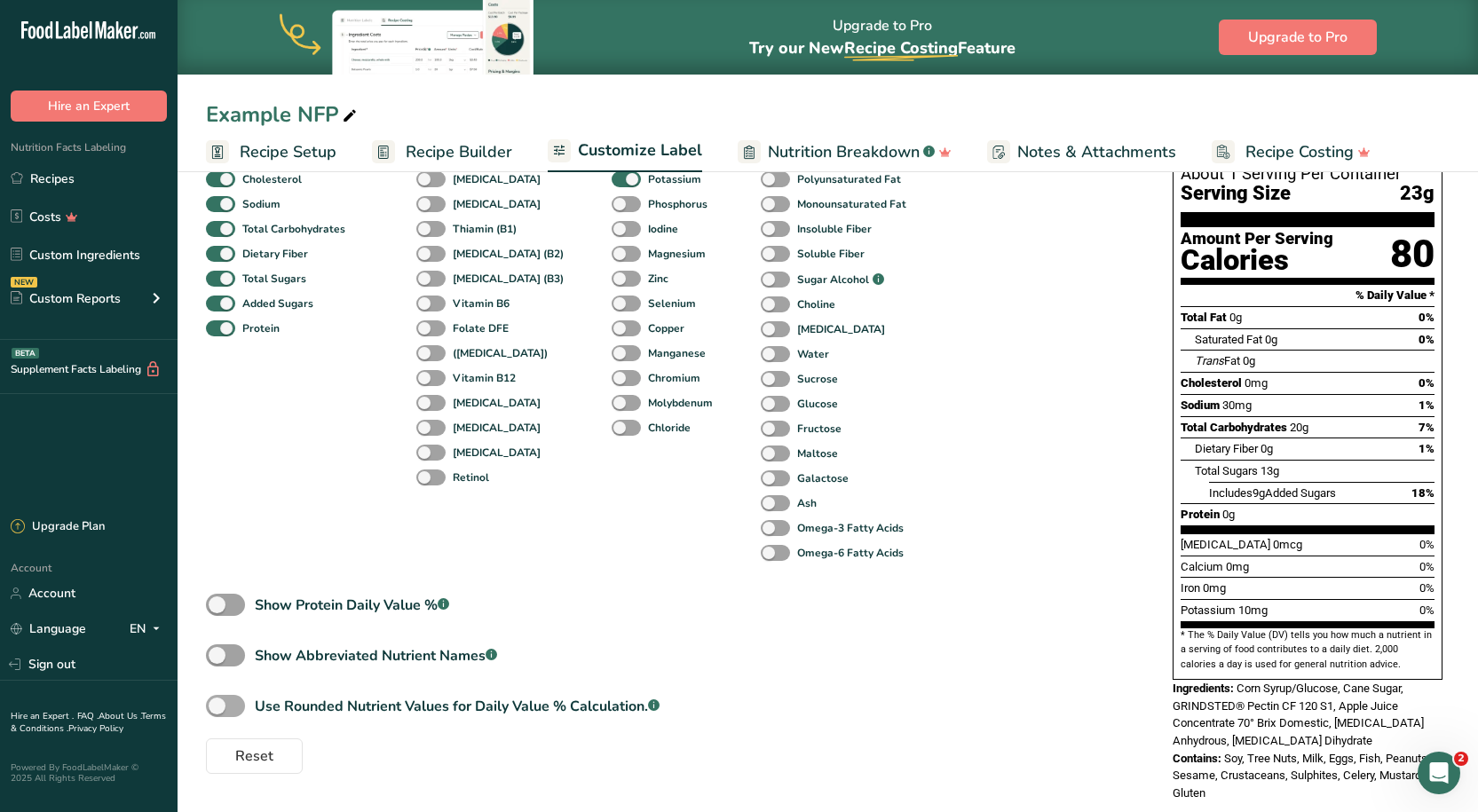
click at [213, 710] on span at bounding box center [225, 705] width 39 height 22
click at [213, 710] on input "Use Rounded Nutrient Values for Daily Value % Calculation. .a-a{fill:#347362;}.…" at bounding box center [212, 705] width 11 height 11
checkbox input "true"
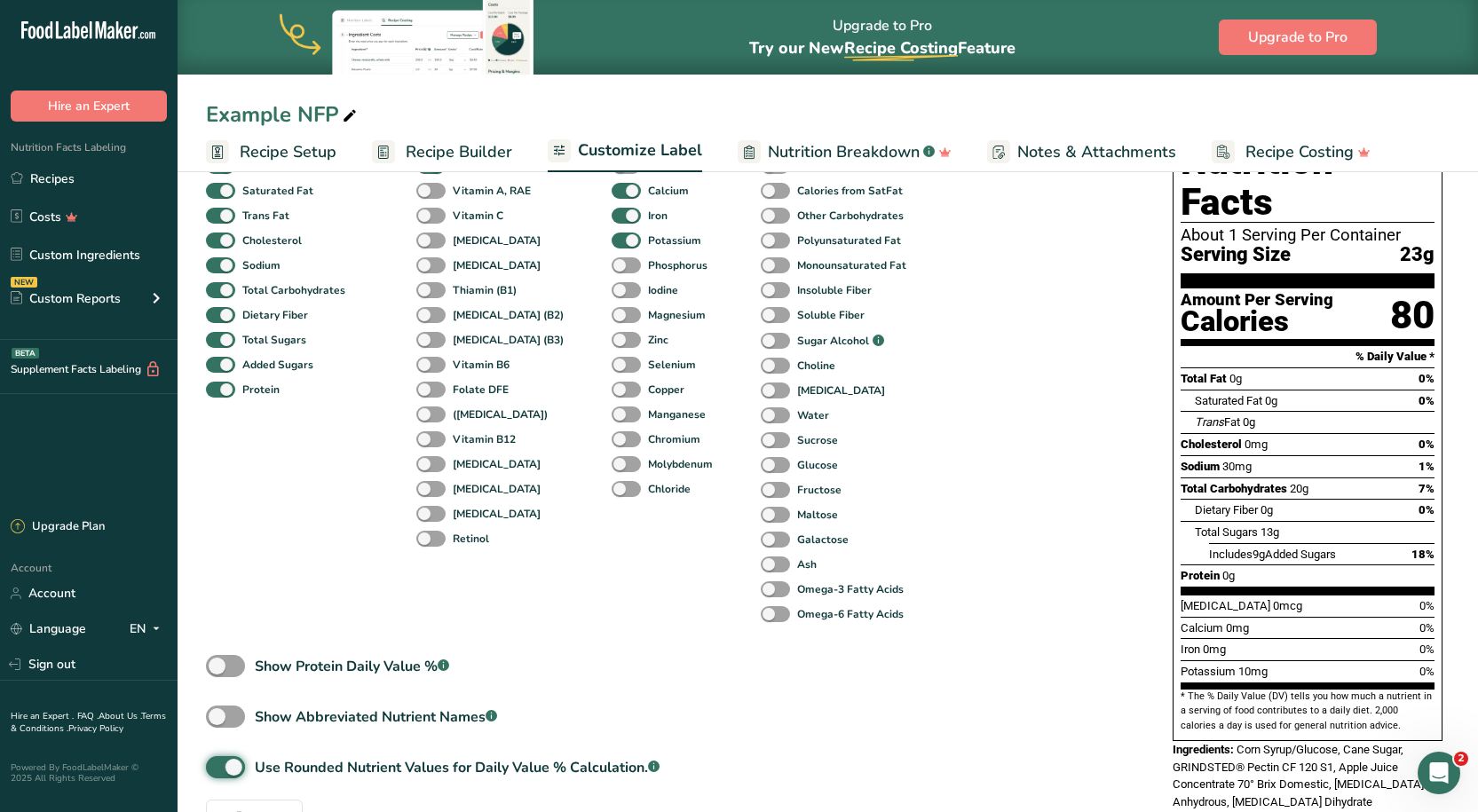
scroll to position [0, 0]
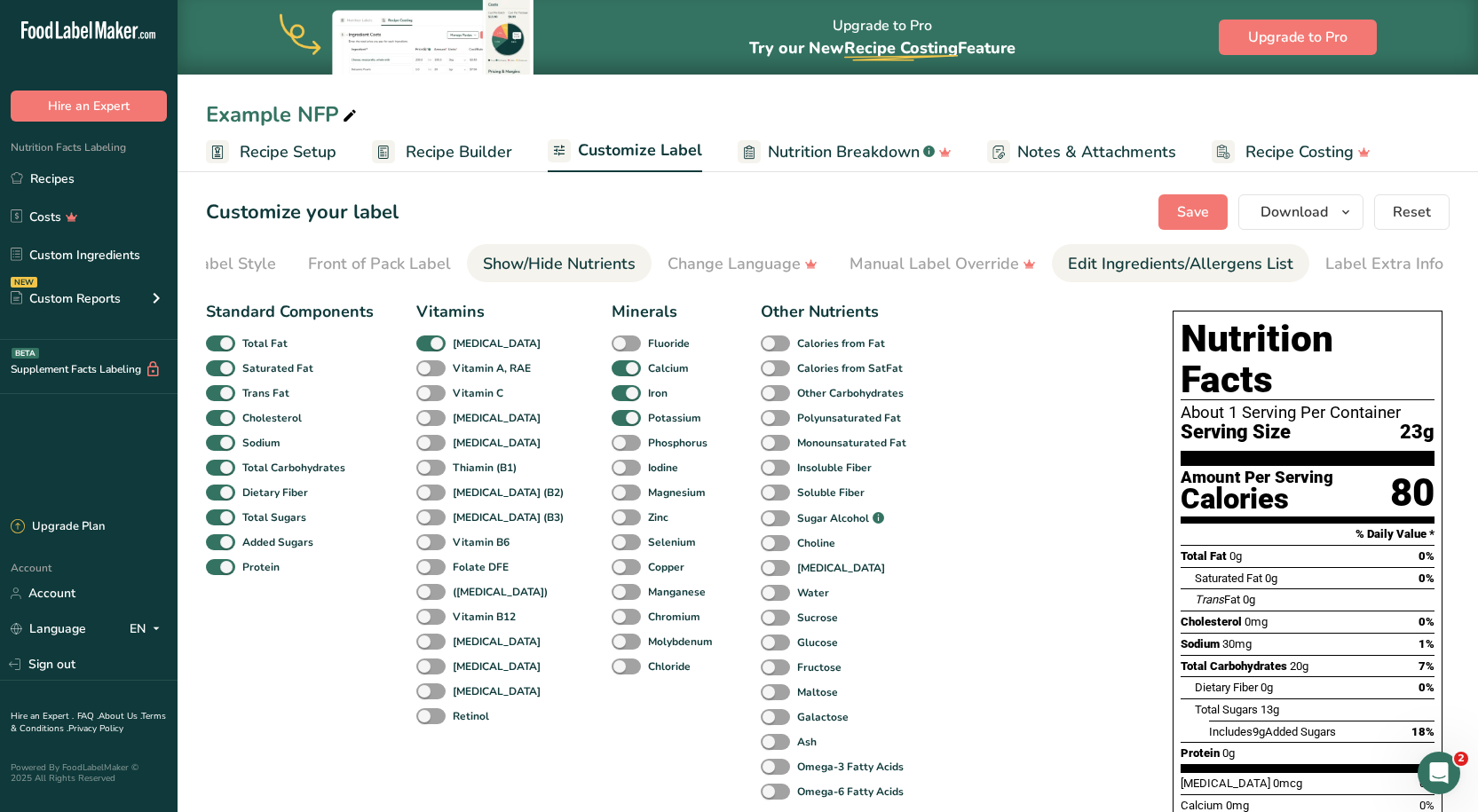
click at [1108, 248] on link "Edit Ingredients/Allergens List" at bounding box center [1180, 264] width 225 height 40
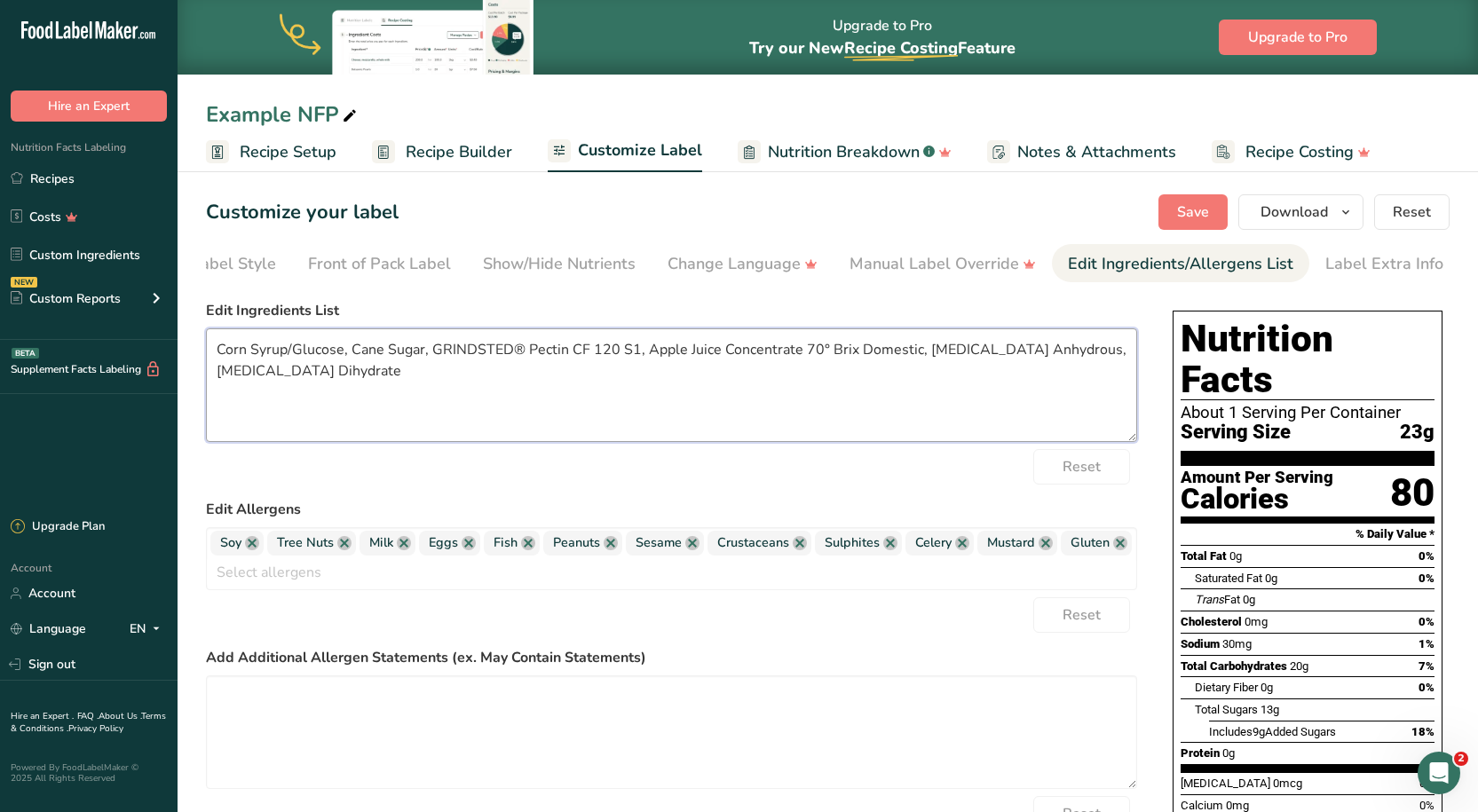
drag, startPoint x: 476, startPoint y: 376, endPoint x: 79, endPoint y: 352, distance: 397.7
click at [85, 353] on div ".a-20{fill:#fff;} Hire an Expert Nutrition Facts Labeling Recipes Costs Custom …" at bounding box center [739, 543] width 1478 height 1086
click at [545, 427] on textarea "Corn Syrup/Glucose, Cane Sugar, GRINDSTED® Pectin CF 120 S1, Apple Juice Concen…" at bounding box center [671, 384] width 931 height 113
click at [246, 552] on span "Soy" at bounding box center [237, 543] width 53 height 25
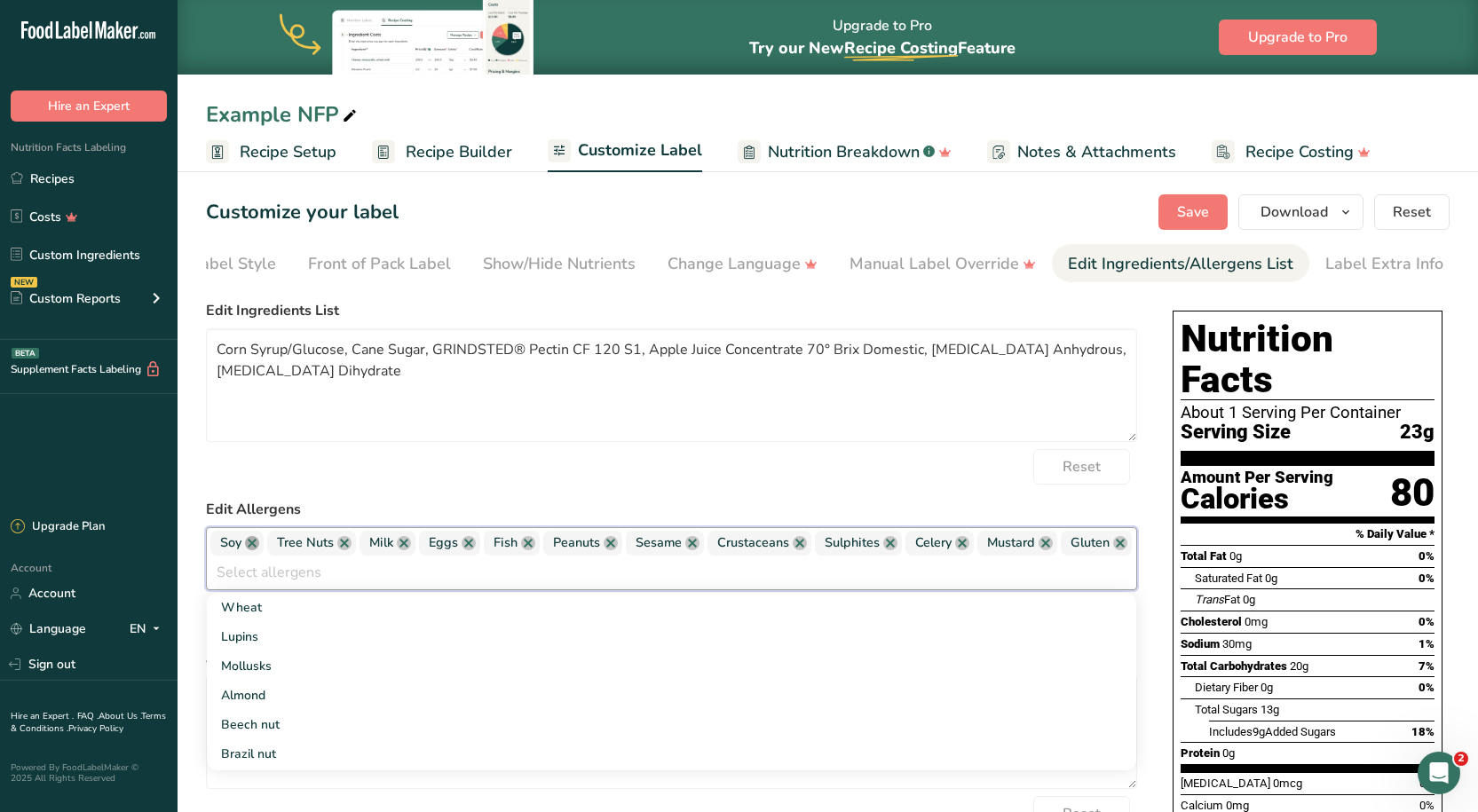
click at [247, 549] on link at bounding box center [252, 542] width 14 height 14
click at [280, 548] on link at bounding box center [287, 542] width 14 height 14
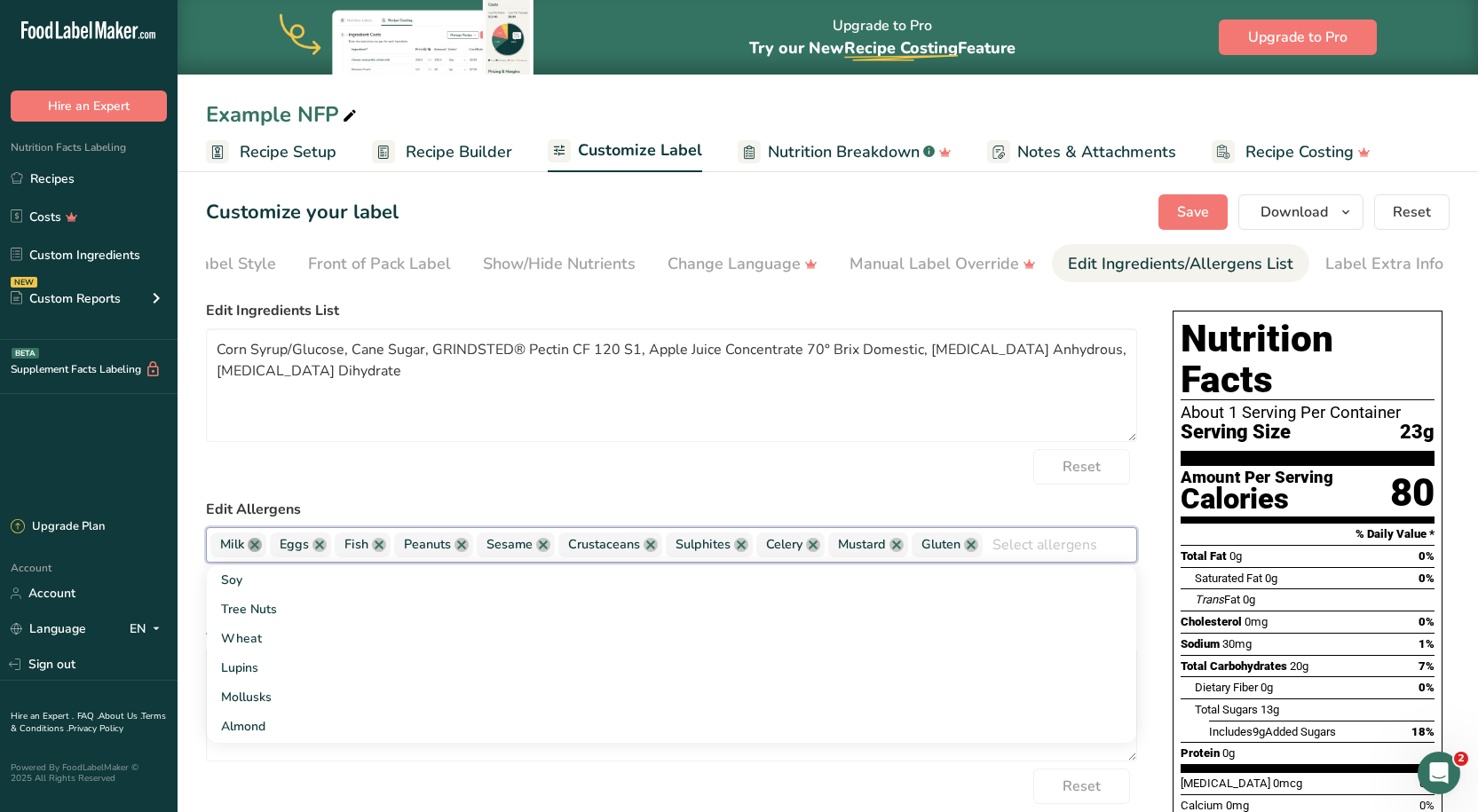
click at [256, 544] on link at bounding box center [255, 544] width 14 height 14
click at [256, 544] on link at bounding box center [259, 544] width 14 height 14
click at [257, 545] on link at bounding box center [255, 544] width 14 height 14
click at [268, 549] on span "Peanuts" at bounding box center [250, 544] width 79 height 25
click at [276, 551] on link at bounding box center [277, 544] width 14 height 14
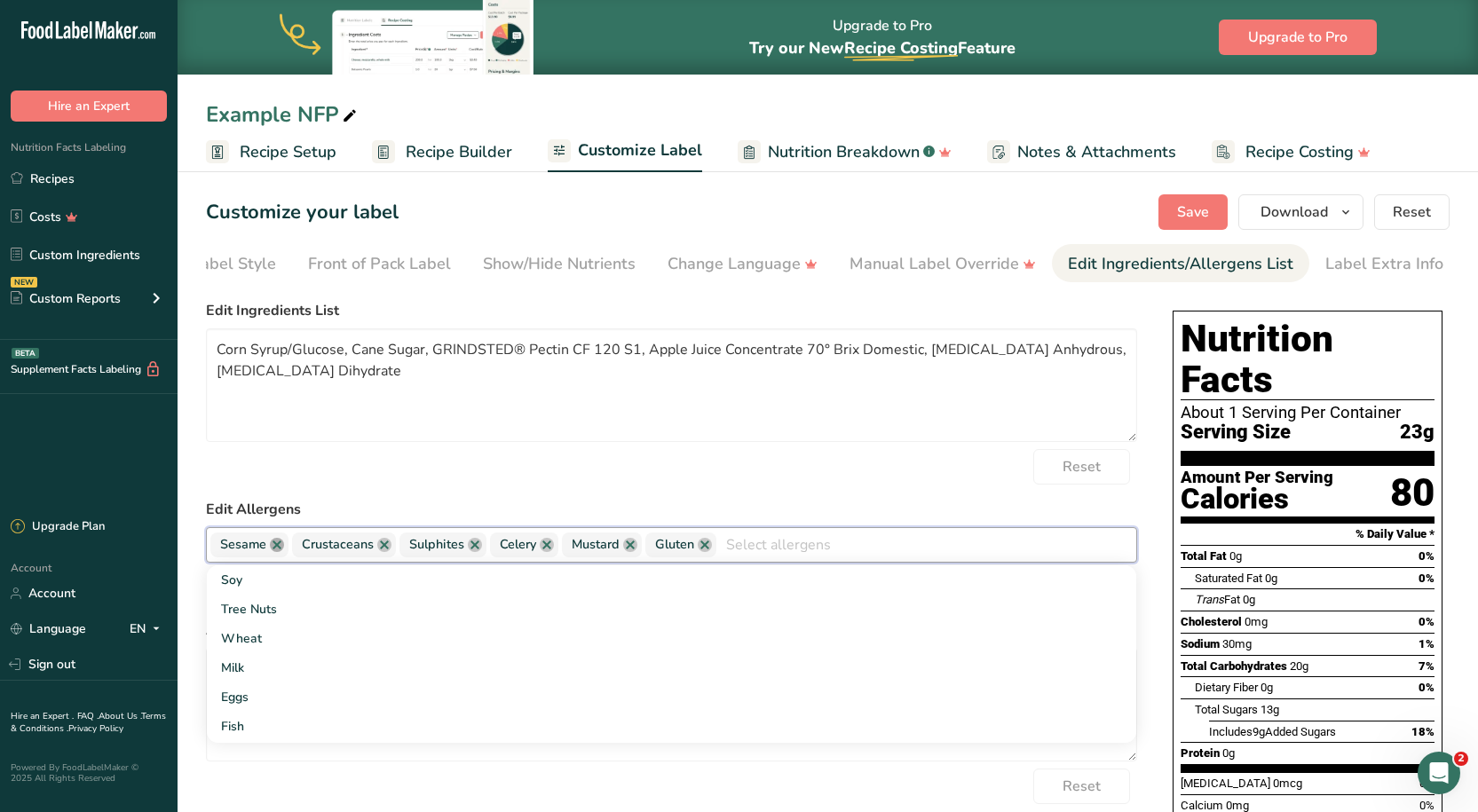
click at [275, 550] on link at bounding box center [277, 544] width 14 height 14
click at [298, 549] on link at bounding box center [302, 544] width 14 height 14
click at [290, 547] on link at bounding box center [285, 544] width 14 height 14
click at [274, 547] on link at bounding box center [267, 544] width 14 height 14
click at [274, 547] on link at bounding box center [278, 544] width 14 height 14
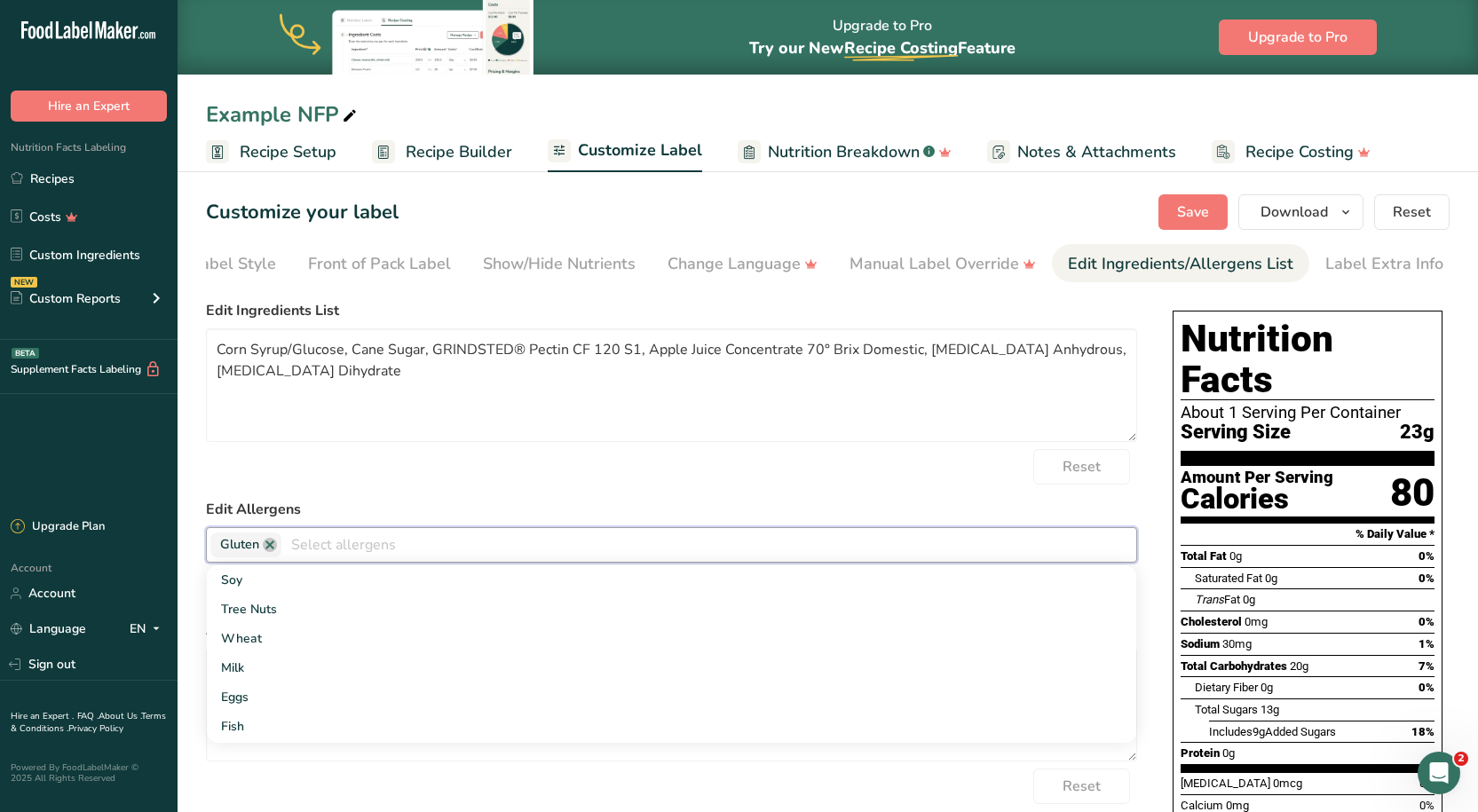
click at [274, 547] on link at bounding box center [269, 544] width 14 height 14
click at [460, 429] on textarea "Corn Syrup/Glucose, Cane Sugar, GRINDSTED® Pectin CF 120 S1, Apple Juice Concen…" at bounding box center [671, 384] width 931 height 113
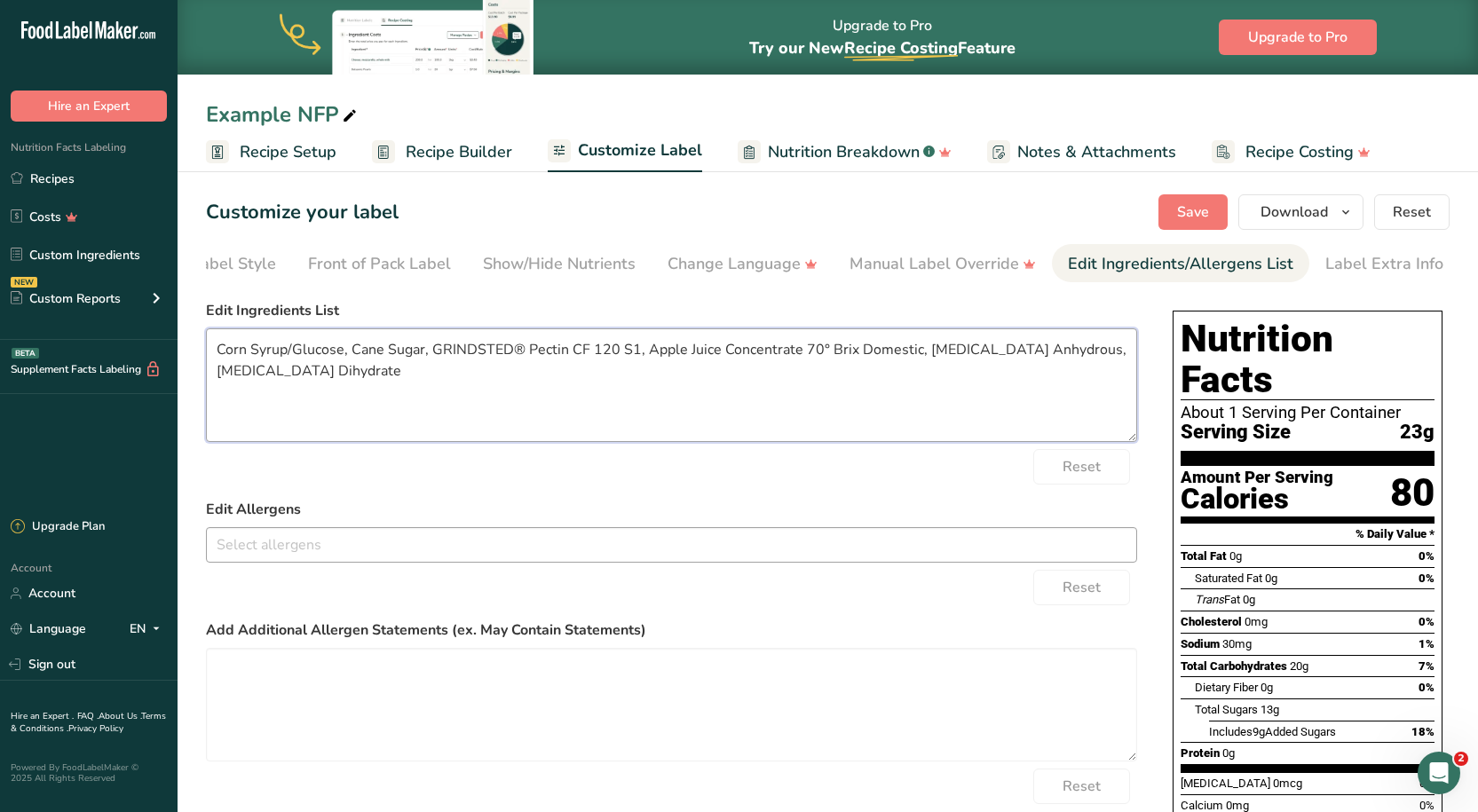
drag, startPoint x: 392, startPoint y: 380, endPoint x: -38, endPoint y: 279, distance: 441.7
click at [0, 279] on html ".a-20{fill:#fff;} Hire an Expert Nutrition Facts Labeling Recipes Costs Custom …" at bounding box center [739, 543] width 1478 height 1086
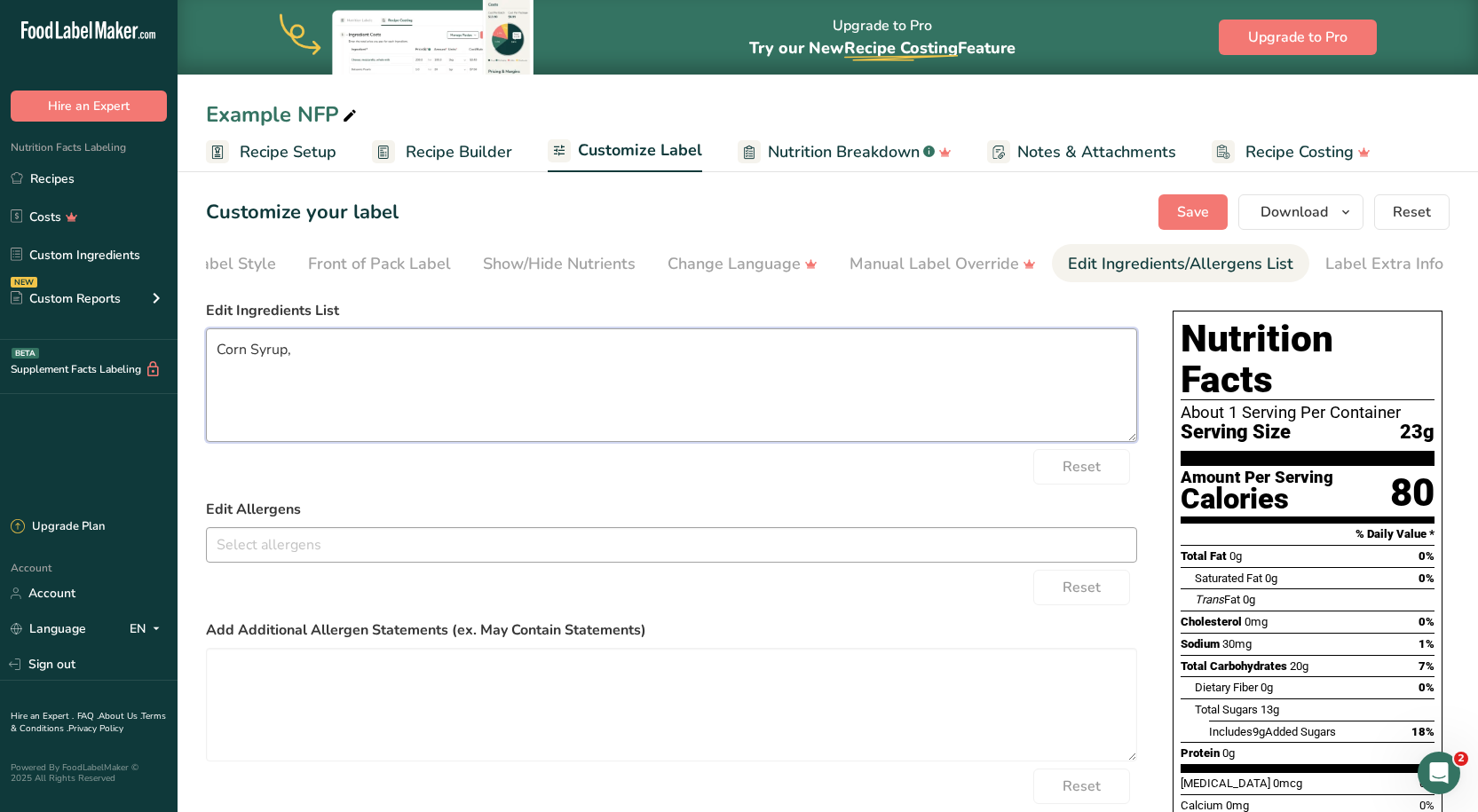
click at [346, 352] on textarea "Corn Syrup," at bounding box center [671, 384] width 931 height 113
click at [464, 353] on textarea "Corn Syrup, Cane Sugar," at bounding box center [671, 384] width 931 height 113
click at [411, 336] on textarea "Corn Syrup, Cane Sugar," at bounding box center [671, 384] width 931 height 113
click at [854, 371] on textarea "Corn Syrup, Cane Sugar, Water, Apple Juice Concentrate, Pectin, [MEDICAL_DATA],…" at bounding box center [671, 384] width 931 height 113
click at [889, 342] on textarea "Corn Syrup, Cane Sugar, Water, Apple Juice Concentrate, Pectin, [MEDICAL_DATA],…" at bounding box center [671, 384] width 931 height 113
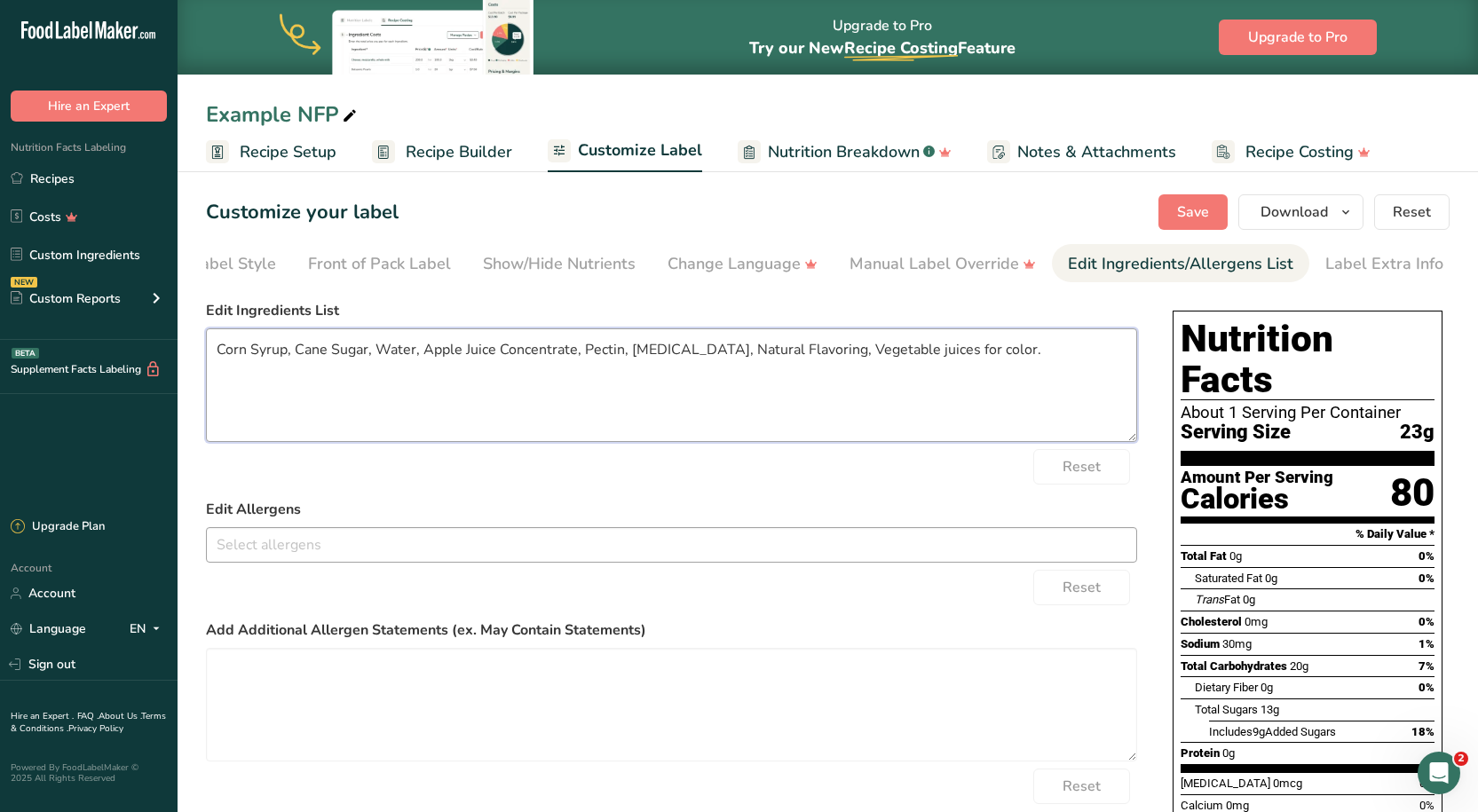
click at [711, 440] on textarea "Corn Syrup, Cane Sugar, Water, Apple Juice Concentrate, Pectin, [MEDICAL_DATA],…" at bounding box center [671, 384] width 931 height 113
click at [1203, 201] on span "Save" at bounding box center [1193, 212] width 32 height 21
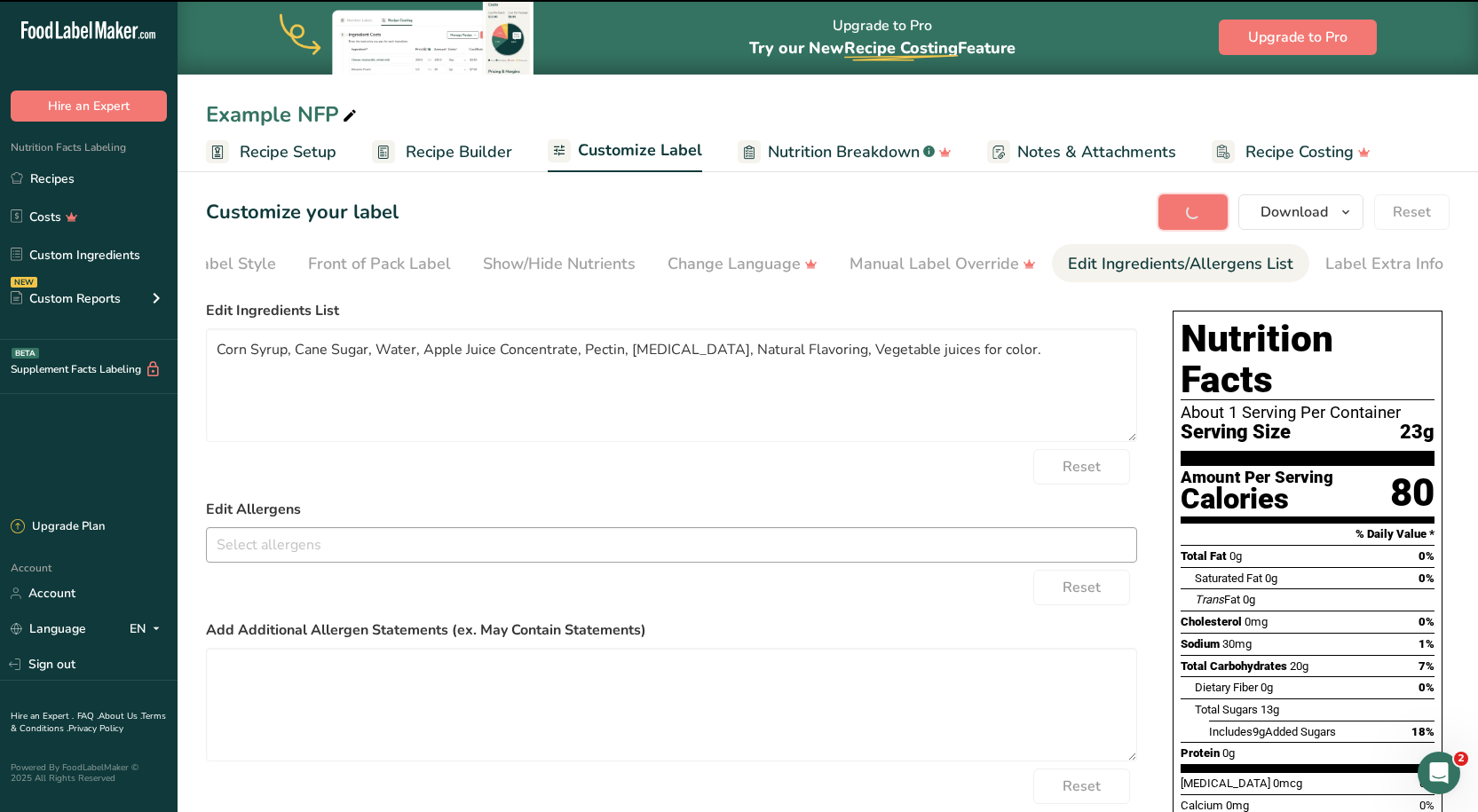
type textarea "Corn Syrup, Cane Sugar, Water, Apple Juice Concentrate, Pectin, [MEDICAL_DATA],…"
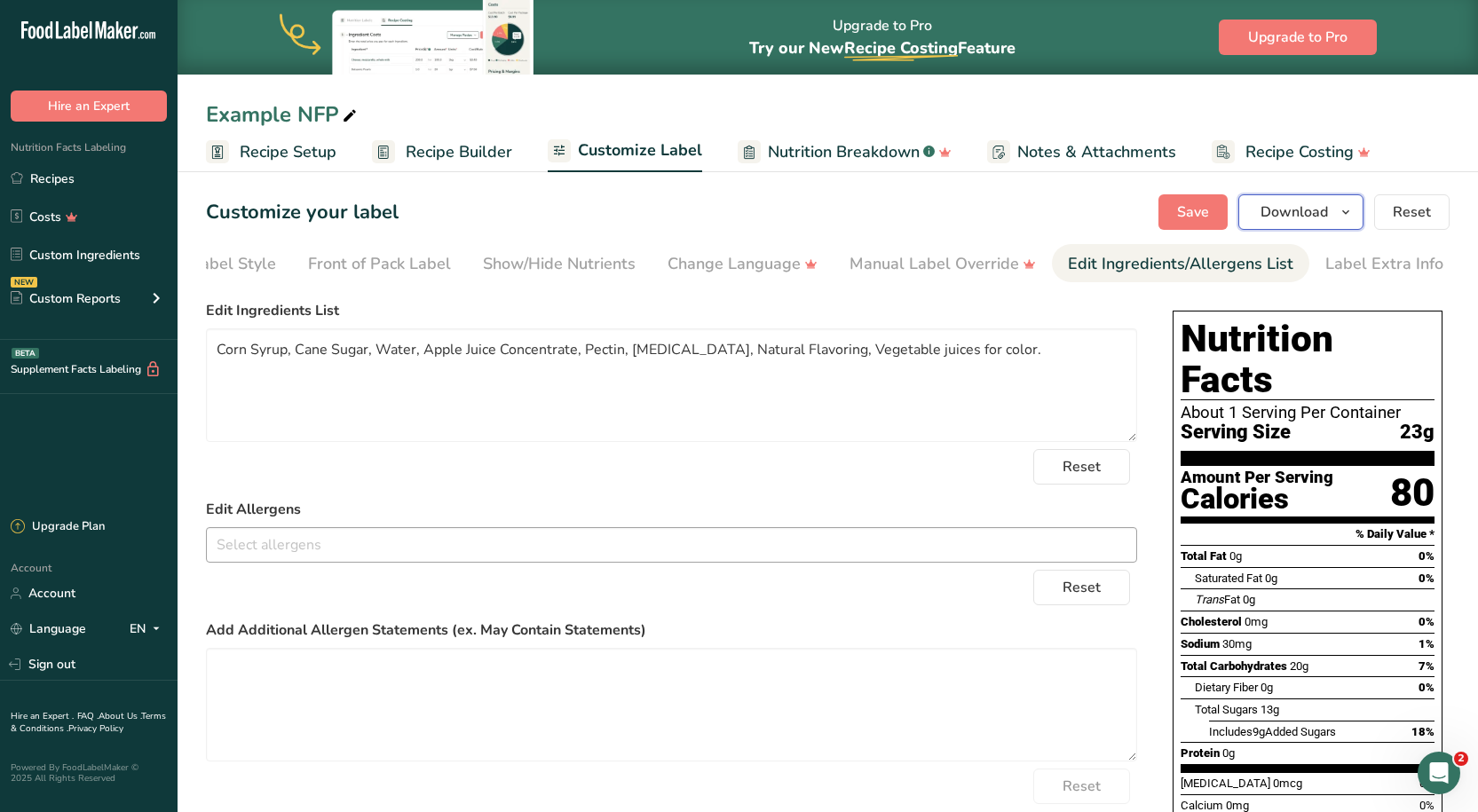
click at [1303, 208] on span "Download" at bounding box center [1294, 212] width 68 height 21
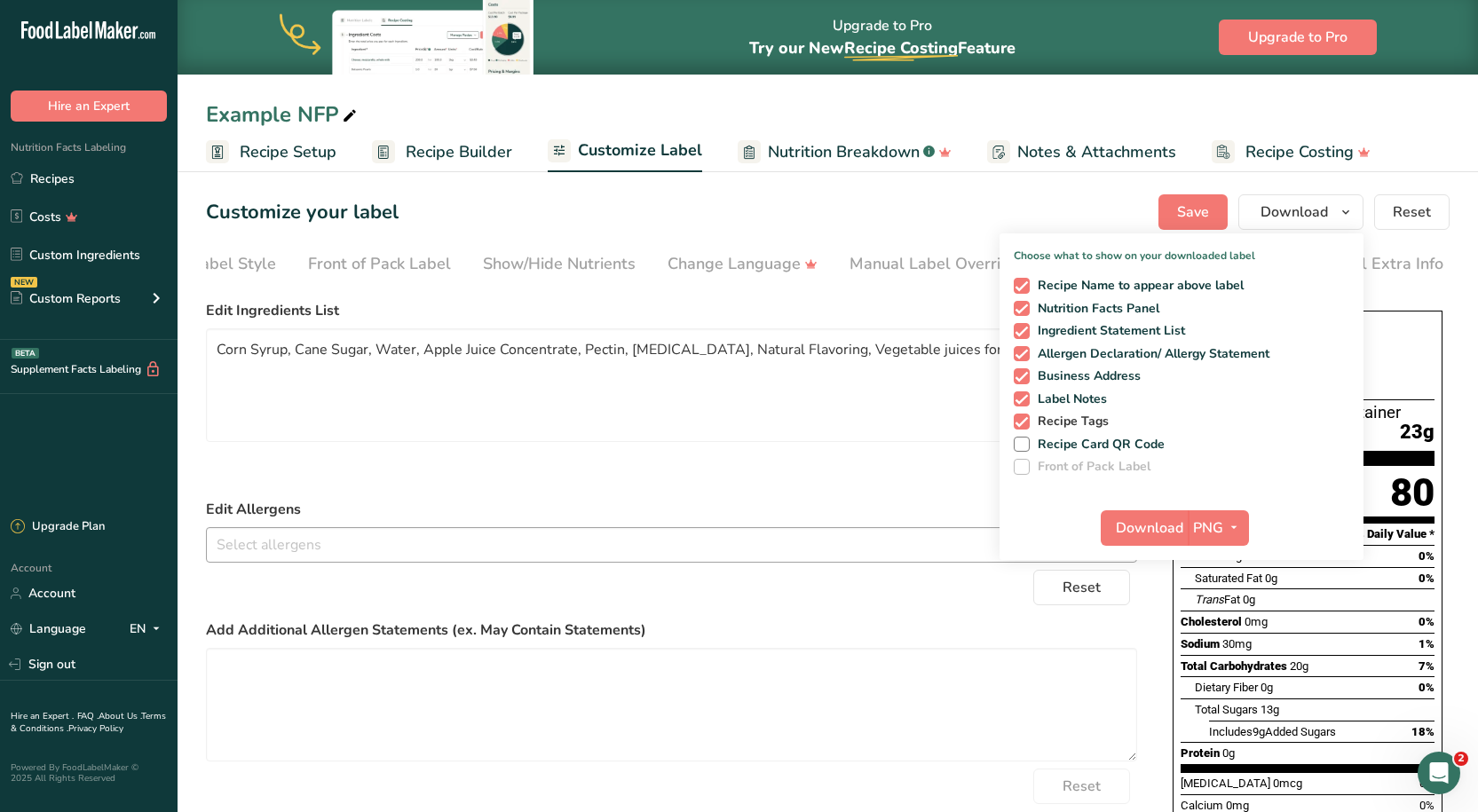
click at [1020, 420] on span at bounding box center [1021, 421] width 16 height 16
click at [1020, 420] on input "Recipe Tags" at bounding box center [1019, 421] width 11 height 11
checkbox input "false"
click at [1025, 396] on span at bounding box center [1021, 398] width 16 height 16
click at [1025, 396] on input "Label Notes" at bounding box center [1019, 398] width 11 height 11
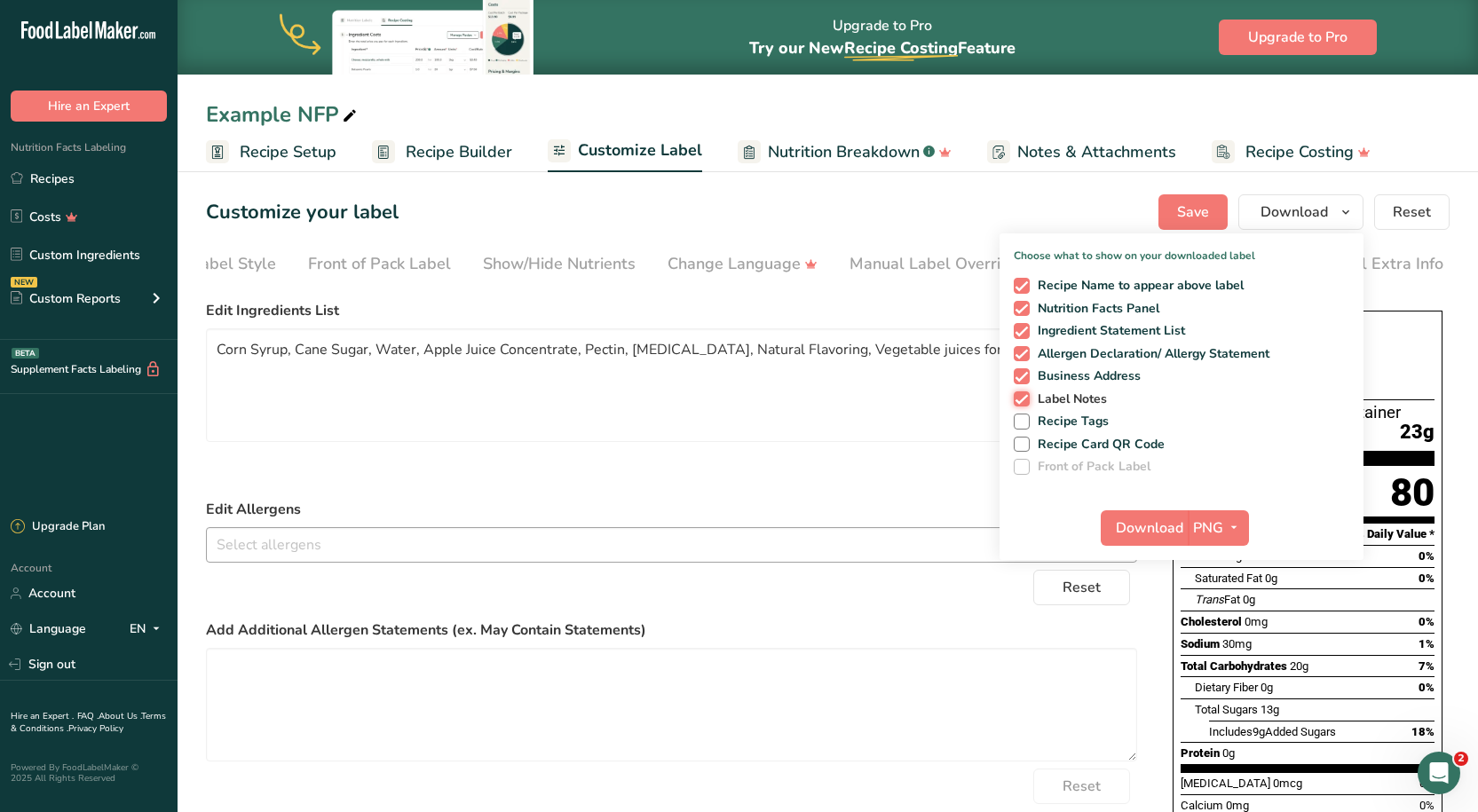
checkbox input "false"
click at [1020, 376] on span at bounding box center [1021, 376] width 16 height 16
click at [1020, 376] on input "Business Address" at bounding box center [1019, 376] width 11 height 11
checkbox input "false"
click at [1020, 353] on span at bounding box center [1021, 354] width 16 height 16
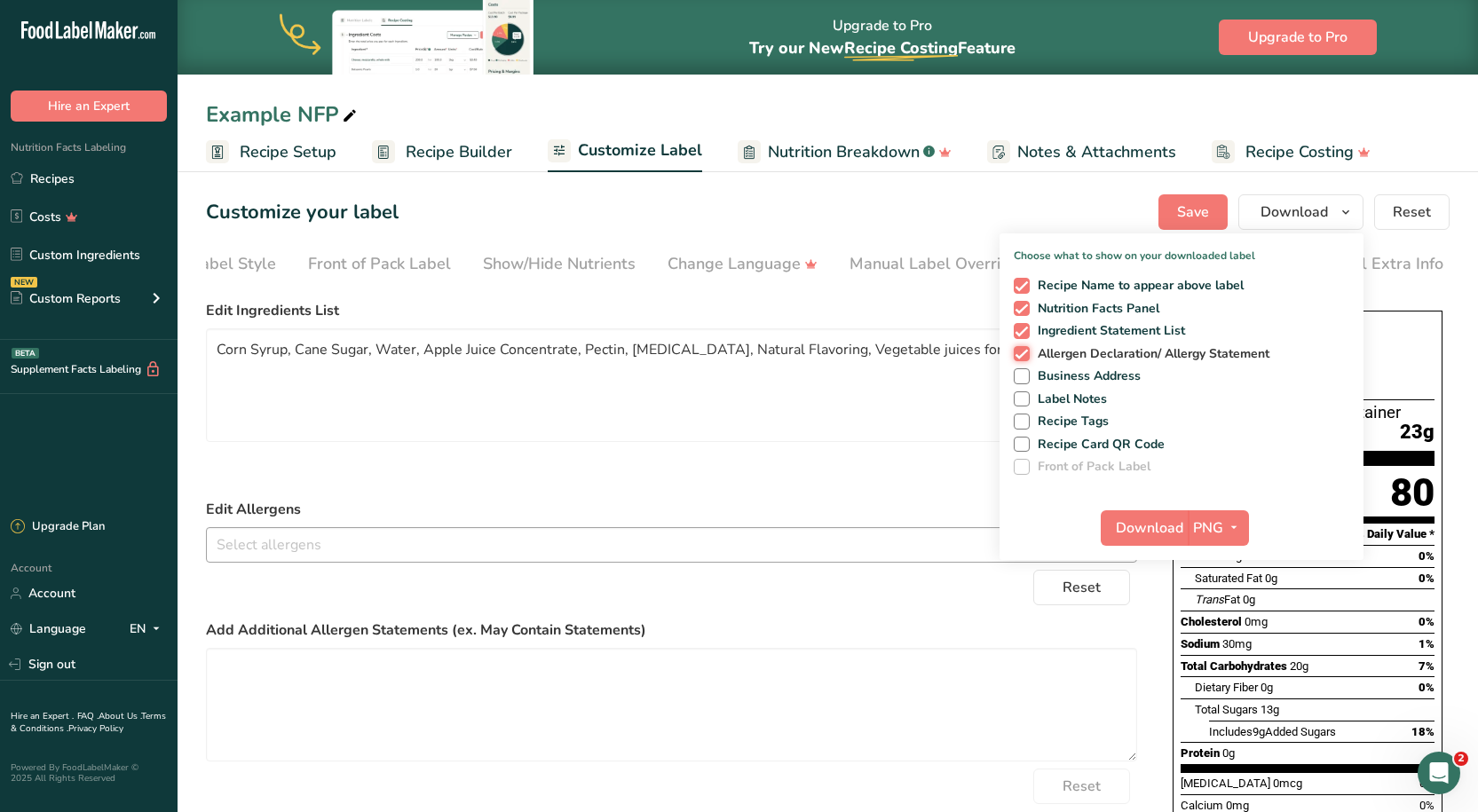
click at [1020, 353] on input "Allergen Declaration/ Allergy Statement" at bounding box center [1019, 354] width 11 height 11
checkbox input "false"
click at [1224, 534] on span "button" at bounding box center [1234, 528] width 21 height 21
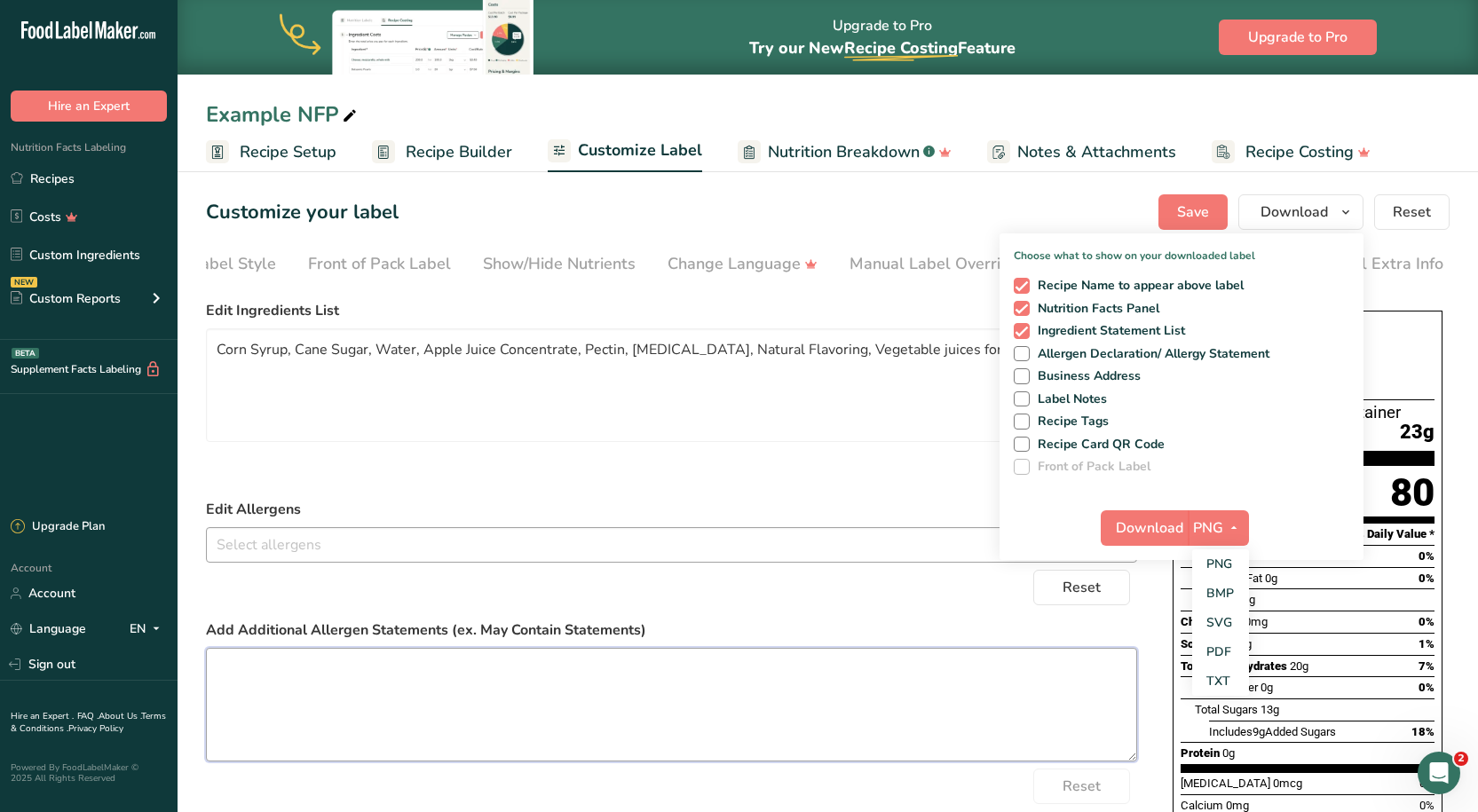
click at [918, 666] on textarea at bounding box center [671, 703] width 931 height 113
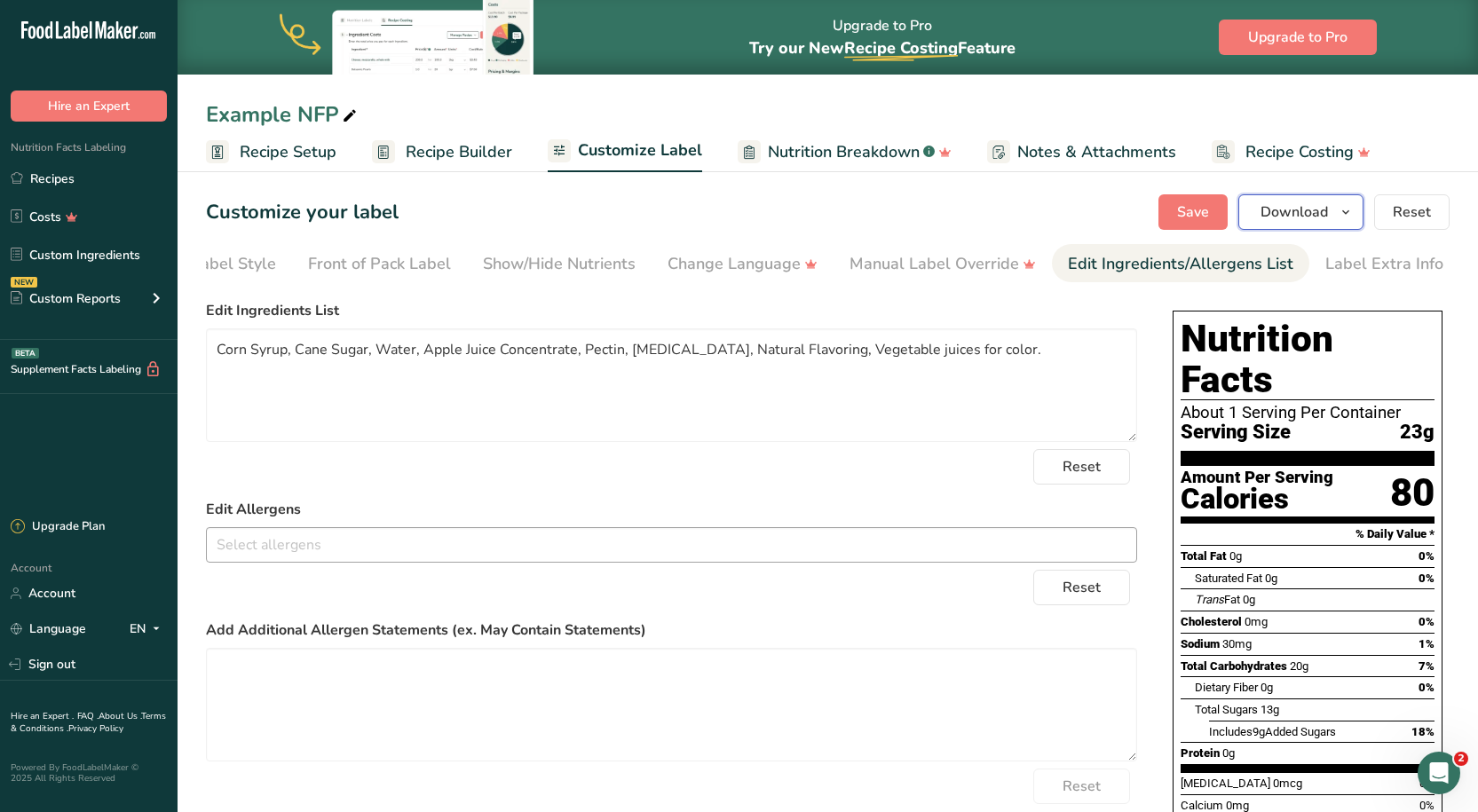
click at [1302, 205] on span "Download" at bounding box center [1294, 212] width 68 height 21
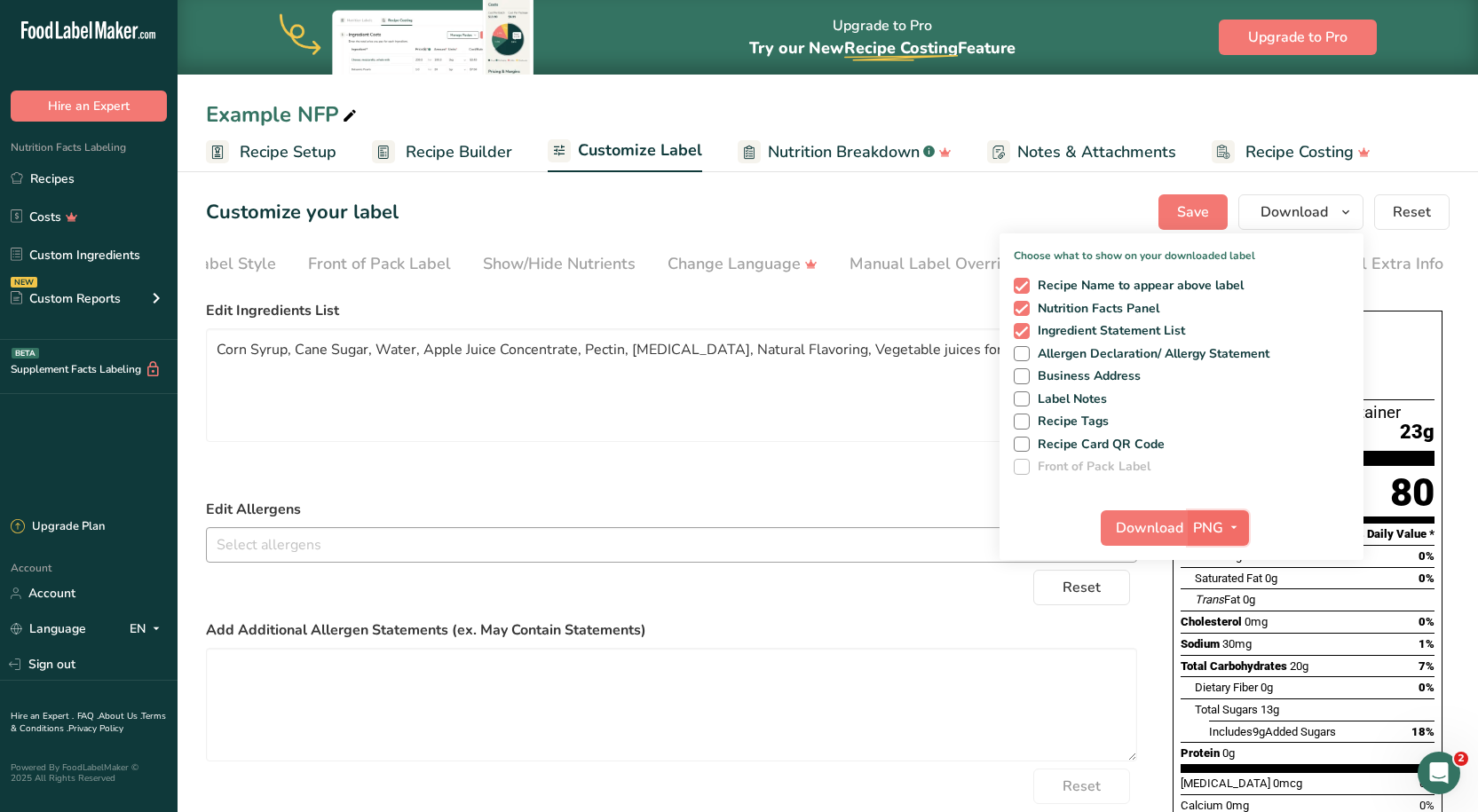
click at [1204, 534] on span "PNG" at bounding box center [1208, 528] width 31 height 21
click at [1216, 648] on link "PDF" at bounding box center [1221, 651] width 57 height 30
click at [1167, 532] on span "Download" at bounding box center [1150, 528] width 68 height 21
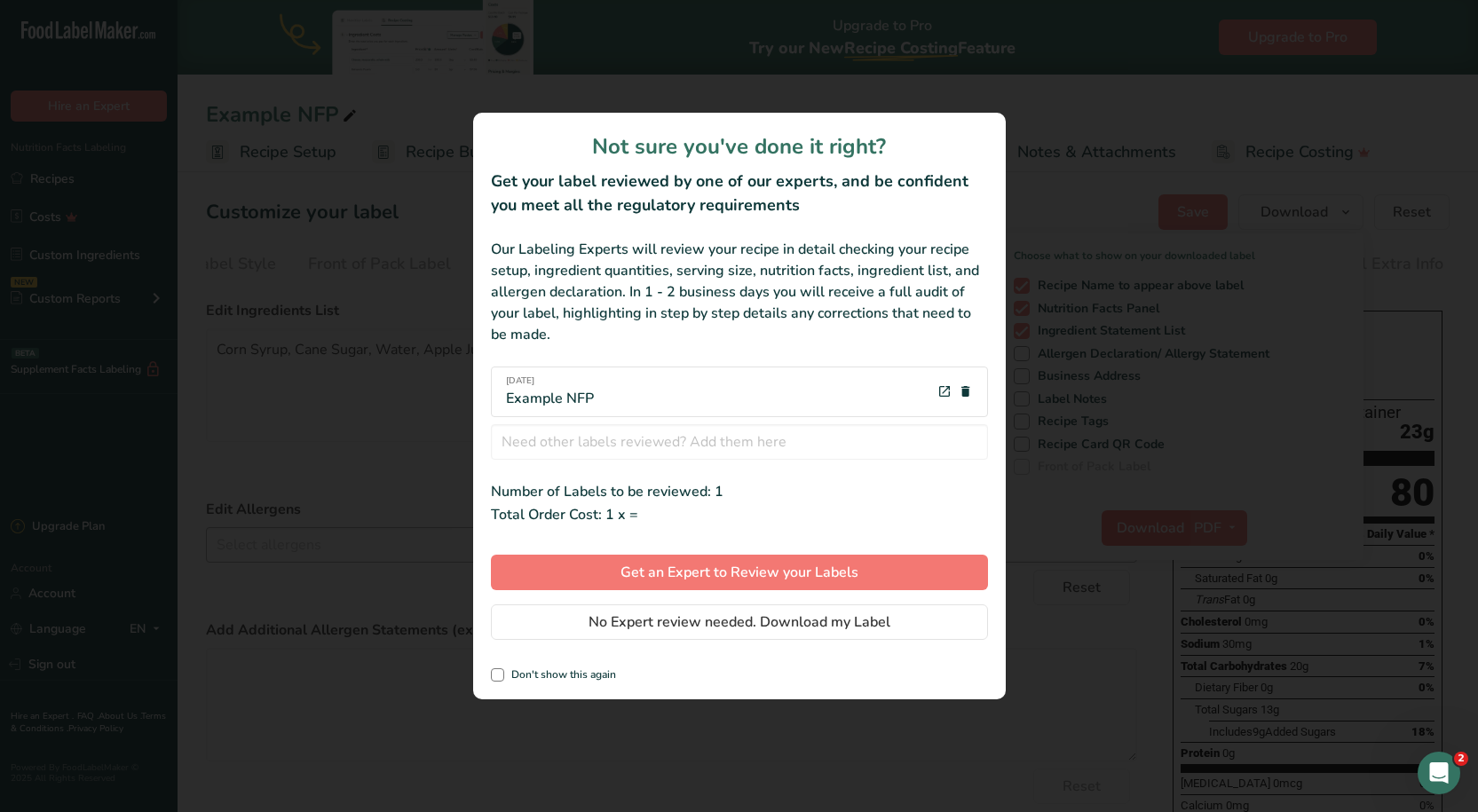
scroll to position [0, 75]
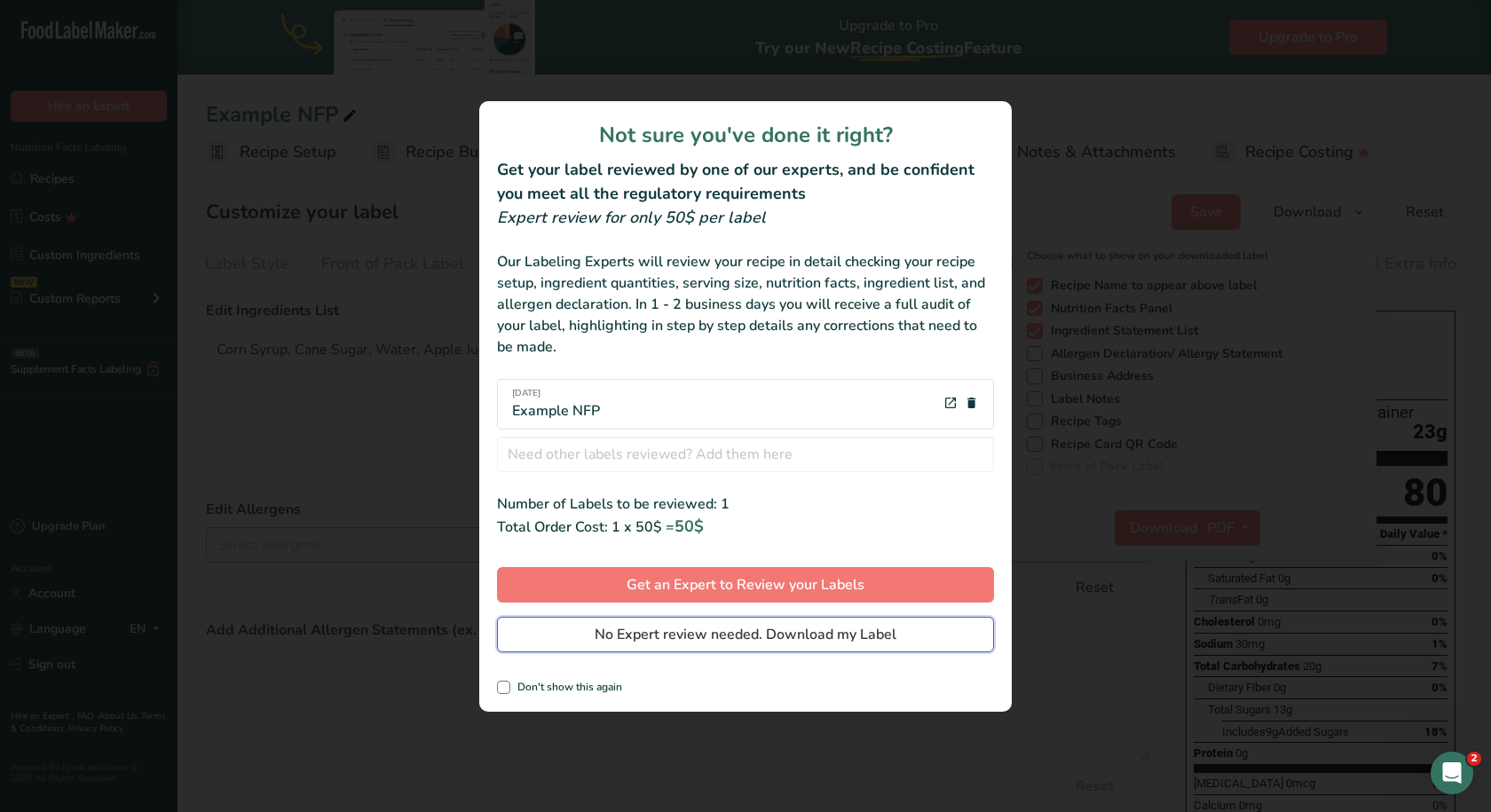
click at [683, 637] on span "No Expert review needed. Download my Label" at bounding box center [746, 634] width 301 height 21
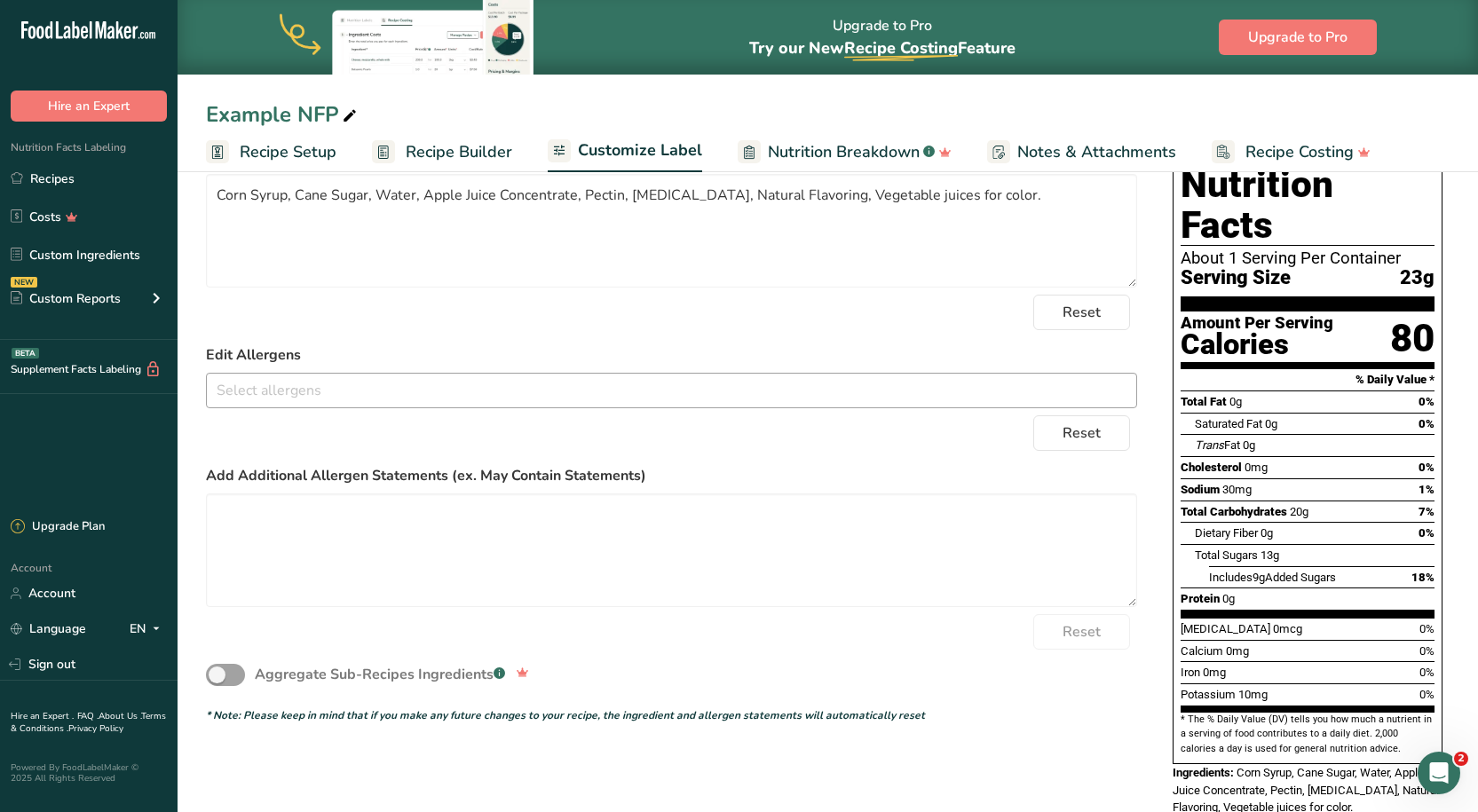
scroll to position [169, 0]
